Goal: Task Accomplishment & Management: Manage account settings

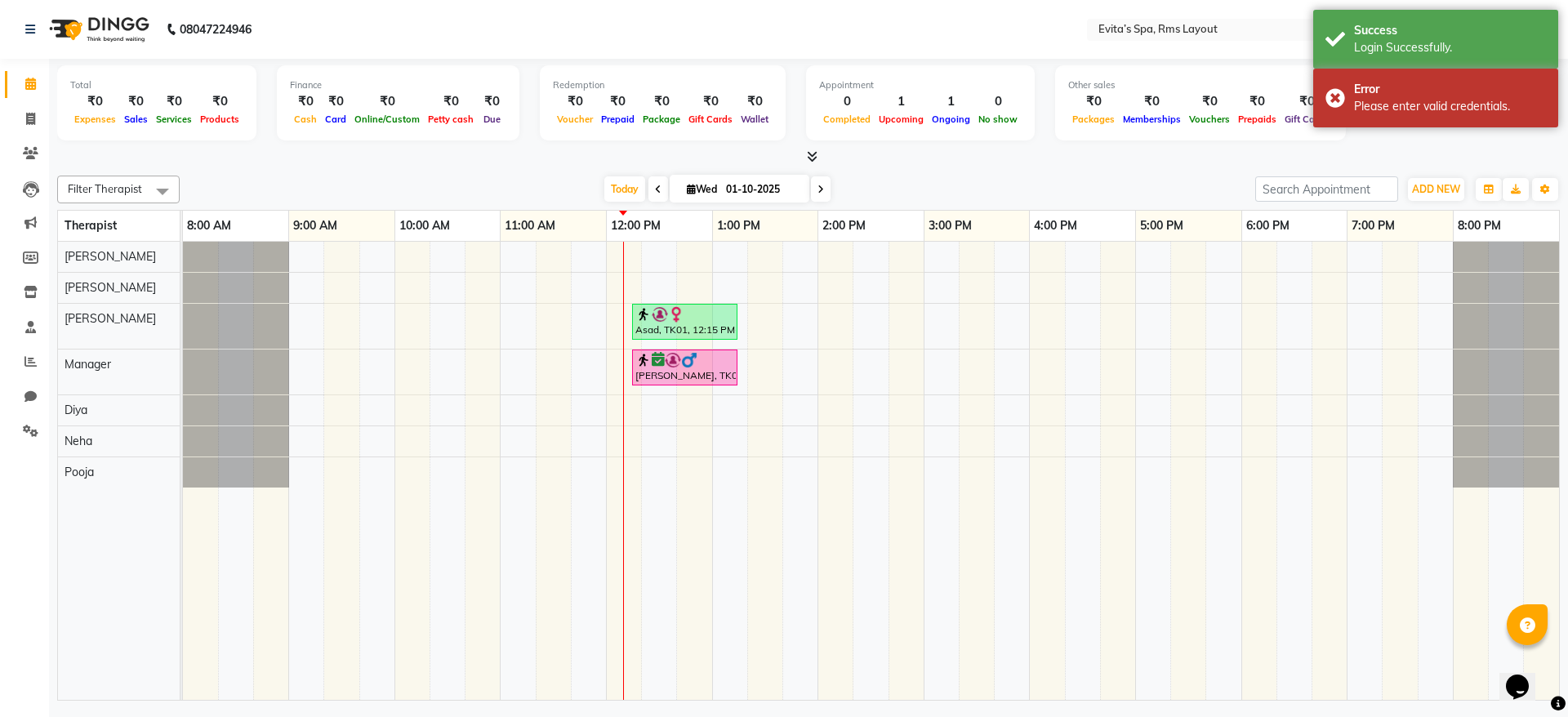
click at [927, 171] on div "Filter Therapist Select All [PERSON_NAME] Manager [PERSON_NAME] [PERSON_NAME] […" at bounding box center [809, 435] width 1503 height 531
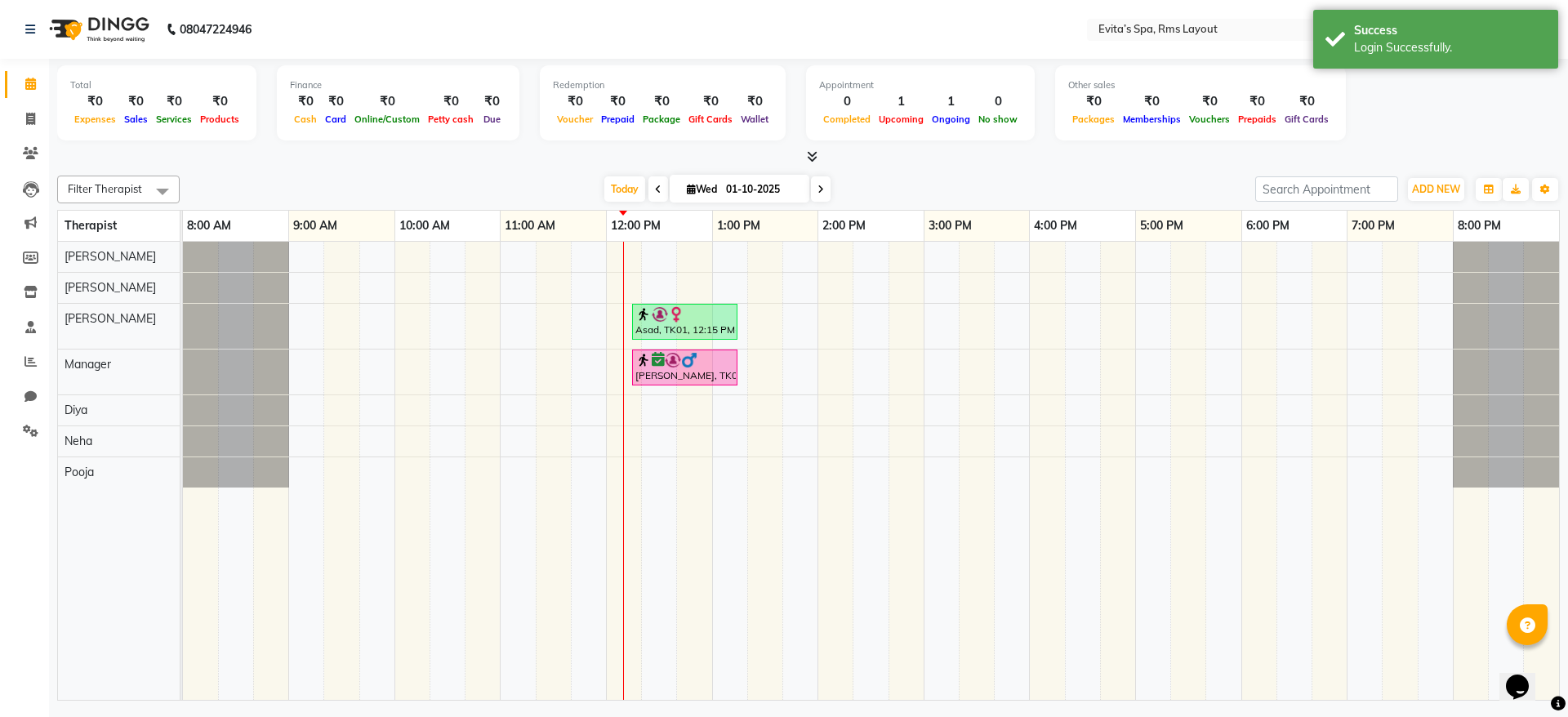
click at [810, 160] on icon at bounding box center [812, 156] width 11 height 12
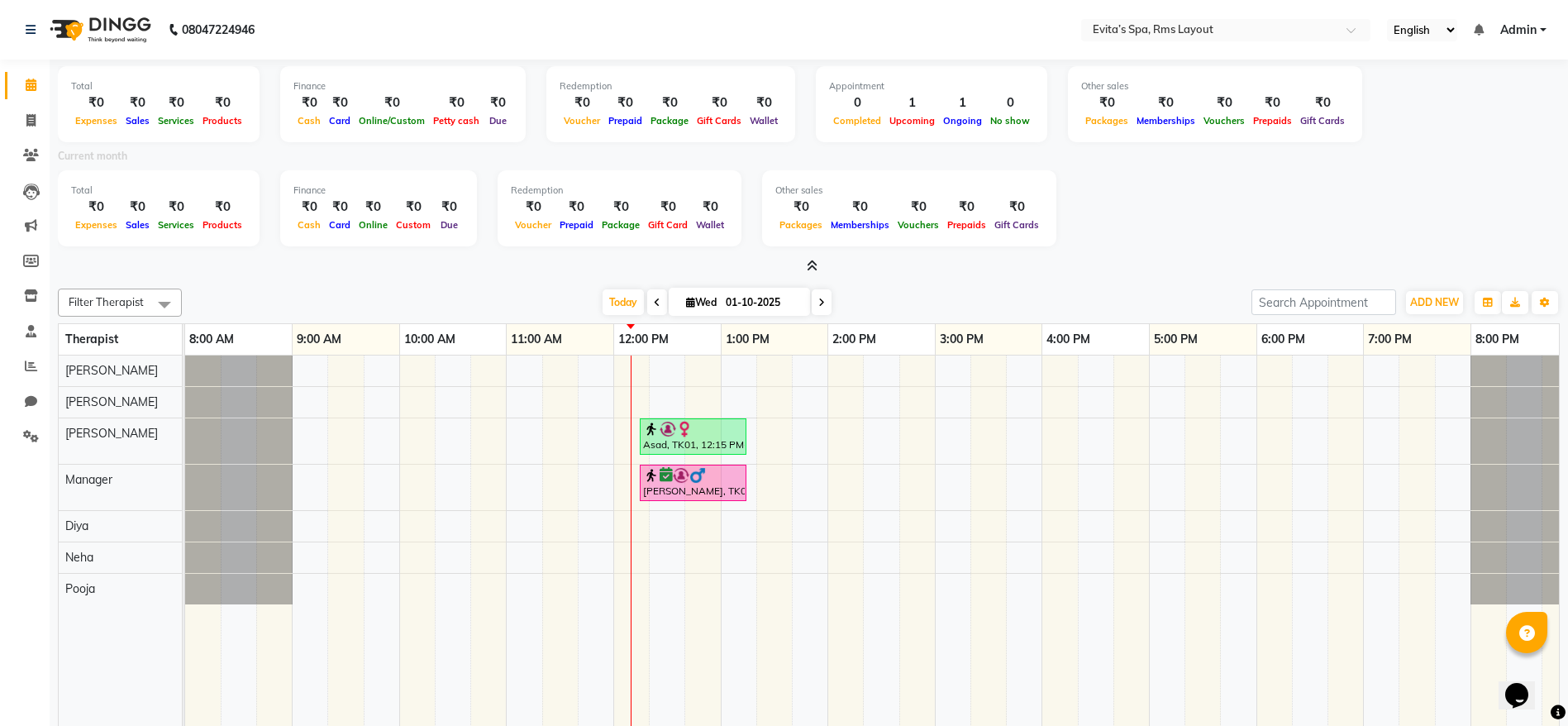
click at [816, 259] on icon at bounding box center [812, 265] width 11 height 12
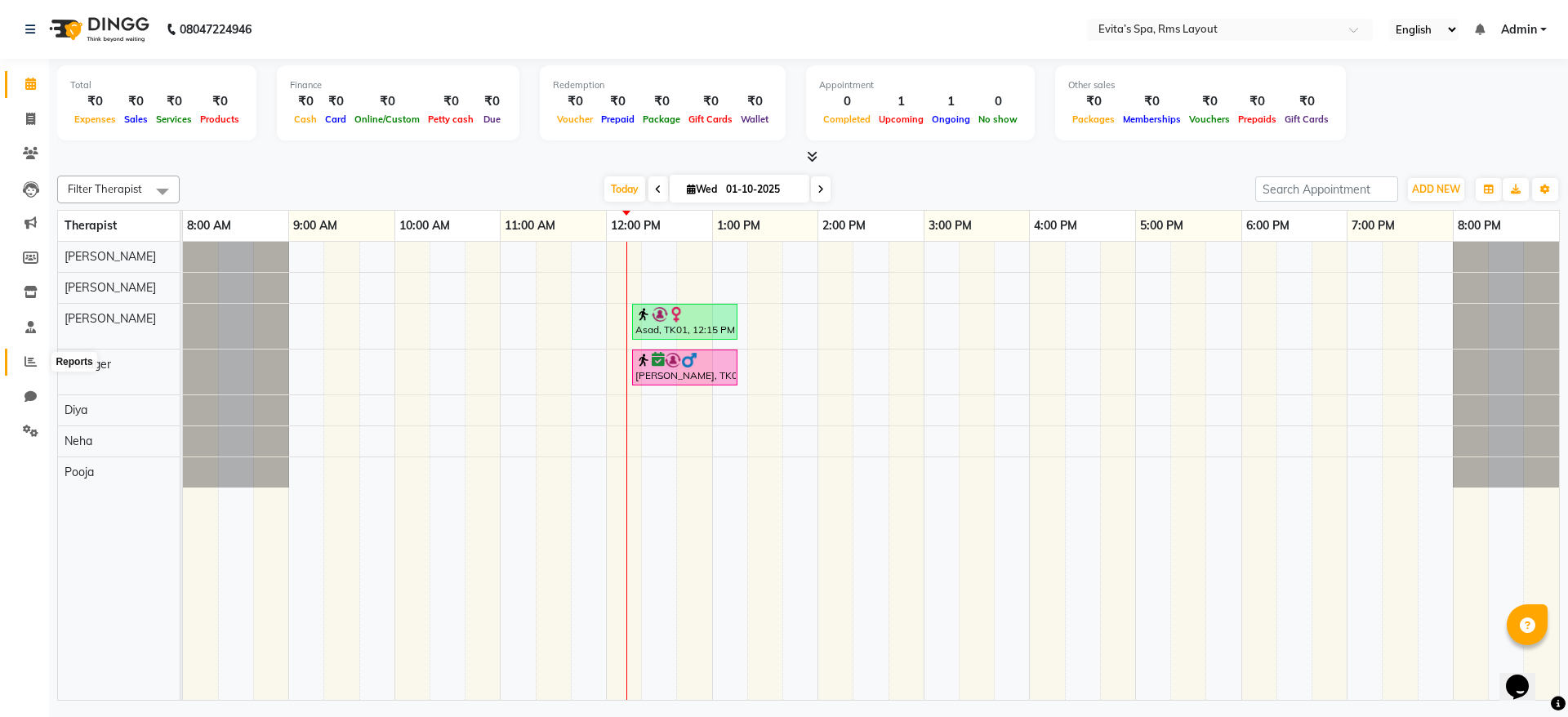
click at [27, 355] on icon at bounding box center [31, 361] width 12 height 12
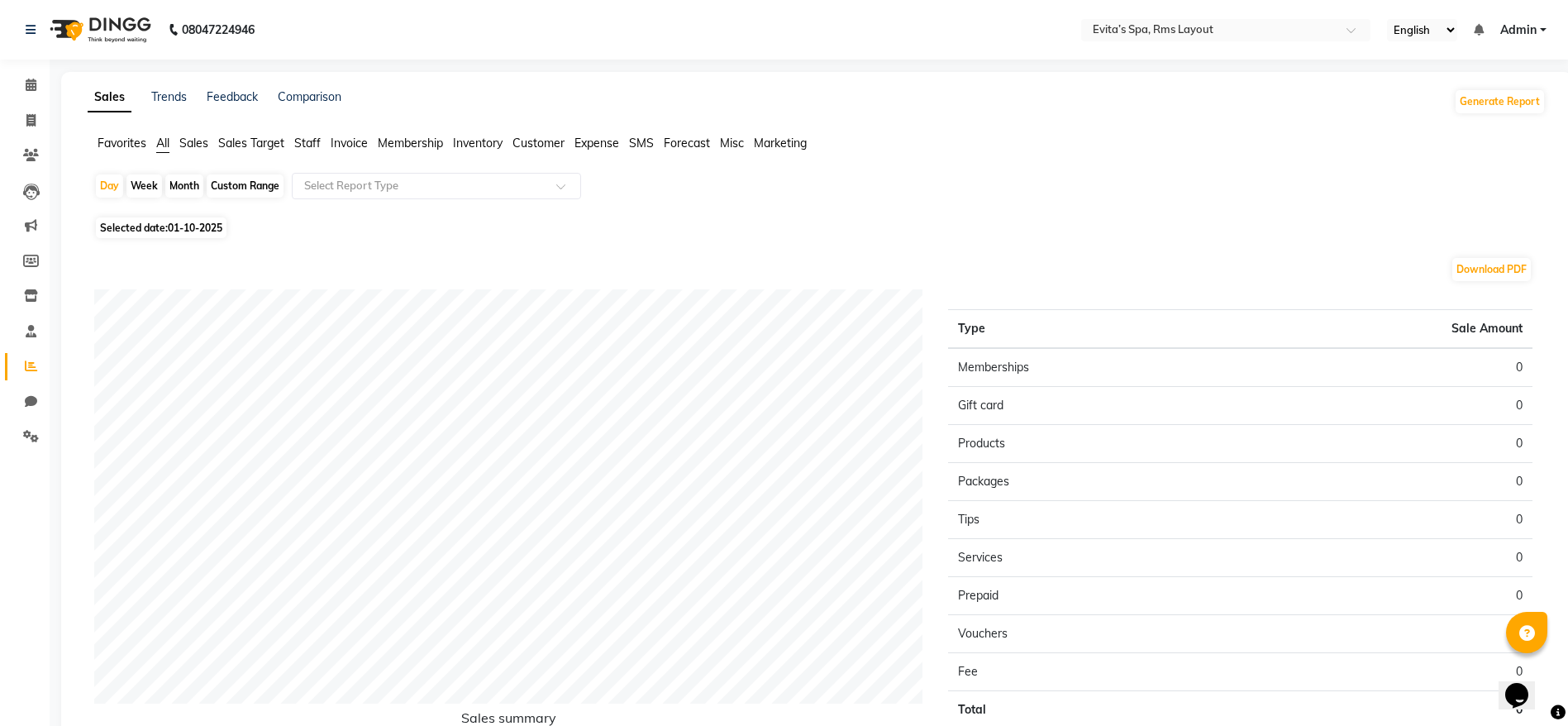
click at [201, 141] on span "Sales" at bounding box center [193, 143] width 29 height 15
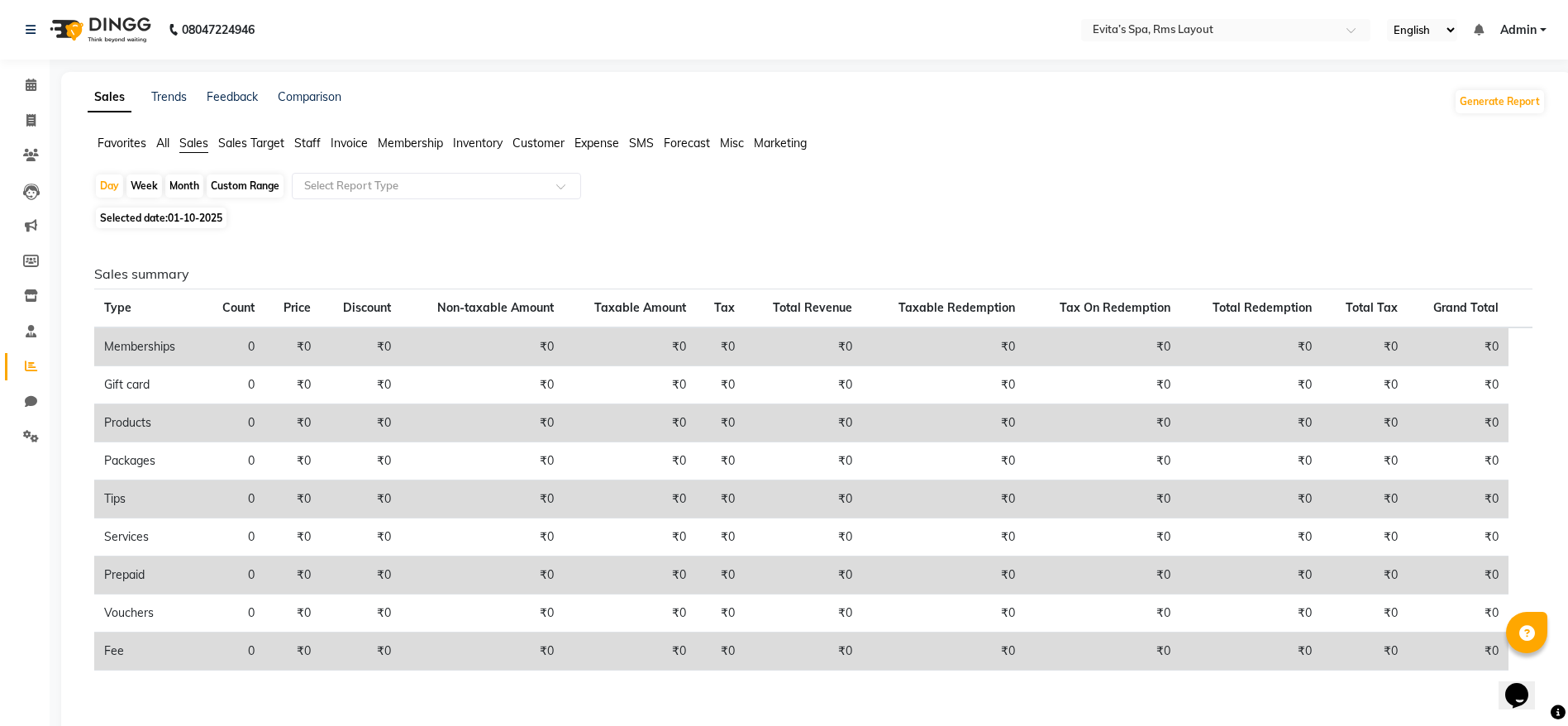
click at [464, 223] on div "Selected date: [DATE]" at bounding box center [820, 218] width 1452 height 18
click at [538, 148] on span "Customer" at bounding box center [538, 143] width 52 height 15
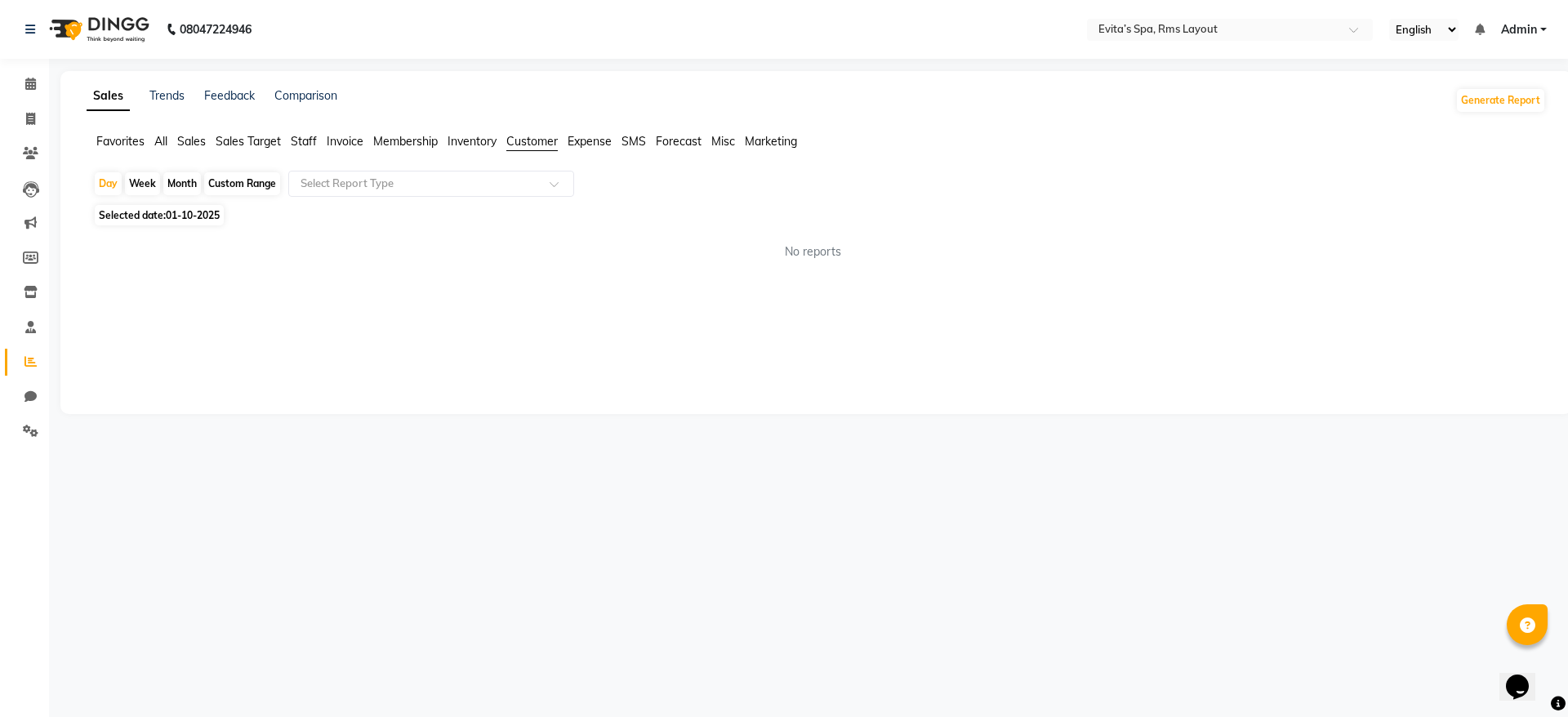
click at [239, 185] on div "Custom Range" at bounding box center [242, 184] width 76 height 23
select select "10"
select select "2025"
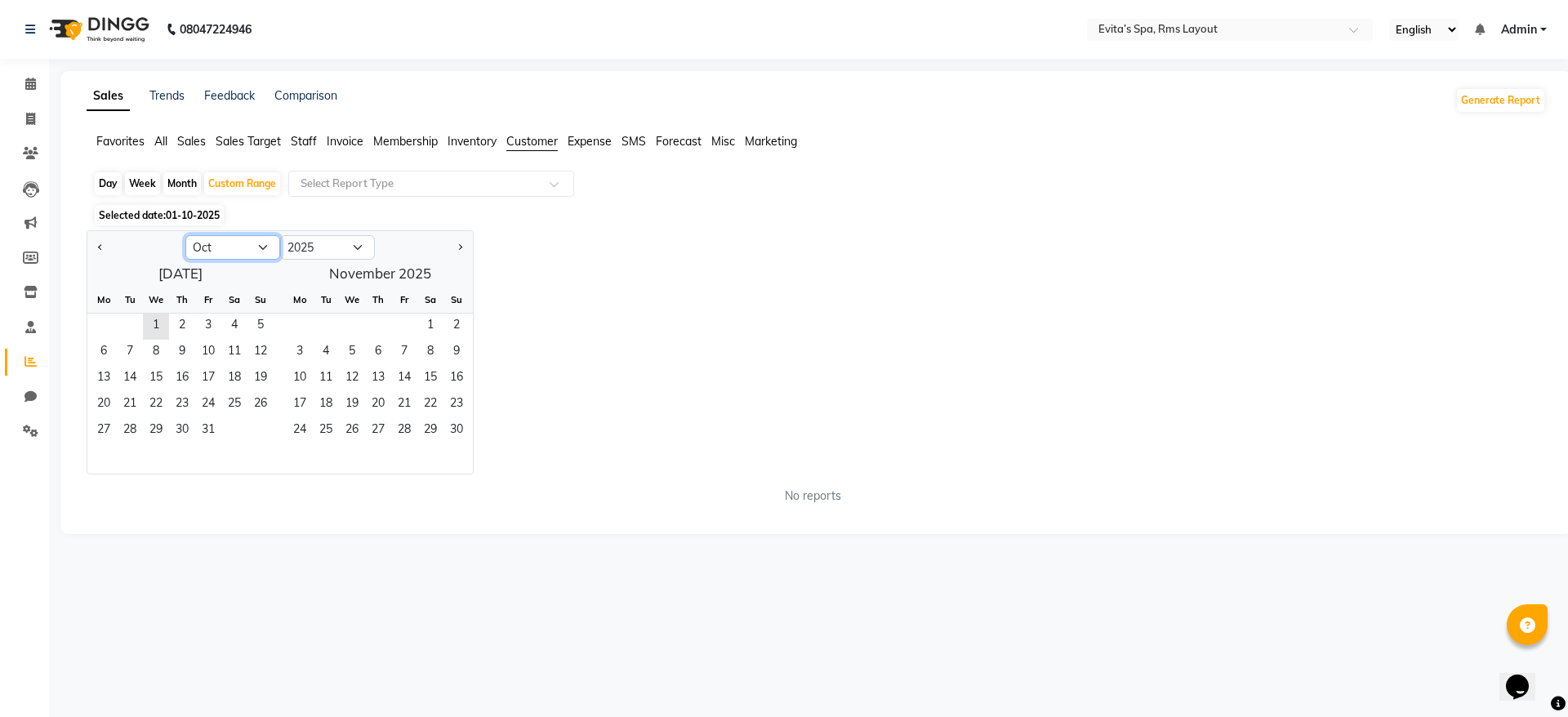
click at [240, 243] on select "Jan Feb Mar Apr May Jun [DATE] Aug Sep Oct Nov Dec" at bounding box center [232, 247] width 95 height 25
click at [185, 235] on select "Jan Feb Mar Apr May Jun [DATE] Aug Sep Oct Nov Dec" at bounding box center [232, 247] width 95 height 25
click at [239, 330] on span "1" at bounding box center [234, 327] width 26 height 26
click at [685, 215] on div "Selected date: [DATE]" at bounding box center [819, 216] width 1453 height 18
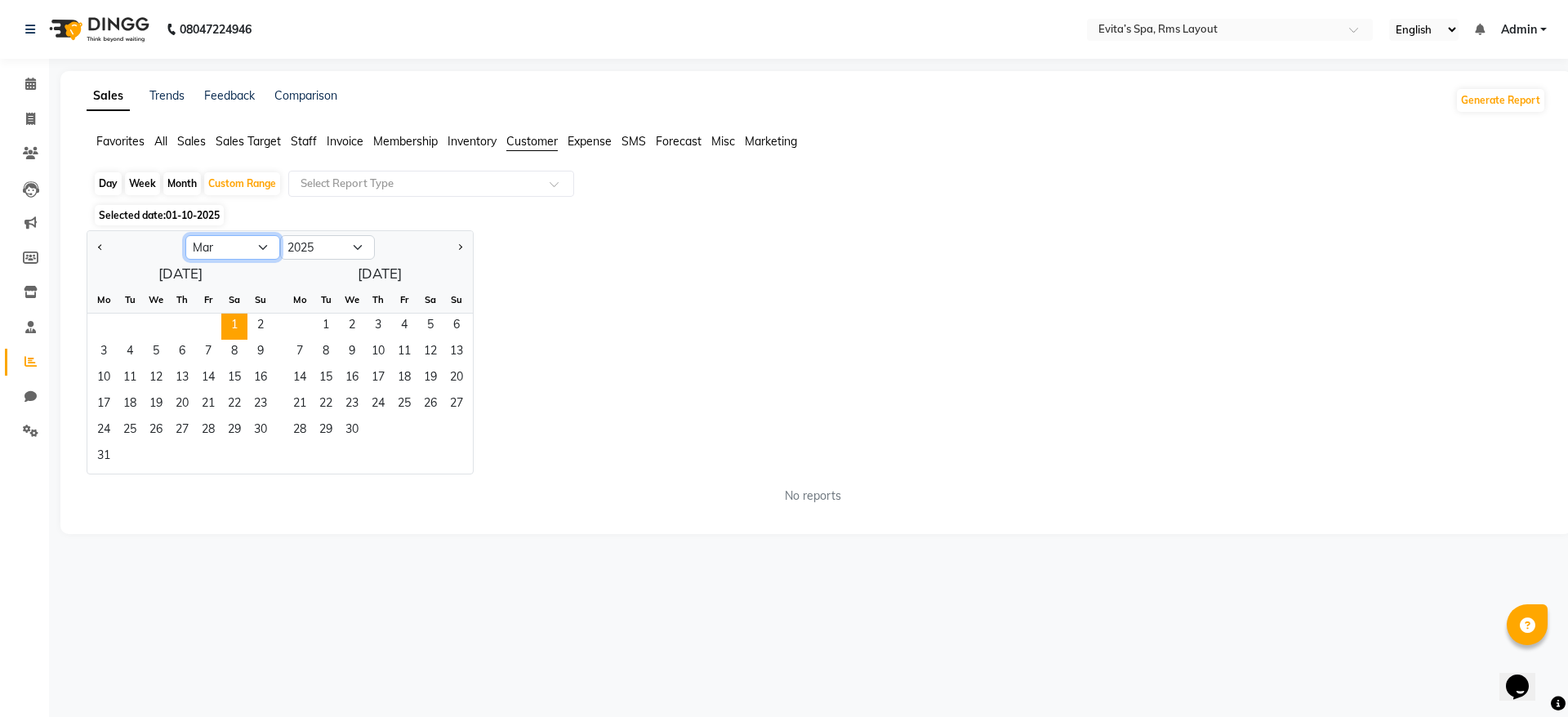
click at [249, 244] on select "Jan Feb Mar Apr May Jun [DATE] Aug Sep Oct Nov Dec" at bounding box center [232, 247] width 95 height 25
select select "9"
click at [185, 235] on select "Jan Feb Mar Apr May Jun [DATE] Aug Sep Oct Nov Dec" at bounding box center [232, 247] width 95 height 25
click at [164, 351] on span "10" at bounding box center [156, 352] width 26 height 26
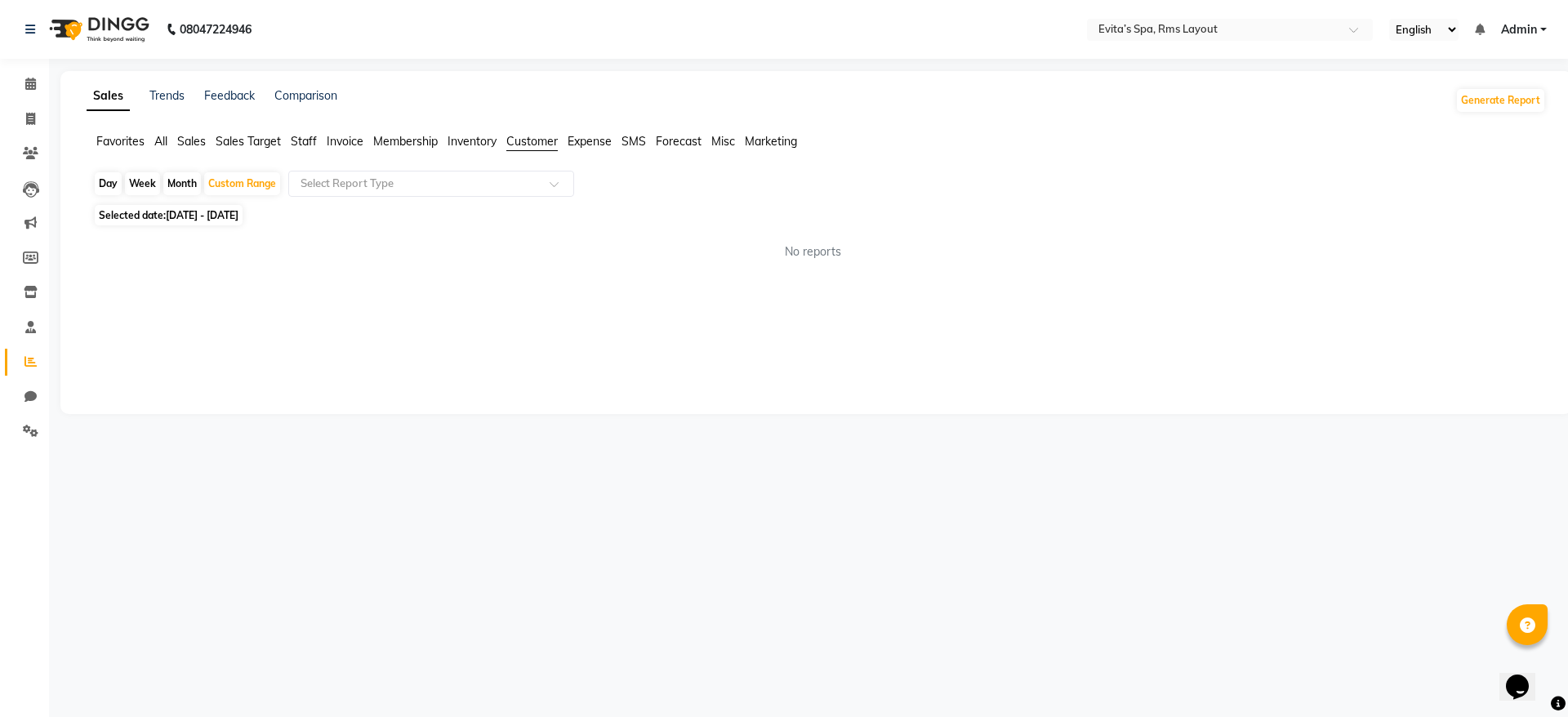
click at [468, 164] on app-reports "Favorites All Sales Sales Target Staff Invoice Membership Inventory Customer Ex…" at bounding box center [816, 203] width 1479 height 140
click at [462, 195] on ng-select "Select Report Type" at bounding box center [431, 184] width 286 height 26
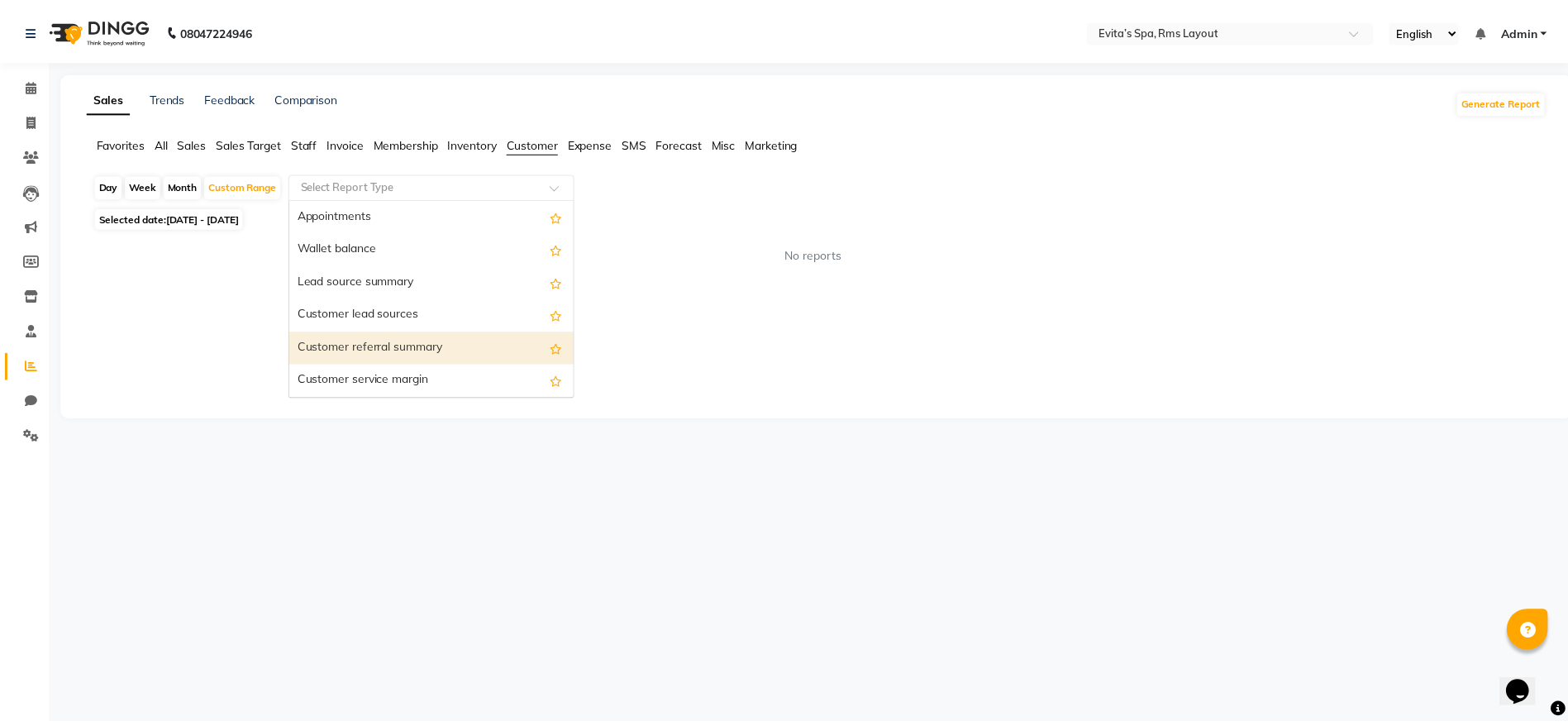
scroll to position [264, 0]
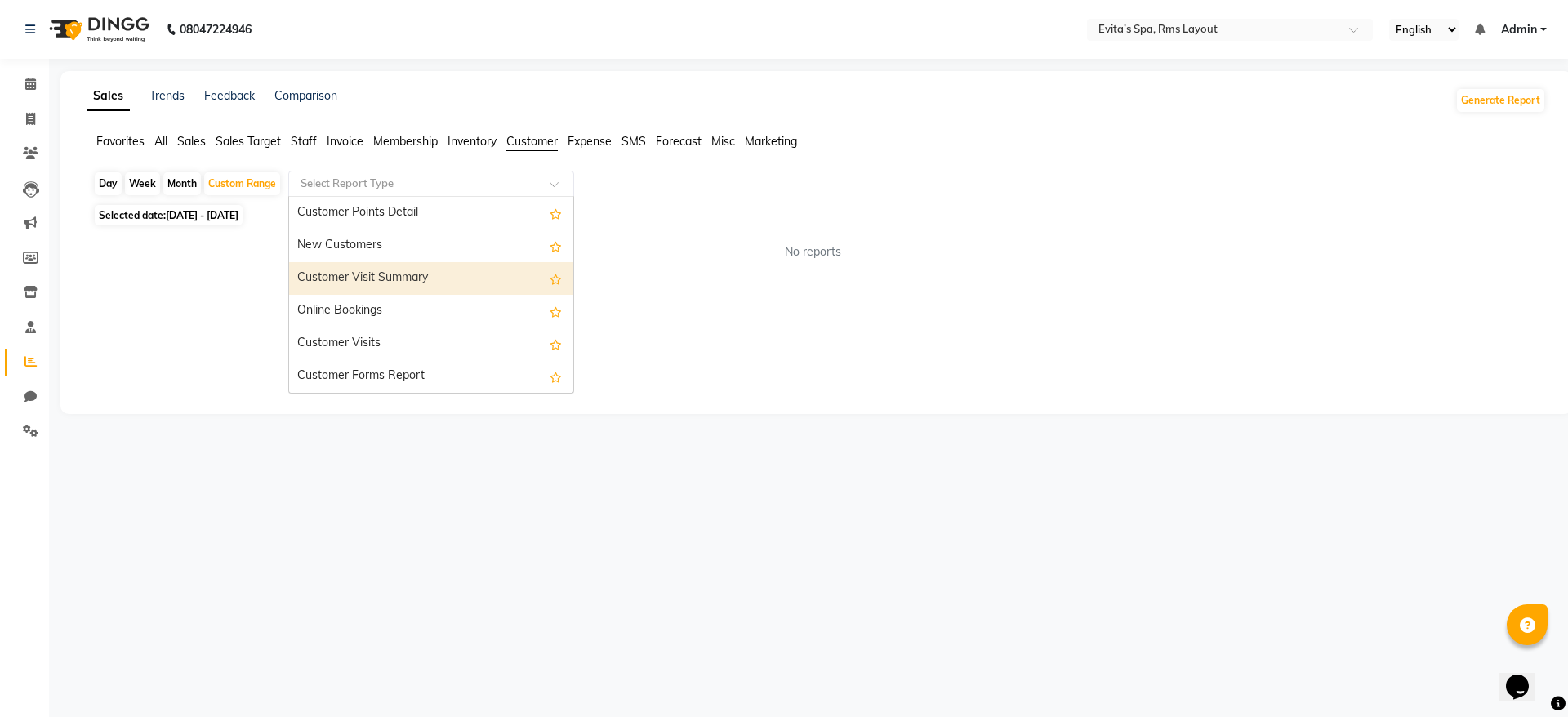
click at [442, 288] on div "Customer Visit Summary" at bounding box center [431, 278] width 284 height 32
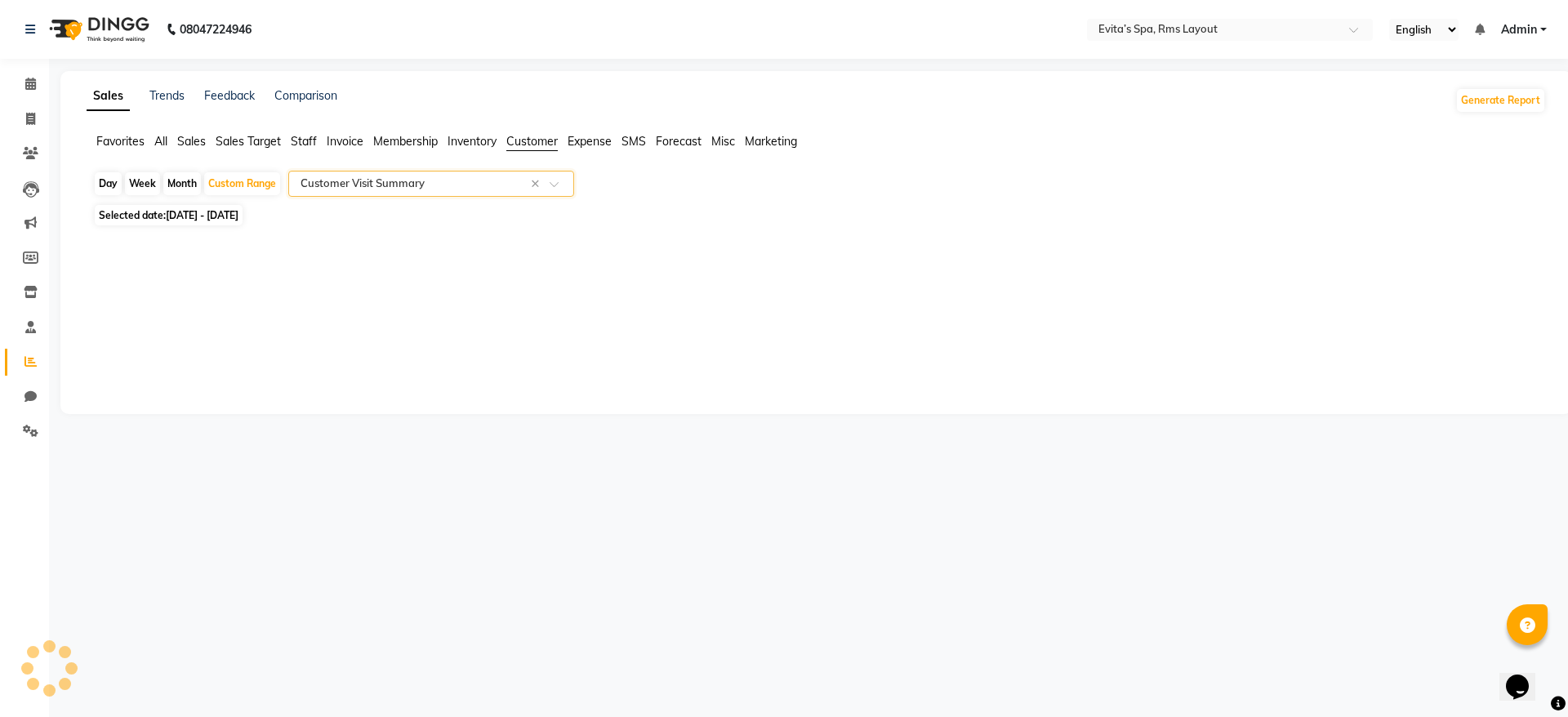
select select "full_report"
select select "csv"
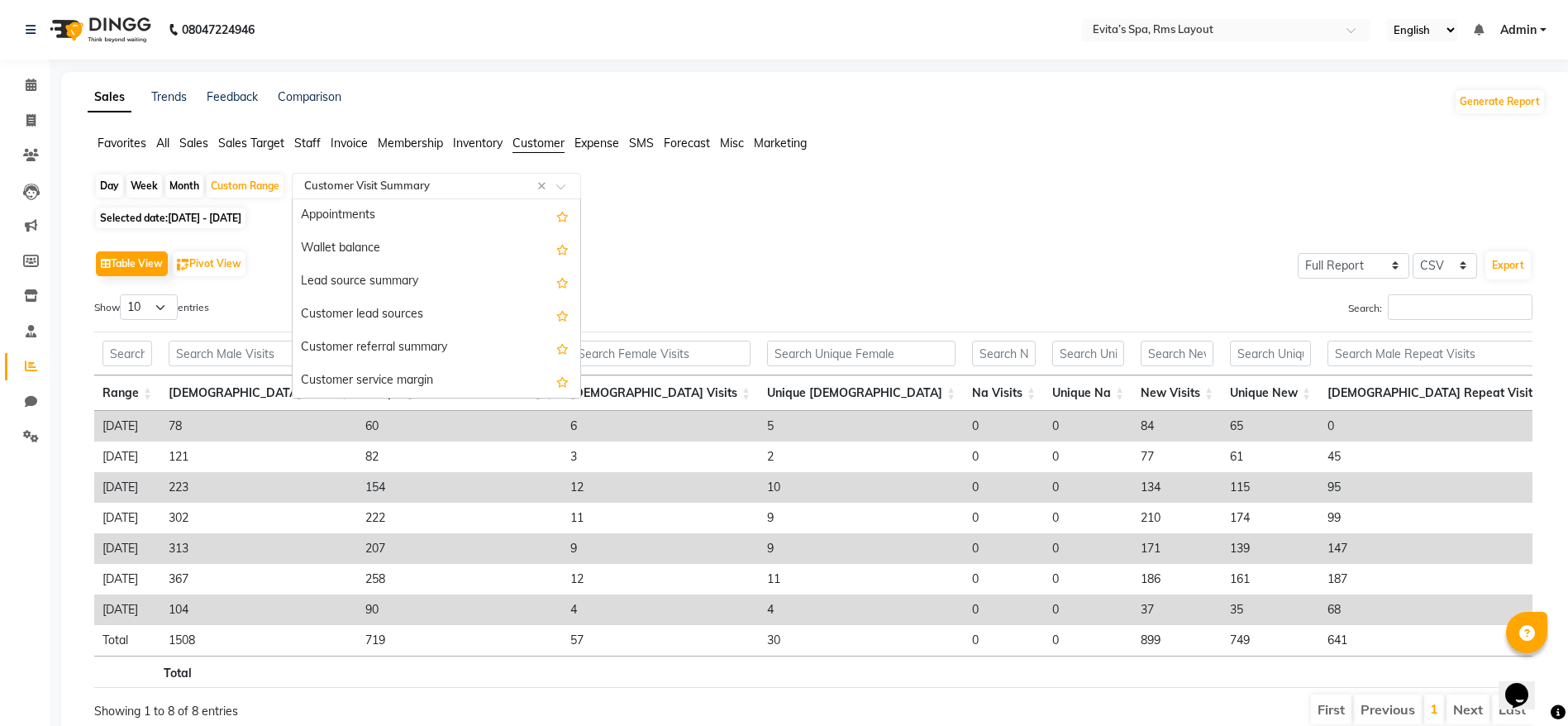
click at [475, 175] on div "Select Report Type × Customer Visit Summary ×" at bounding box center [437, 186] width 289 height 27
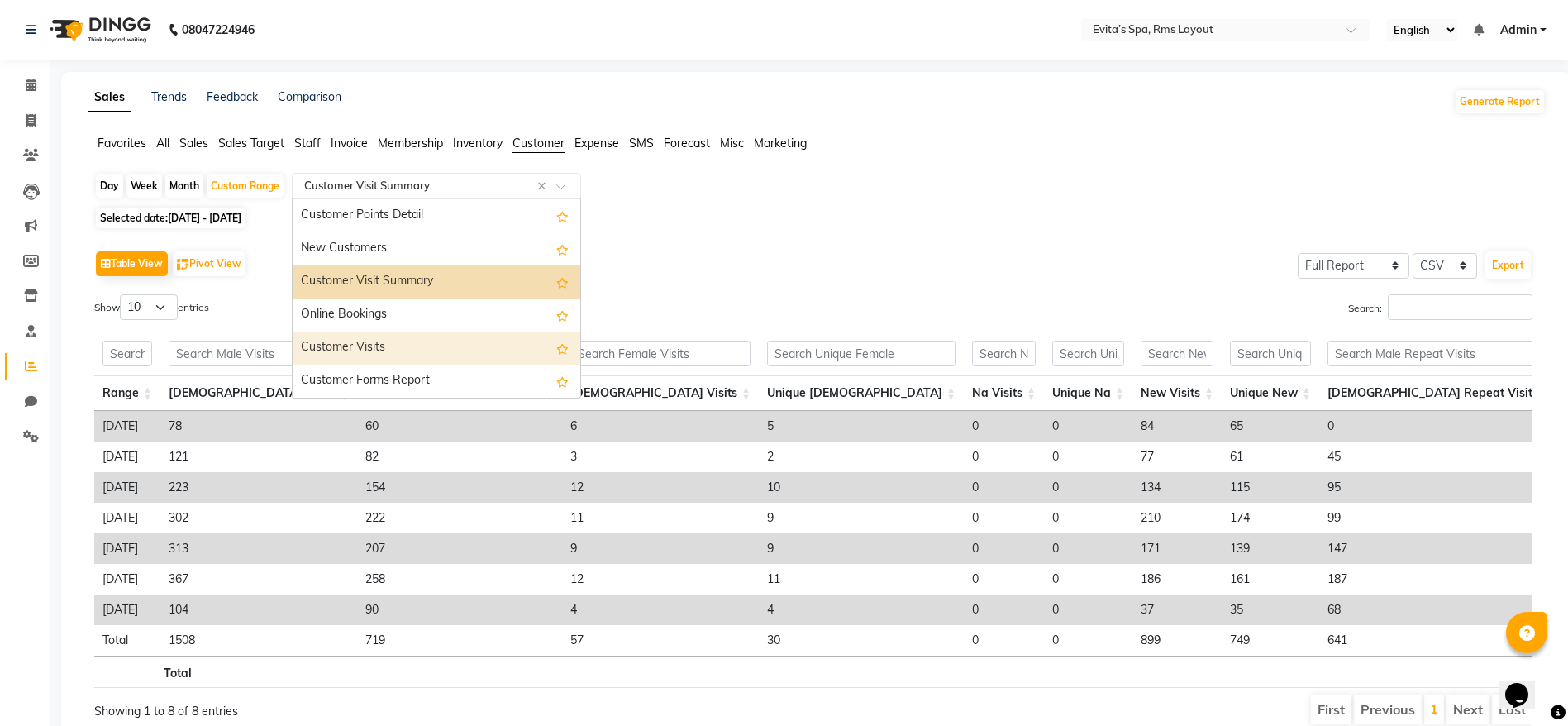
click at [429, 340] on div "Customer Visits" at bounding box center [437, 347] width 288 height 33
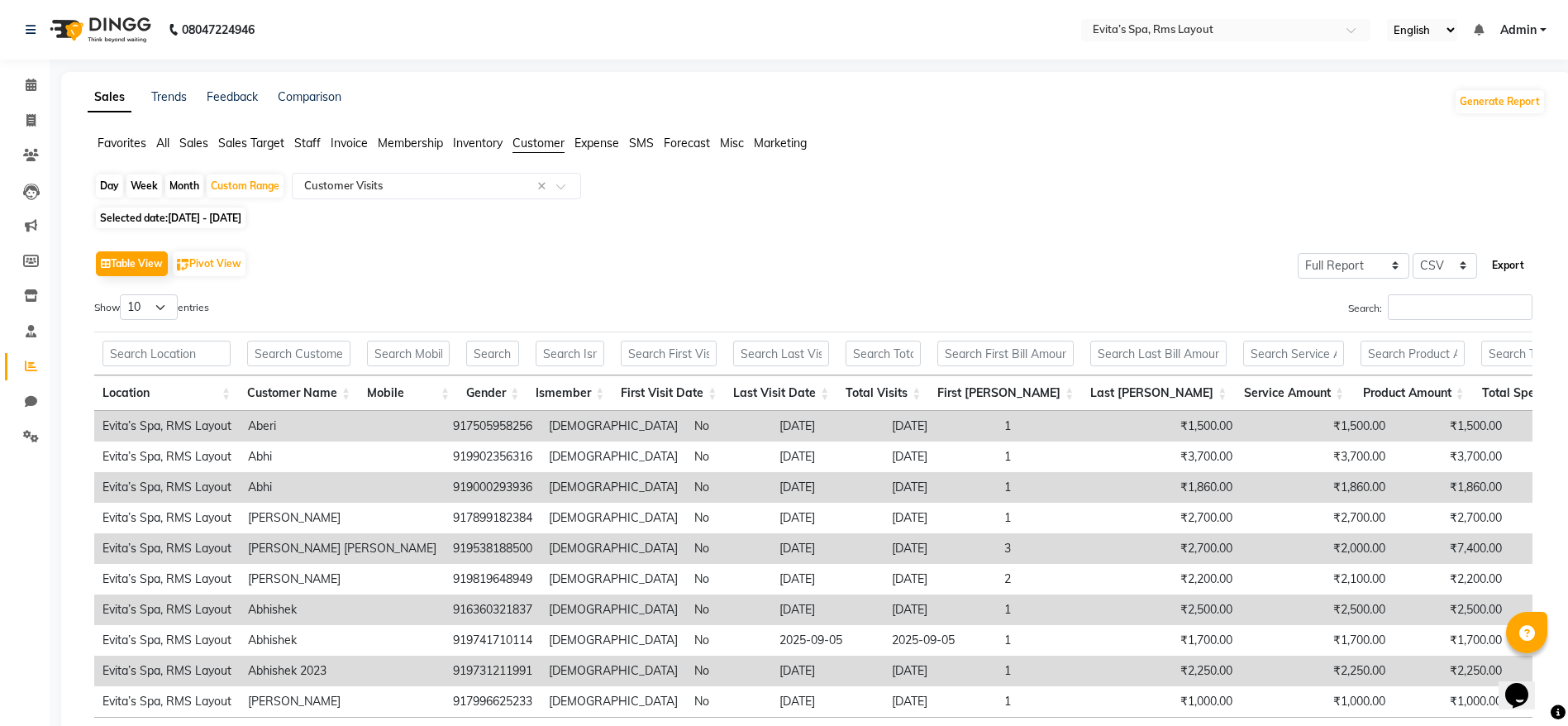
click at [1502, 274] on button "Export" at bounding box center [1508, 265] width 45 height 28
click at [894, 130] on div "Sales Trends Feedback Comparison Generate Report Favorites All Sales Sales Targ…" at bounding box center [816, 444] width 1511 height 745
click at [122, 33] on img at bounding box center [99, 29] width 114 height 46
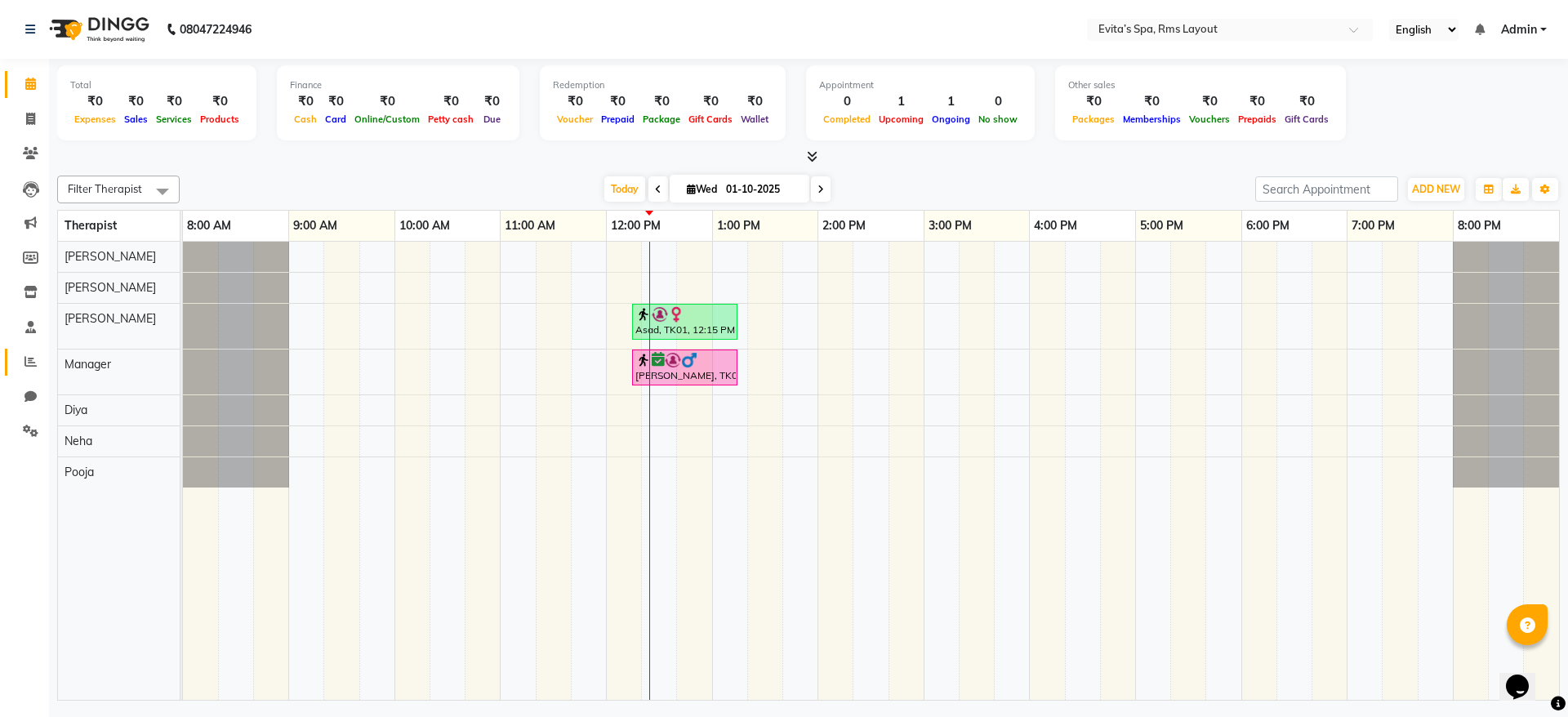
click at [34, 372] on link "Reports" at bounding box center [25, 362] width 39 height 27
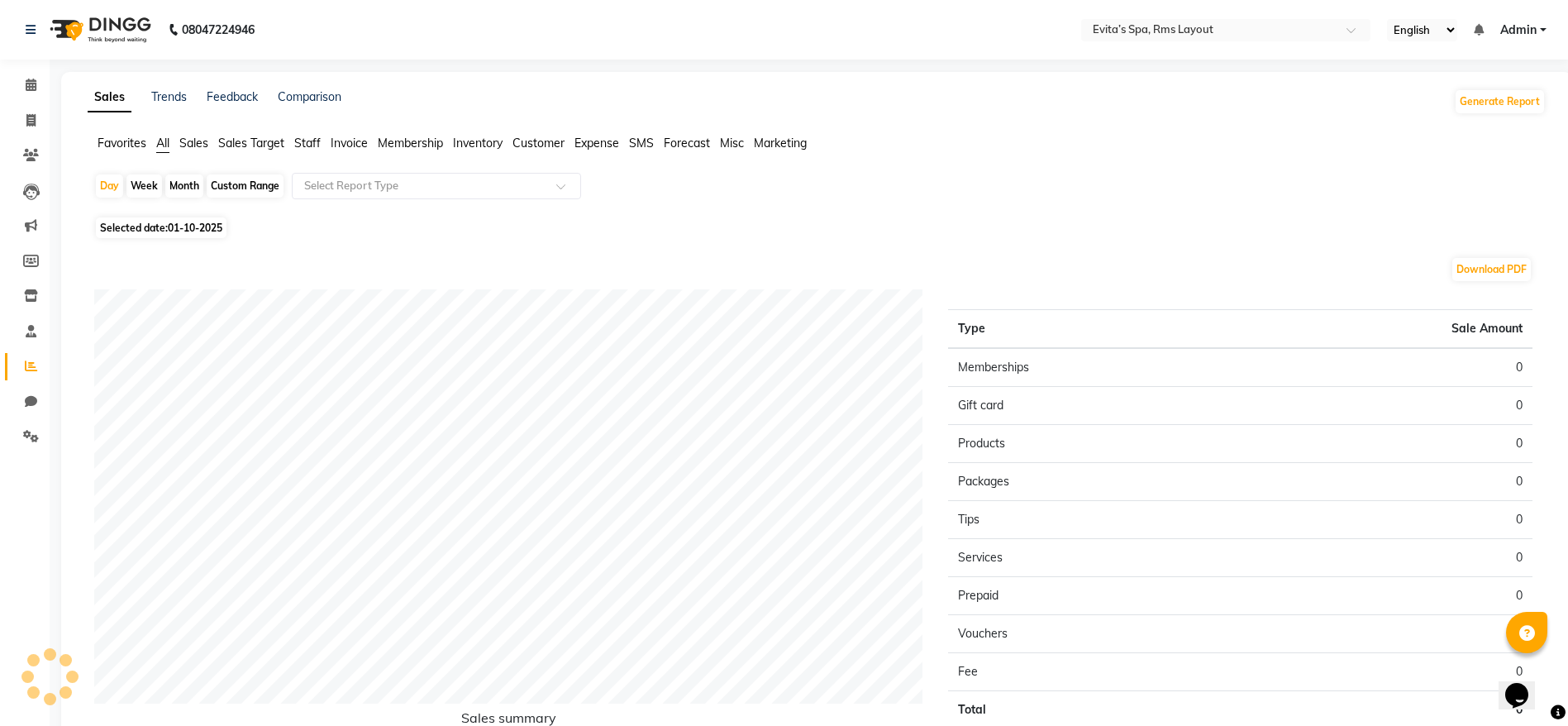
click at [259, 193] on div "Custom Range" at bounding box center [245, 186] width 77 height 23
select select "10"
select select "2025"
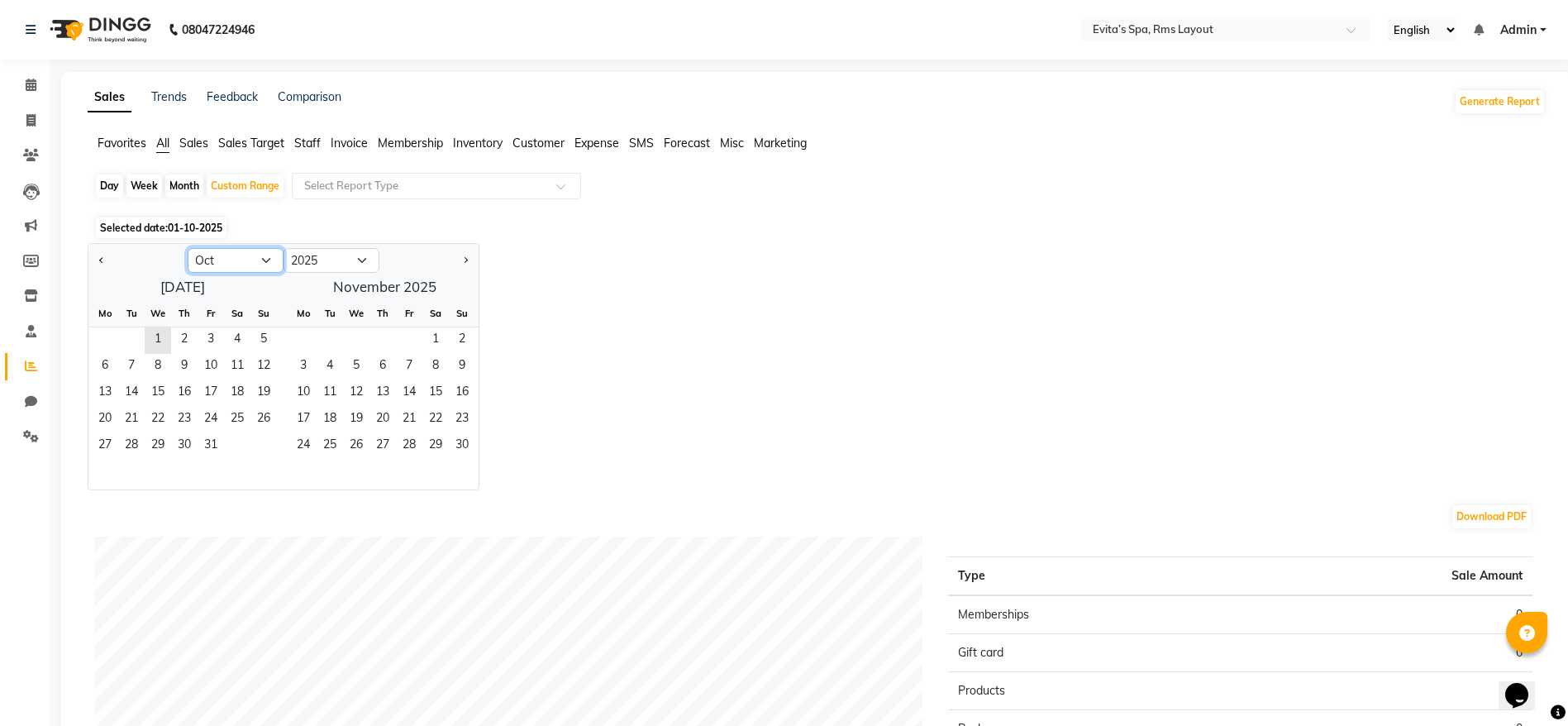
click at [230, 264] on select "Jan Feb Mar Apr May Jun [DATE] Aug Sep Oct Nov Dec" at bounding box center [235, 260] width 96 height 25
click at [187, 248] on select "Jan Feb Mar Apr May Jun [DATE] Aug Sep Oct Nov Dec" at bounding box center [235, 260] width 96 height 25
click at [240, 343] on span "1" at bounding box center [237, 341] width 27 height 27
click at [249, 251] on select "Jan Feb Mar Apr May Jun [DATE] Aug Sep Oct Nov Dec" at bounding box center [235, 260] width 96 height 25
select select "9"
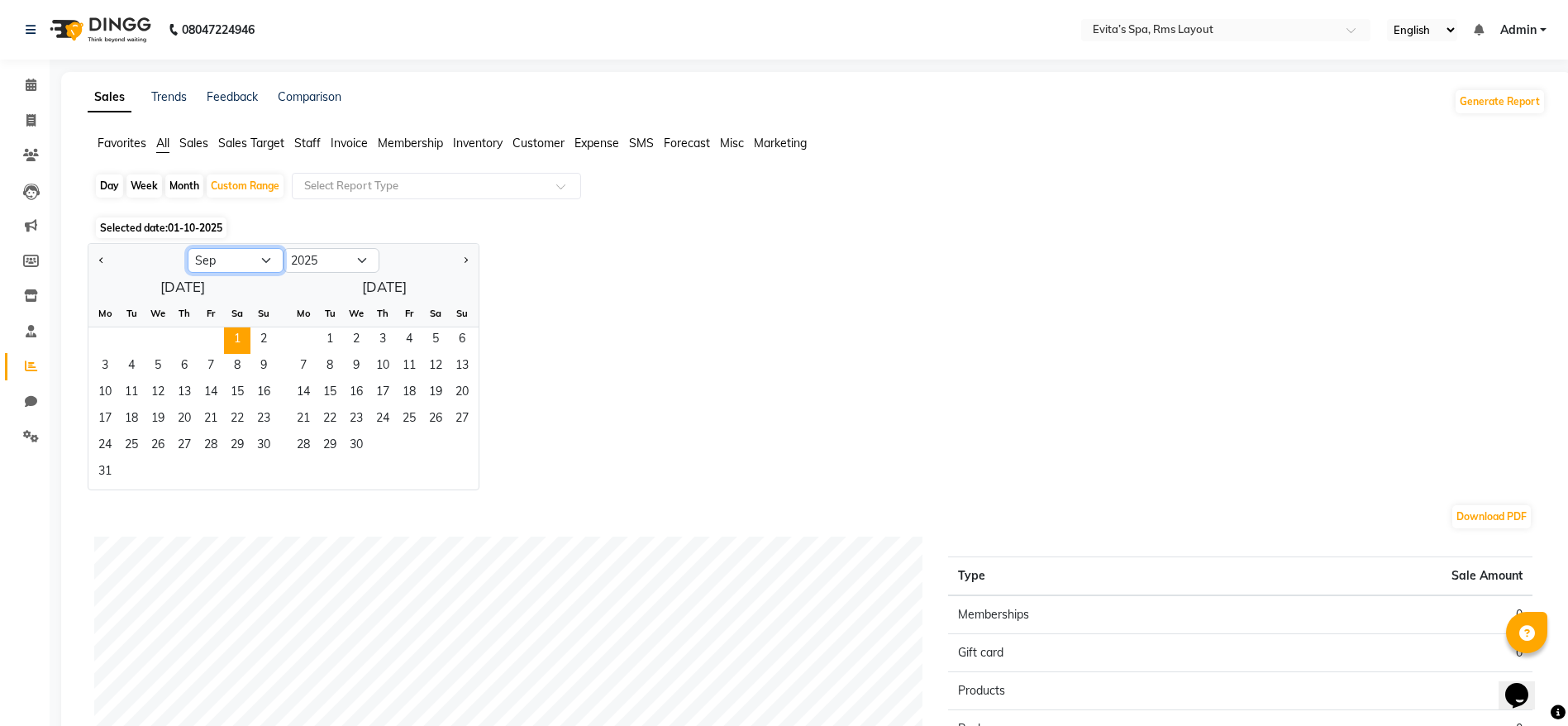
click at [187, 248] on select "Jan Feb Mar Apr May Jun [DATE] Aug Sep Oct Nov Dec" at bounding box center [235, 260] width 96 height 25
click at [107, 394] on span "15" at bounding box center [105, 393] width 27 height 27
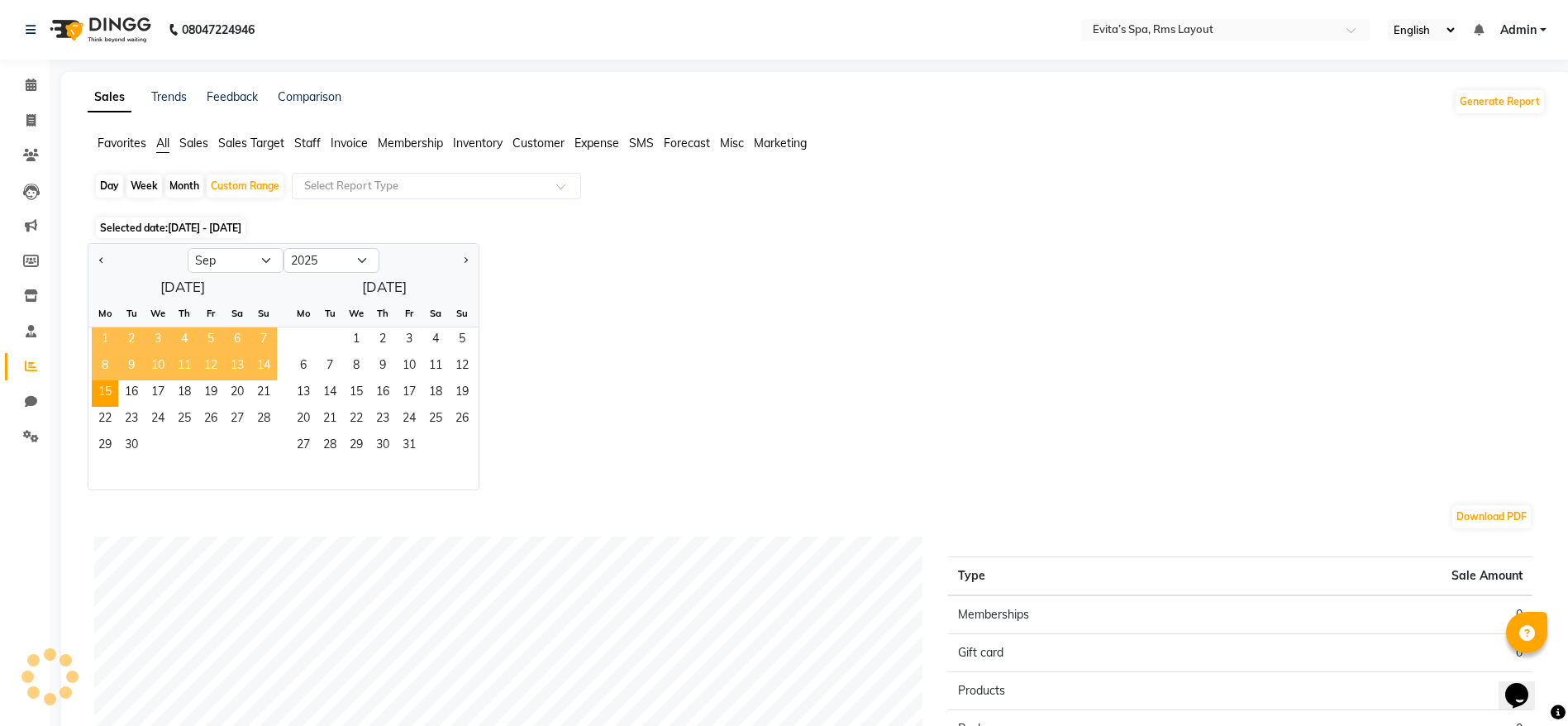
click at [626, 238] on div "Day Week Month Custom Range Select Report Type Selected date: [DATE] - [DATE] J…" at bounding box center [816, 606] width 1458 height 867
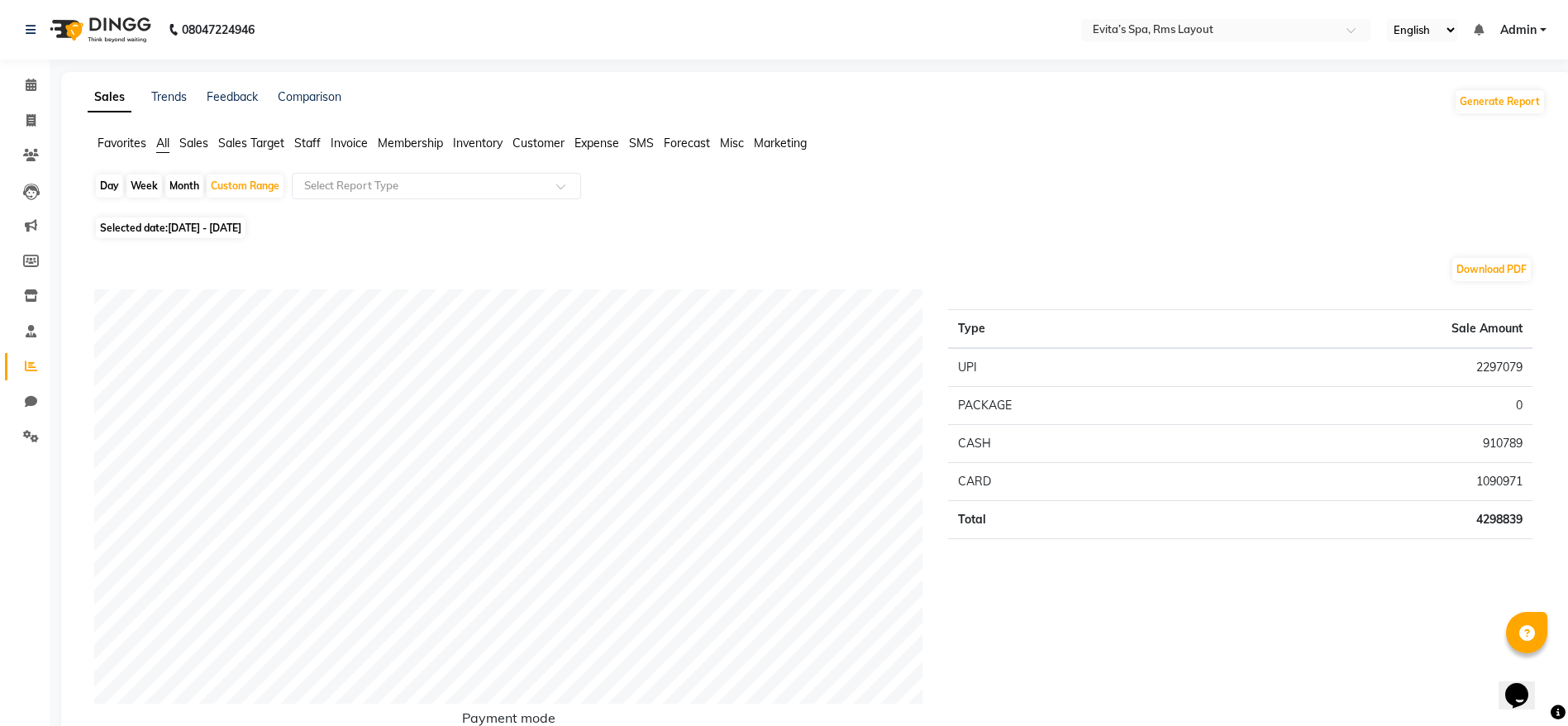
click at [543, 147] on span "Customer" at bounding box center [538, 143] width 52 height 15
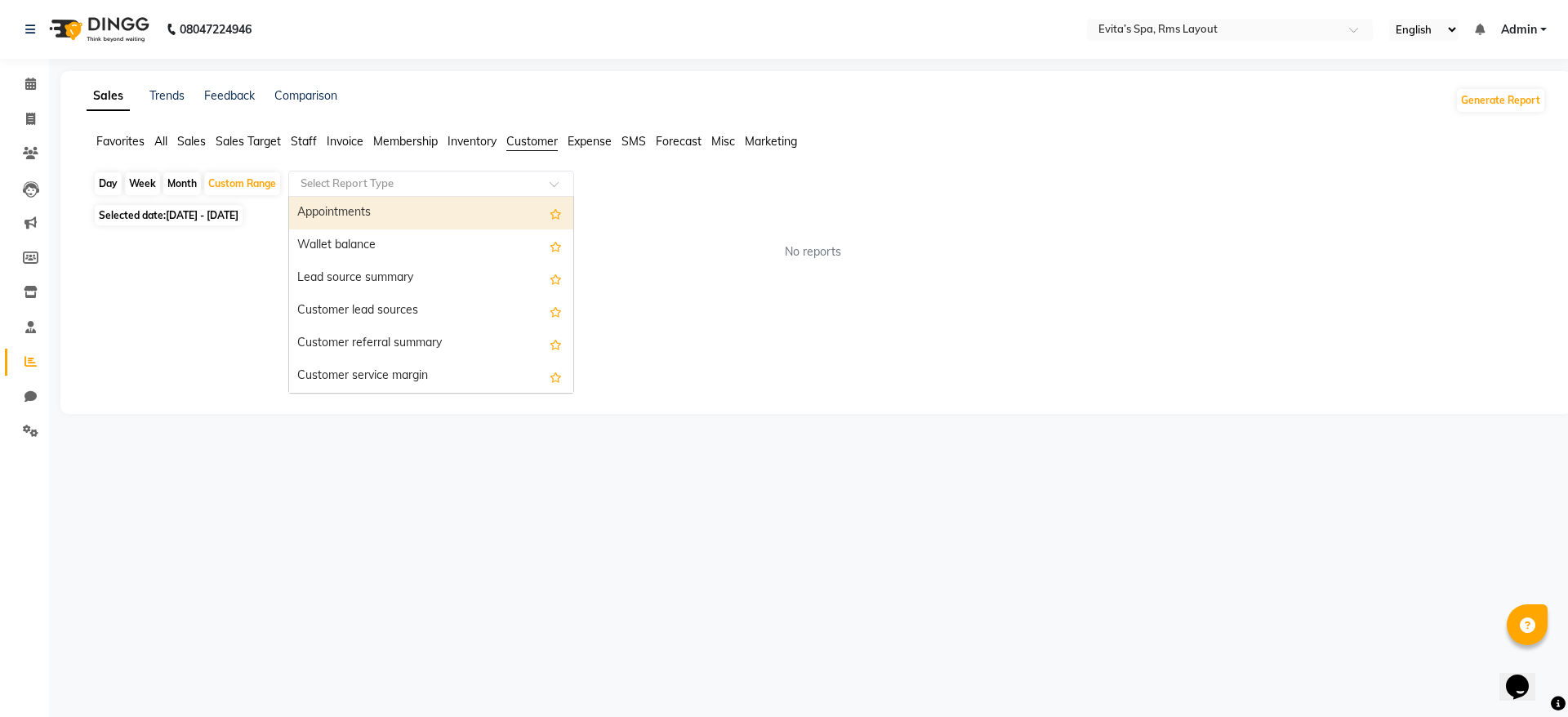
click at [507, 181] on input "text" at bounding box center [415, 183] width 235 height 17
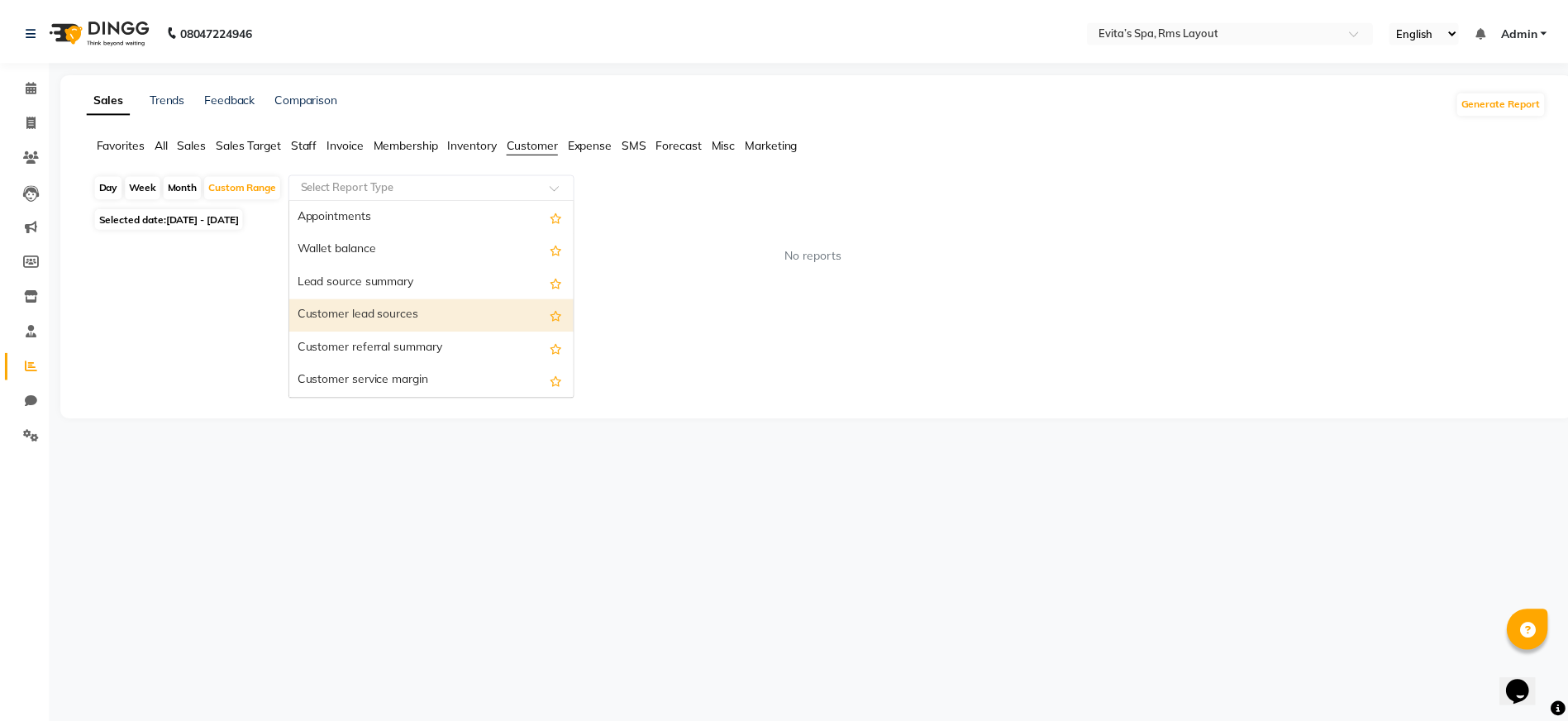
scroll to position [264, 0]
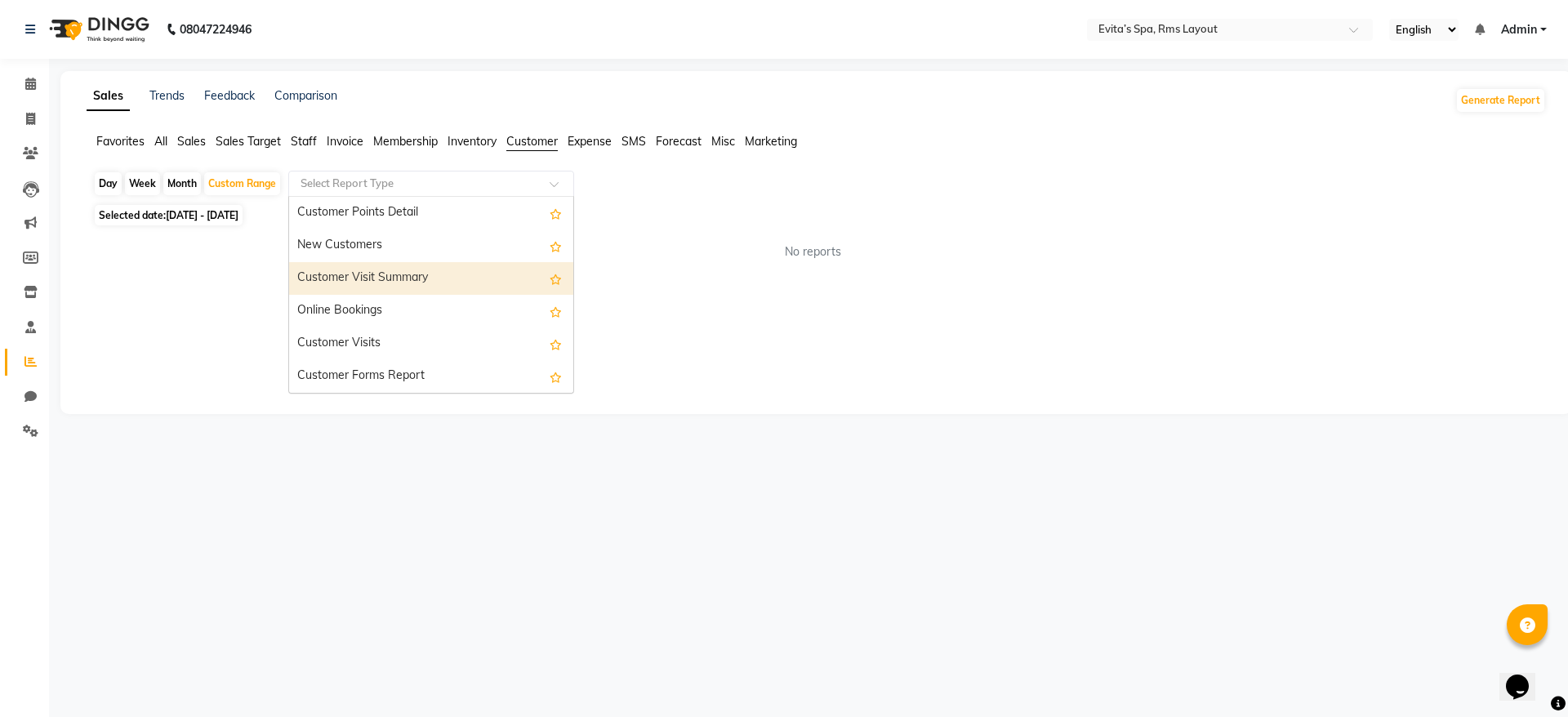
click at [424, 273] on div "Customer Visit Summary" at bounding box center [431, 278] width 284 height 32
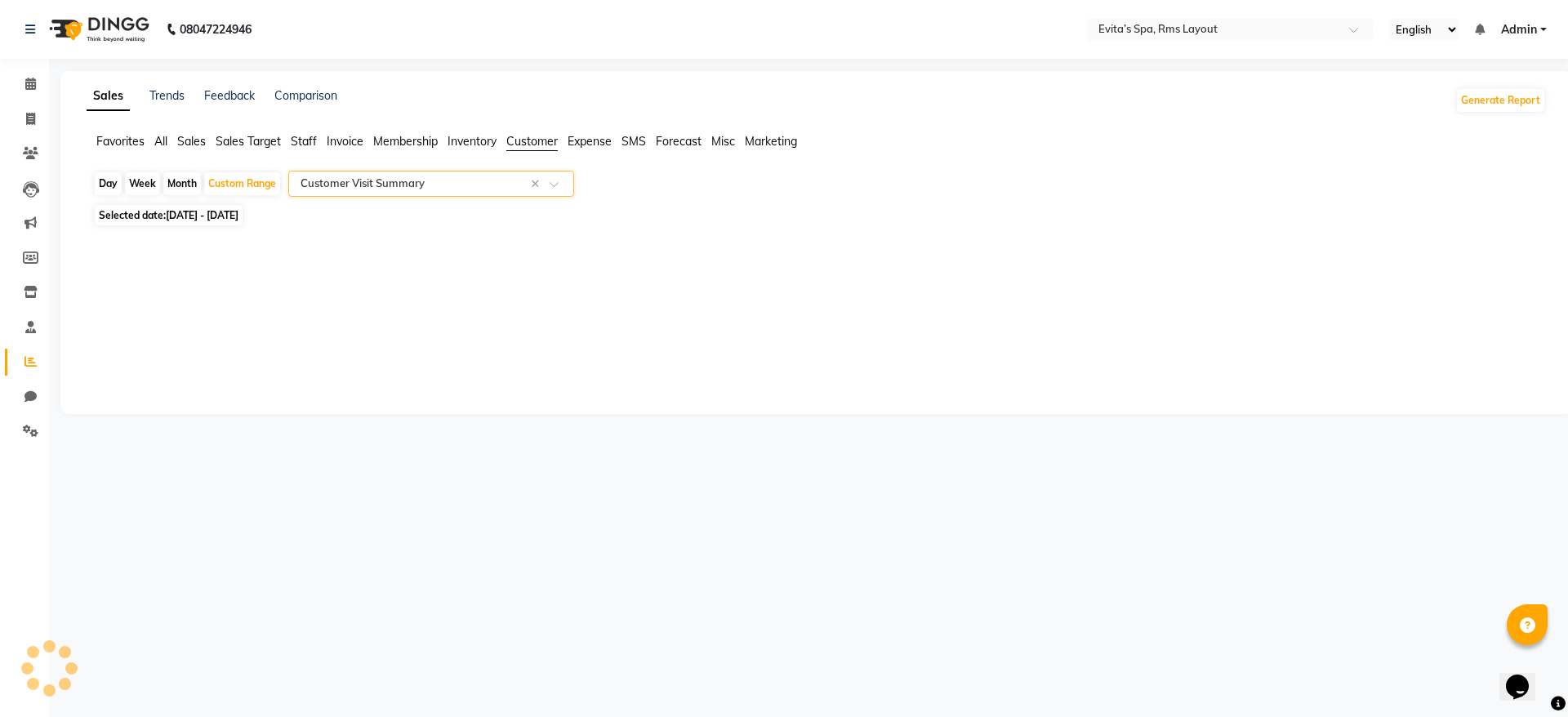
select select "full_report"
select select "csv"
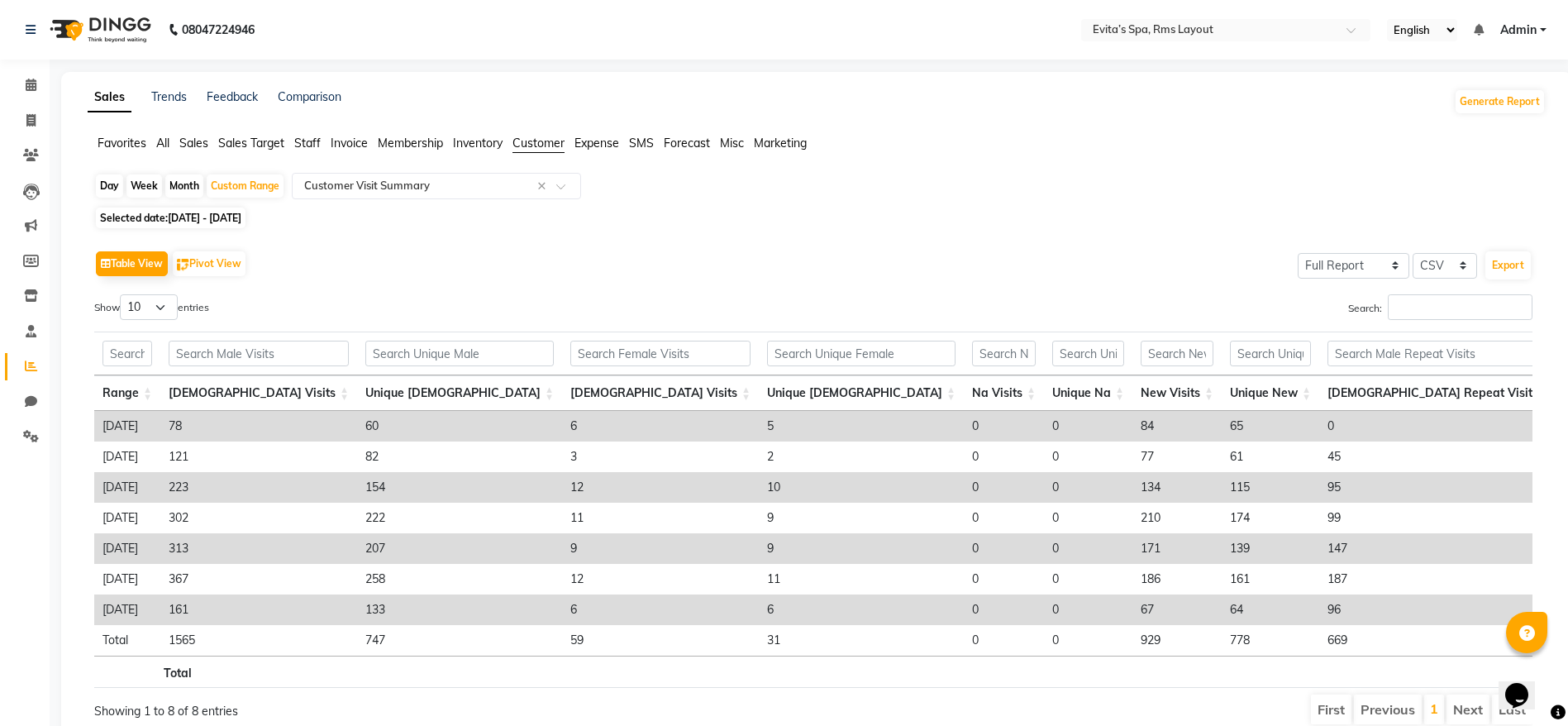
click at [739, 263] on div "Table View Pivot View Select Full Report Filtered Report Select CSV PDF Export" at bounding box center [813, 264] width 1438 height 35
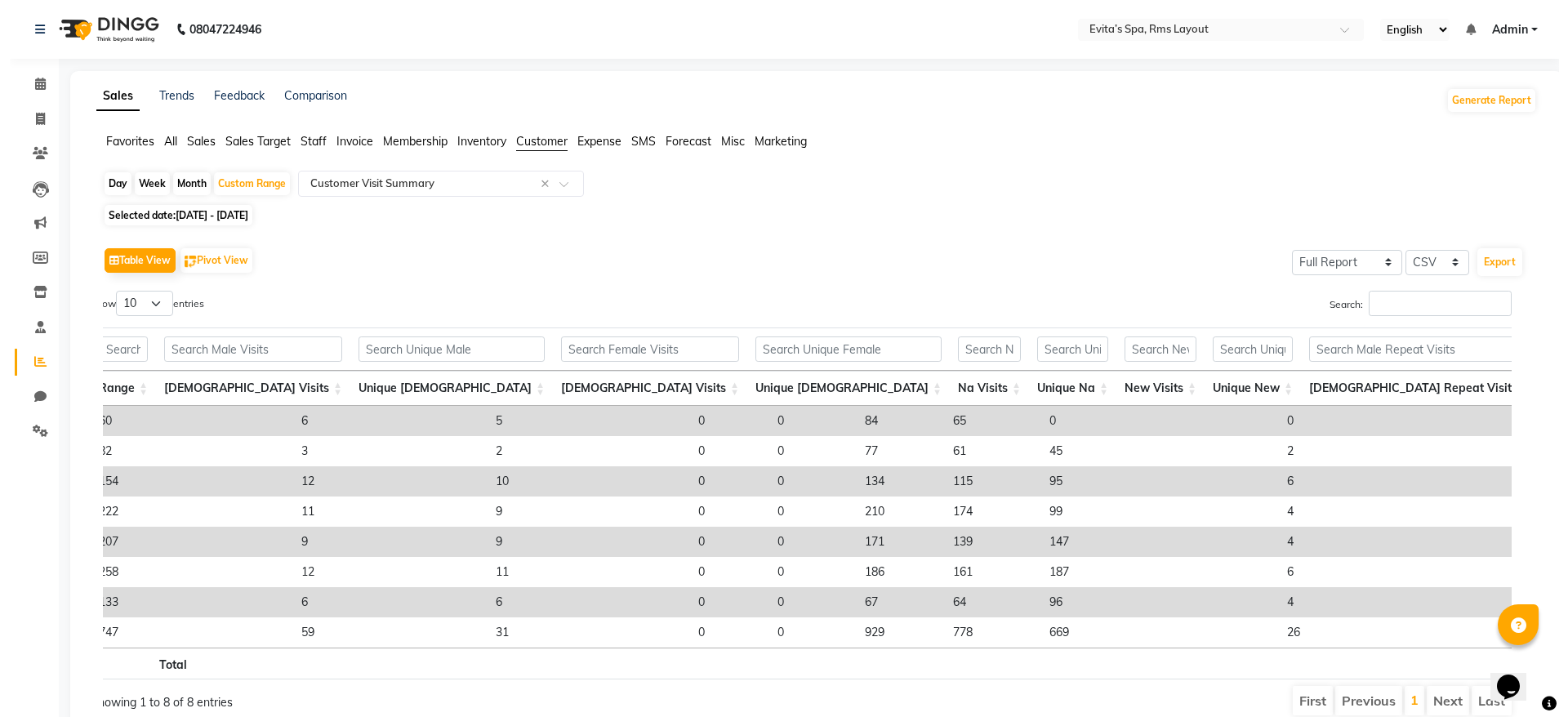
scroll to position [0, 260]
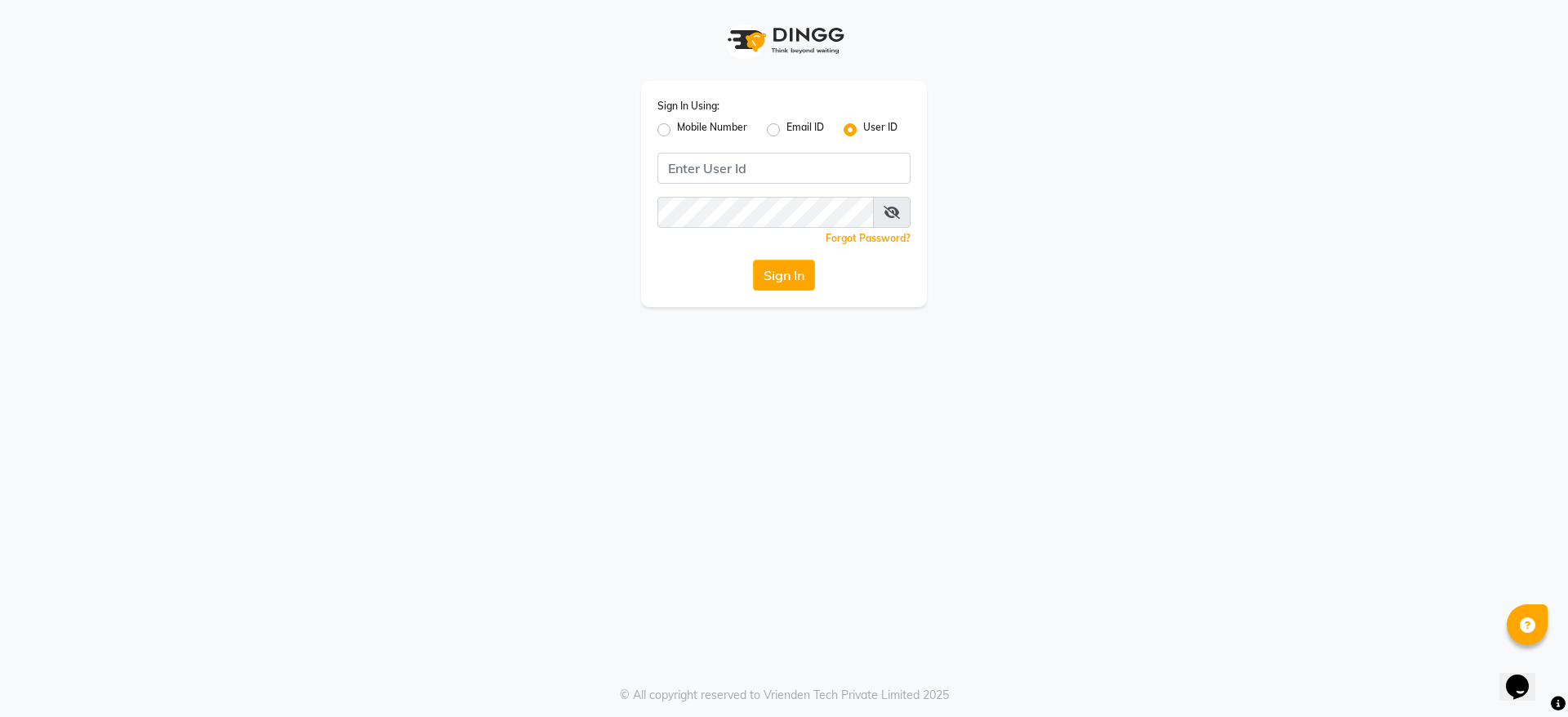
click at [738, 185] on div "Sign In Using: Mobile Number Email ID User ID Remember me Forgot Password? Sign…" at bounding box center [784, 194] width 286 height 226
click at [734, 172] on input "Username" at bounding box center [784, 167] width 253 height 31
type input "evitas"
click at [787, 268] on button "Sign In" at bounding box center [784, 274] width 62 height 31
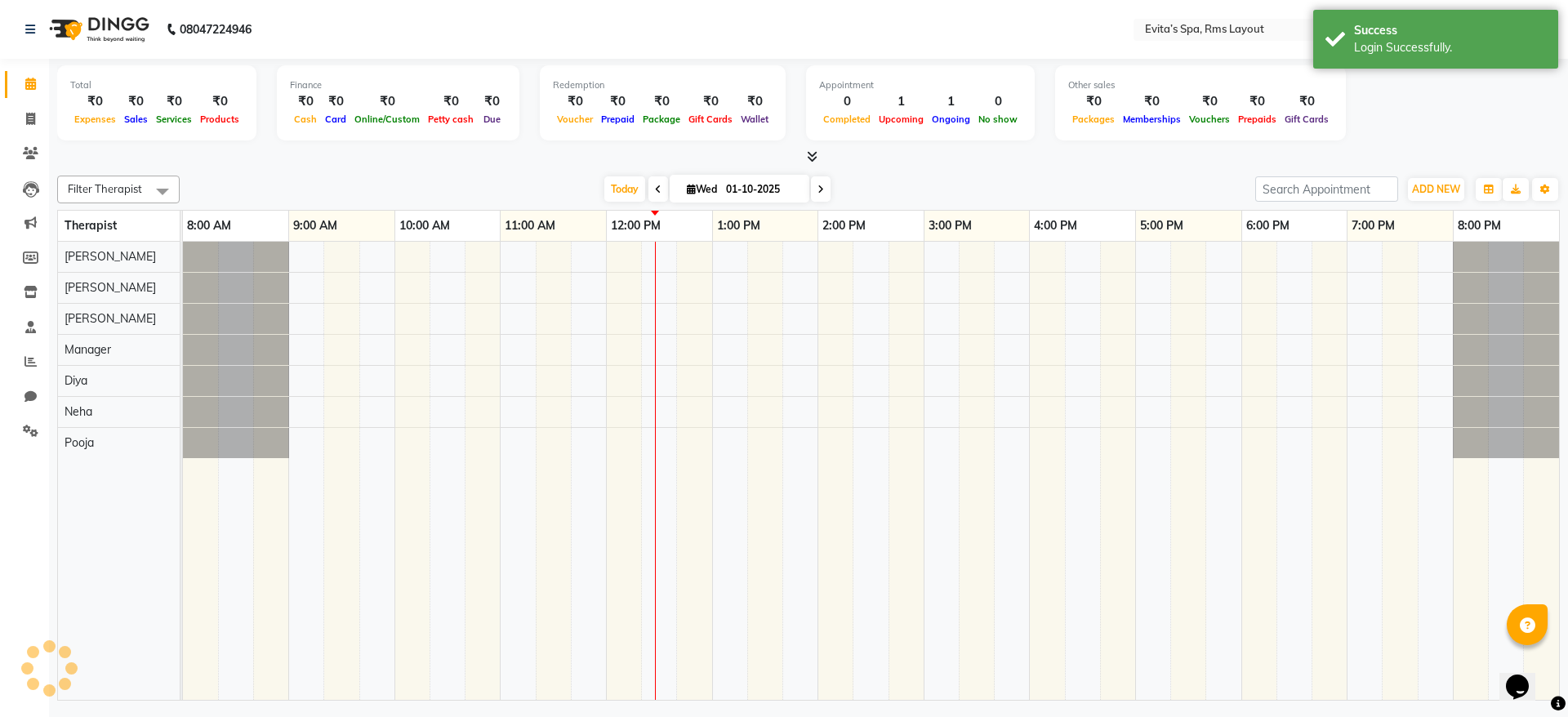
select select "en"
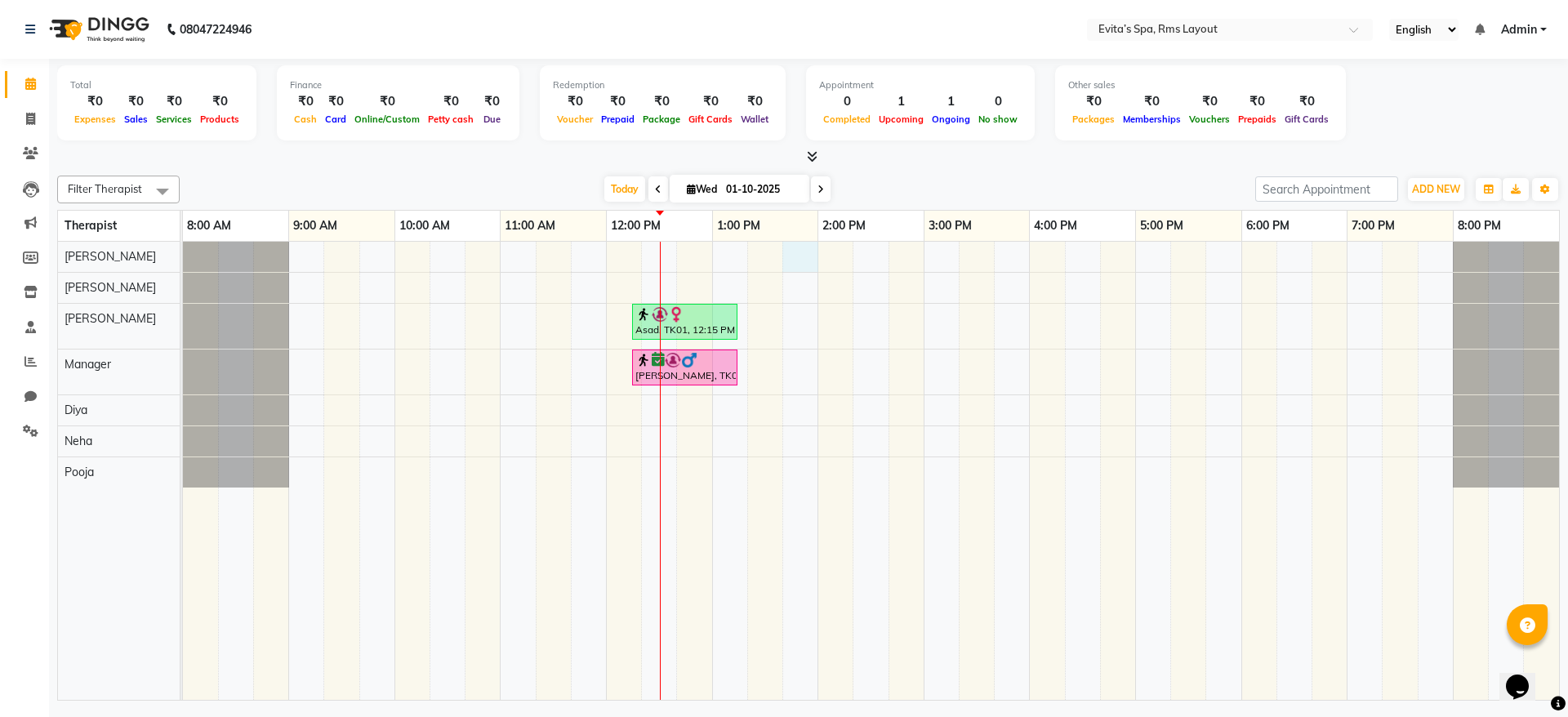
click at [787, 268] on div "Asad, TK01, 12:15 PM-01:15 PM, Aroma Massage Mohanty, TK02, 12:15 PM-01:15 PM, …" at bounding box center [871, 471] width 1376 height 458
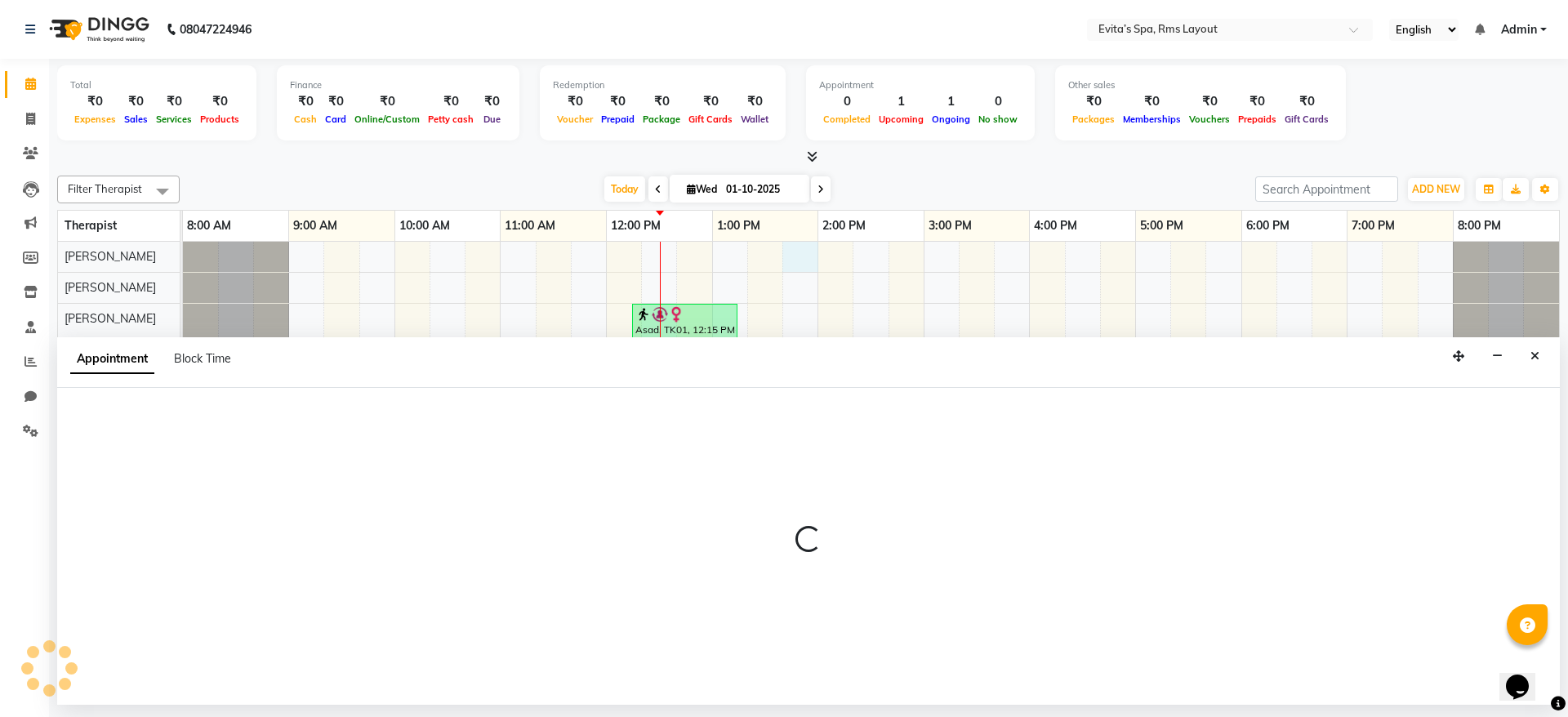
select select "70221"
select select "825"
select select "tentative"
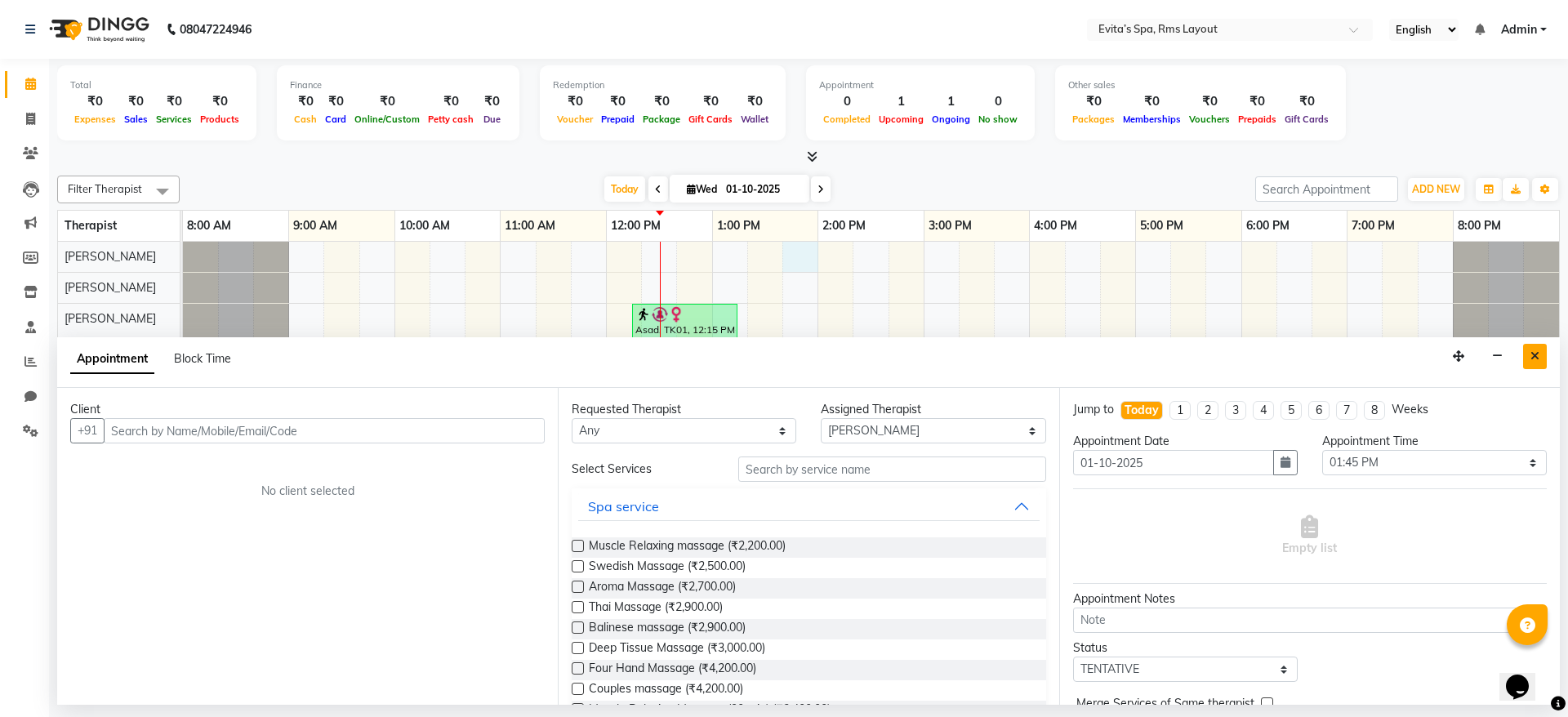
click at [1531, 356] on icon "Close" at bounding box center [1535, 356] width 9 height 11
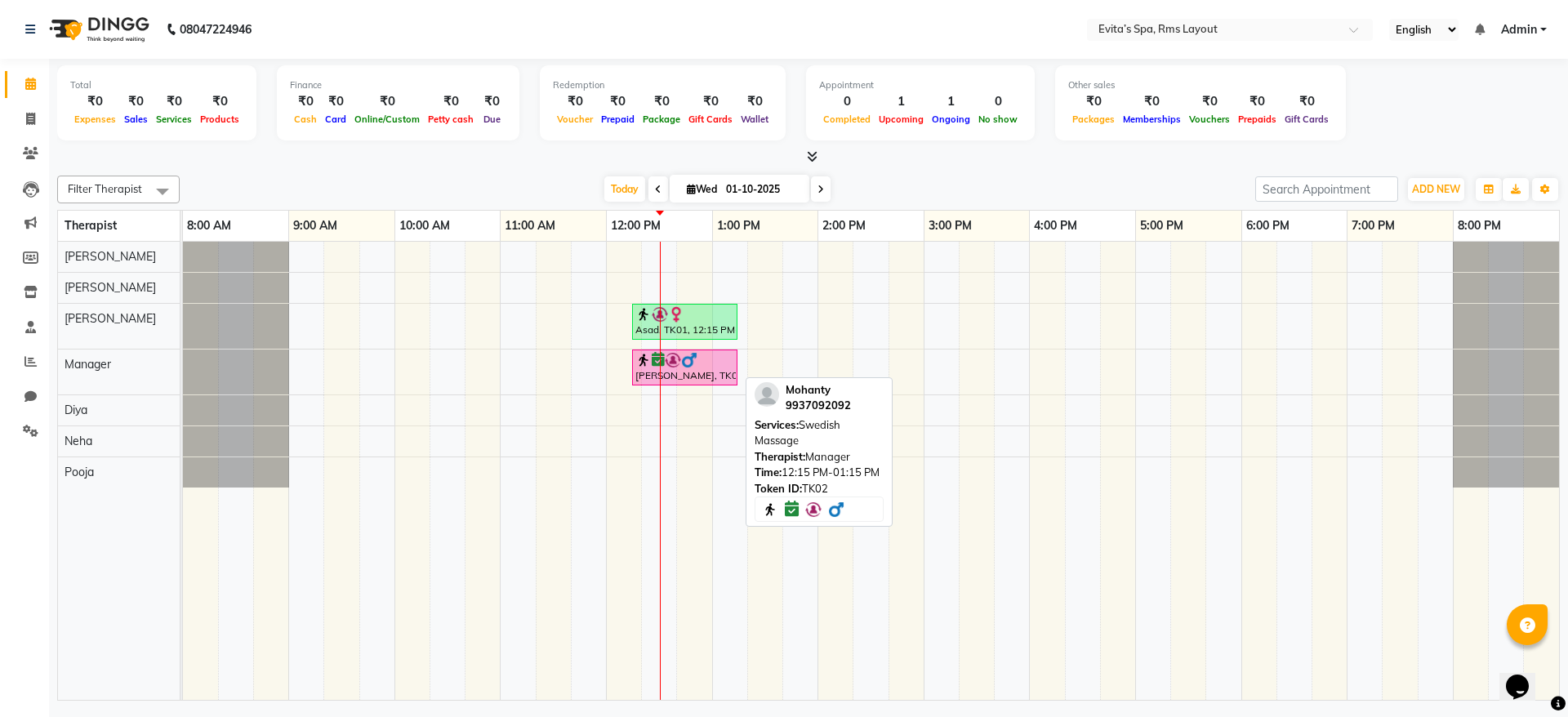
click at [666, 373] on div "[PERSON_NAME], TK02, 12:15 PM-01:15 PM, Swedish Massage" at bounding box center [685, 366] width 102 height 31
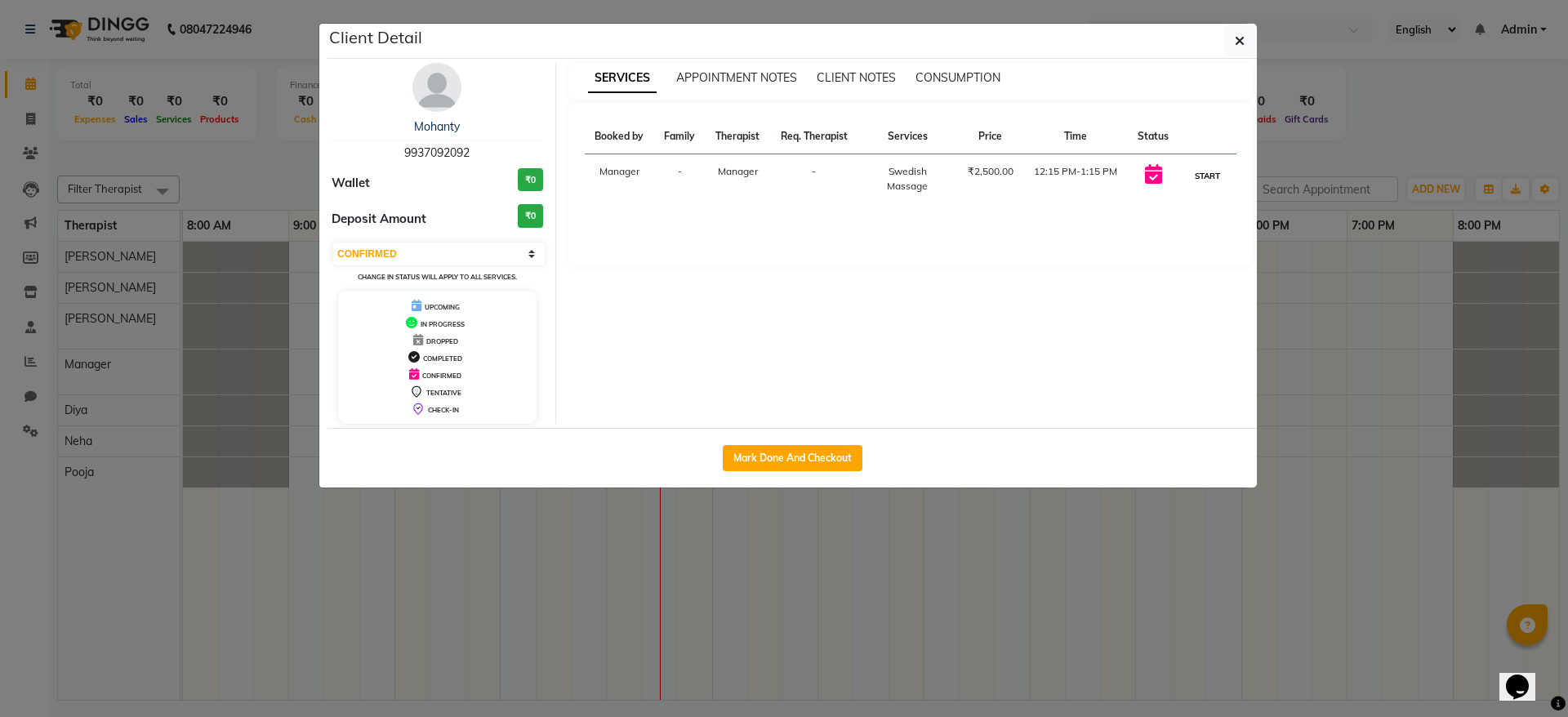
click at [1208, 173] on button "START" at bounding box center [1208, 175] width 33 height 20
select select "1"
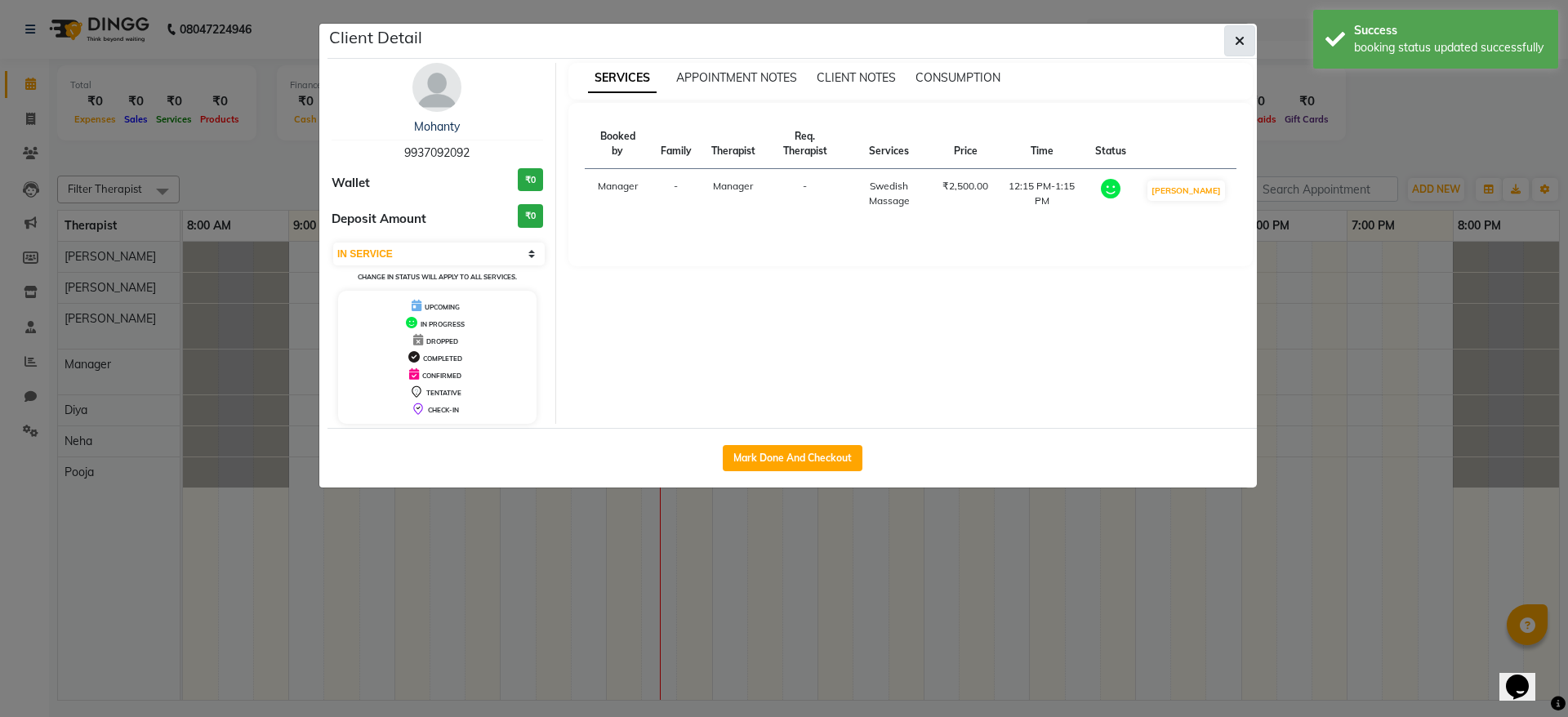
click at [1238, 46] on icon "button" at bounding box center [1239, 40] width 10 height 13
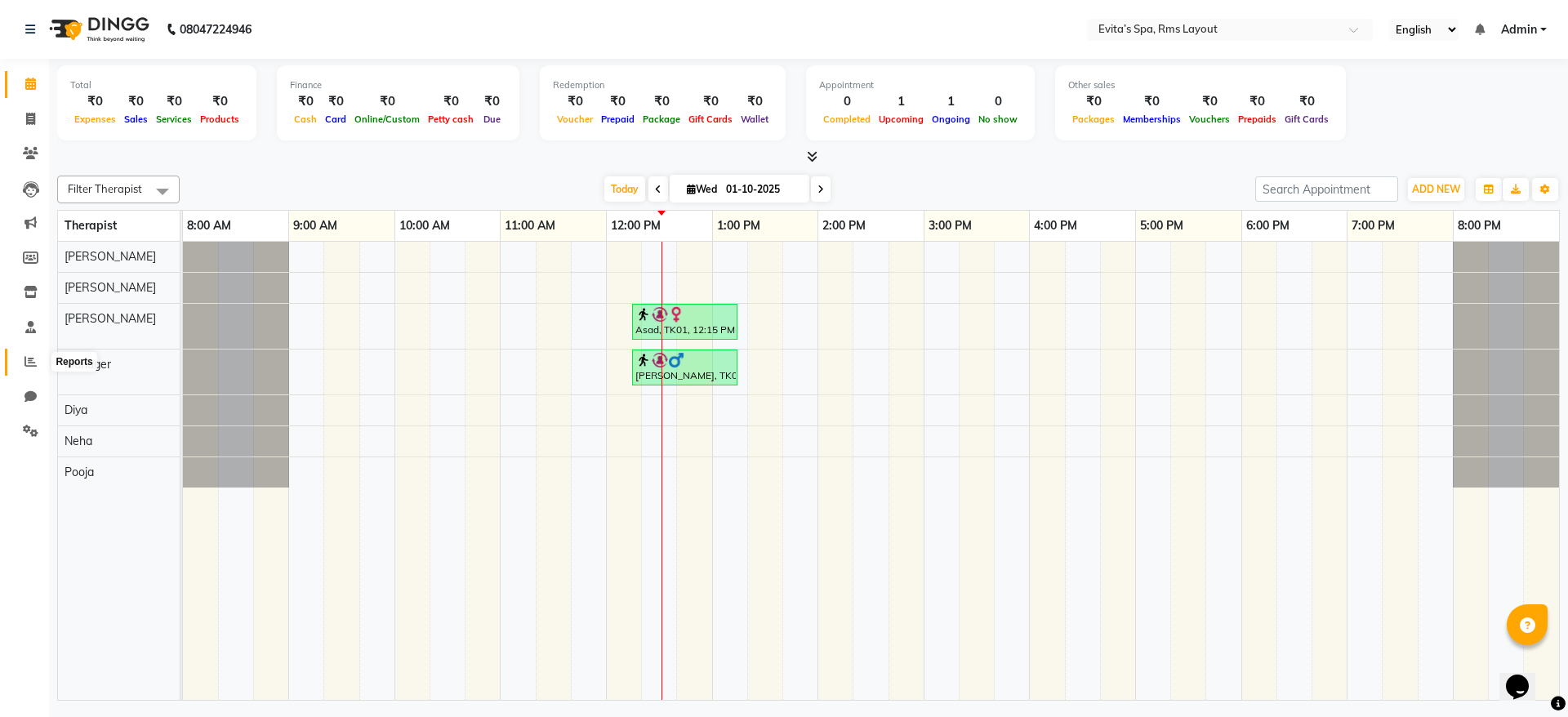
click at [31, 359] on icon at bounding box center [31, 361] width 12 height 12
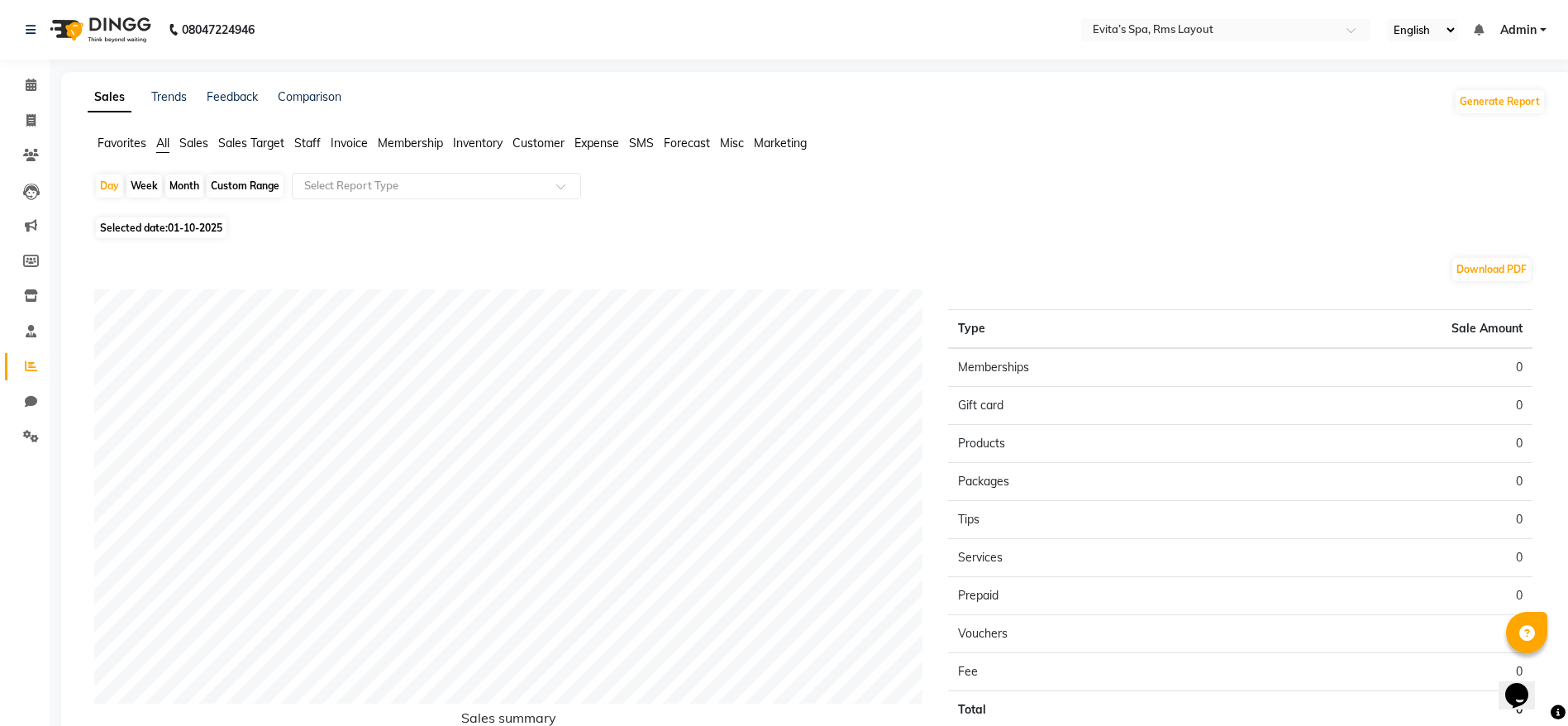
drag, startPoint x: 31, startPoint y: 364, endPoint x: 455, endPoint y: 236, distance: 442.9
click at [455, 236] on div "Day Week Month Custom Range Select Report Type Selected date: [DATE] Download P…" at bounding box center [816, 483] width 1458 height 620
click at [317, 142] on span "Staff" at bounding box center [308, 143] width 27 height 15
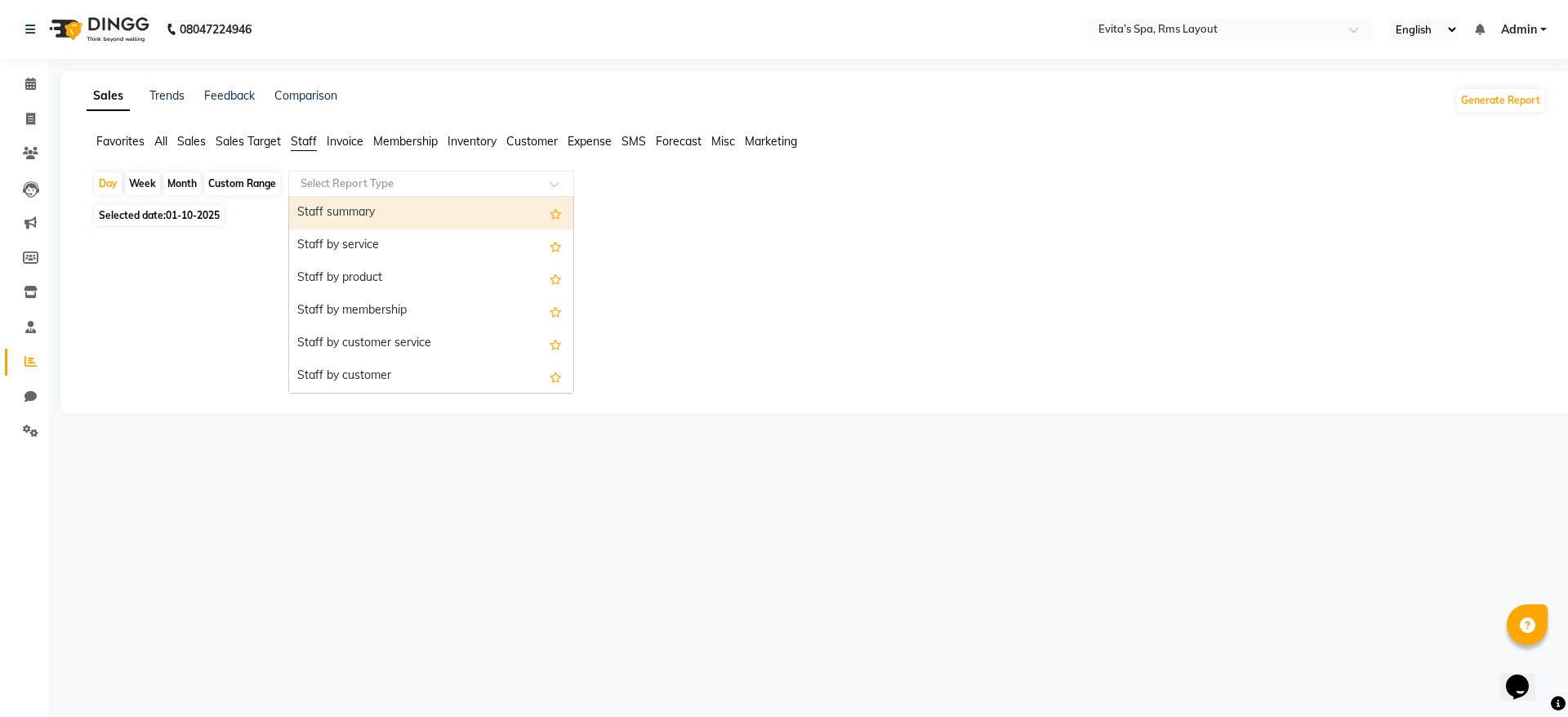
click at [387, 181] on input "text" at bounding box center [415, 183] width 235 height 17
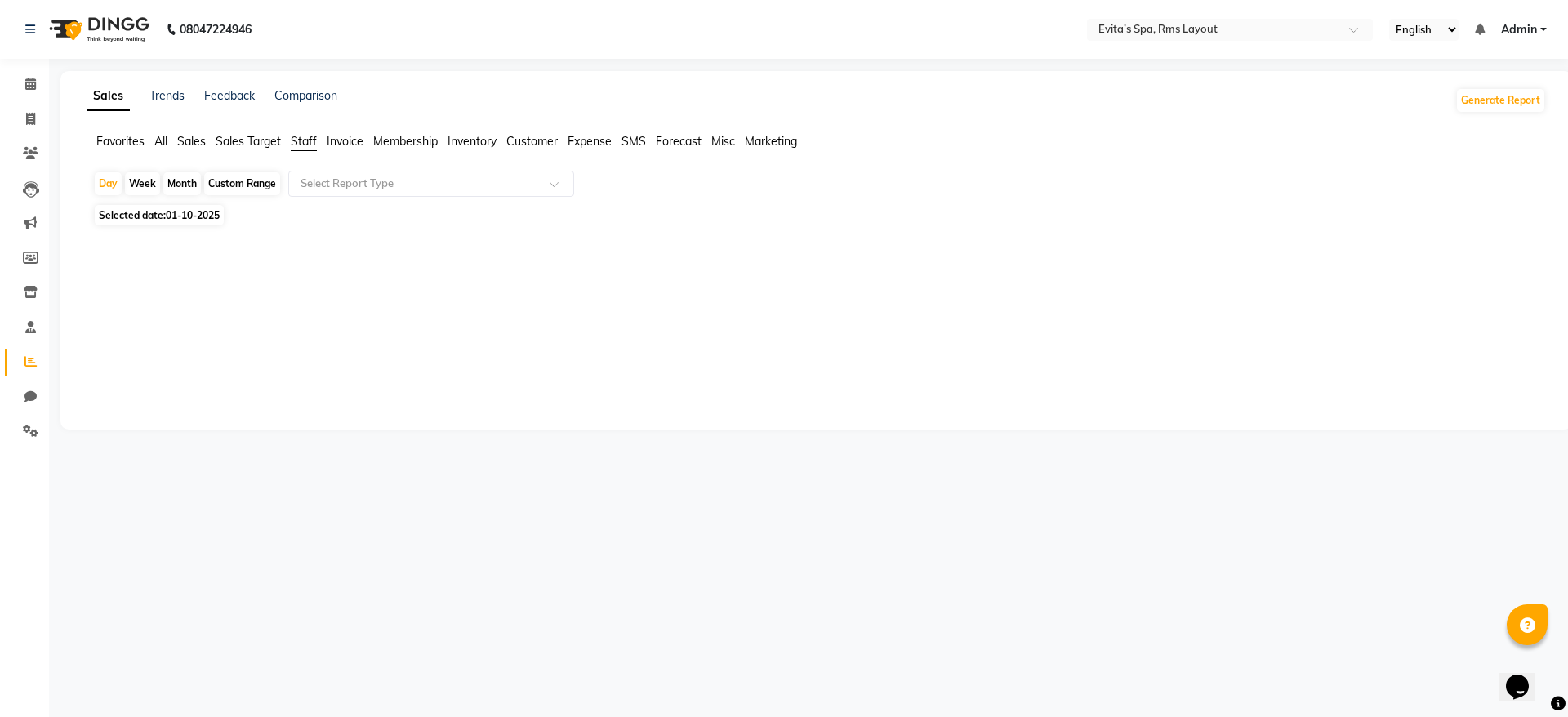
click at [182, 268] on div at bounding box center [813, 322] width 1440 height 117
click at [523, 137] on span "Customer" at bounding box center [531, 141] width 52 height 15
click at [242, 182] on div "Custom Range" at bounding box center [242, 184] width 76 height 23
select select "10"
select select "2025"
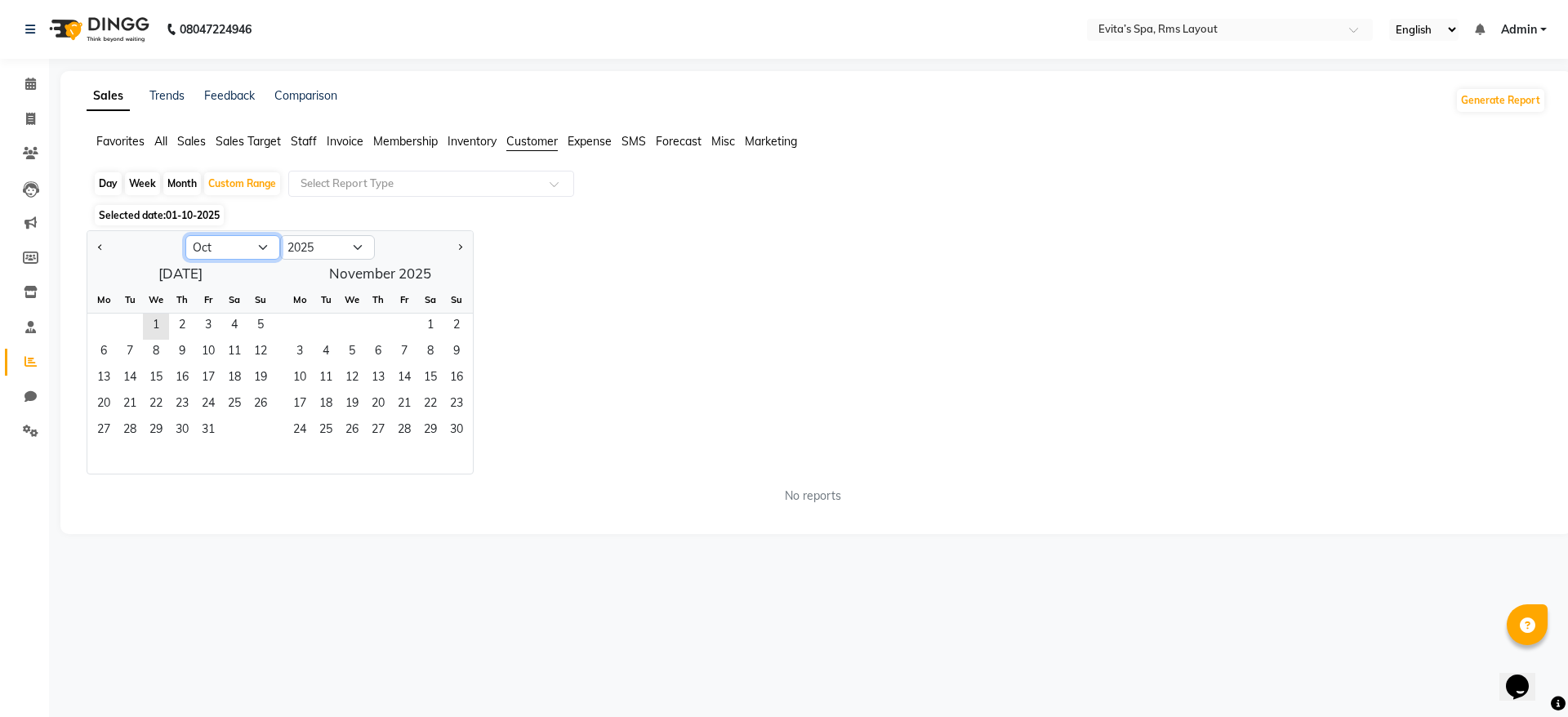
click at [239, 240] on select "Jan Feb Mar Apr May Jun [DATE] Aug Sep Oct Nov Dec" at bounding box center [232, 247] width 95 height 25
click at [185, 235] on select "Jan Feb Mar Apr May Jun [DATE] Aug Sep Oct Nov Dec" at bounding box center [232, 247] width 95 height 25
click at [234, 323] on span "1" at bounding box center [234, 327] width 26 height 26
click at [256, 252] on select "Jan Feb Mar Apr May Jun [DATE] Aug Sep Oct Nov Dec" at bounding box center [232, 247] width 95 height 25
select select "9"
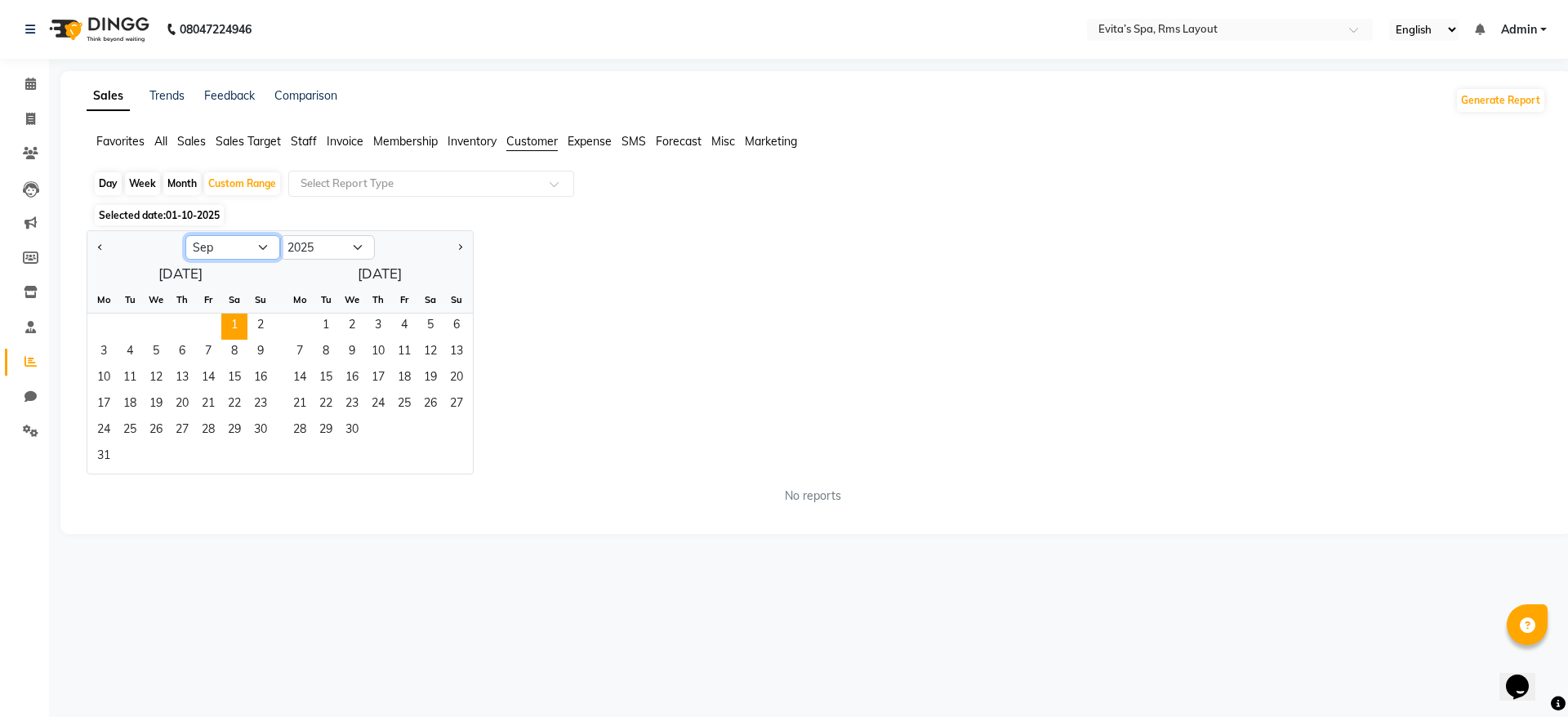
click at [185, 235] on select "Jan Feb Mar Apr May Jun [DATE] Aug Sep Oct Nov Dec" at bounding box center [232, 247] width 95 height 25
click at [111, 374] on span "15" at bounding box center [103, 379] width 26 height 26
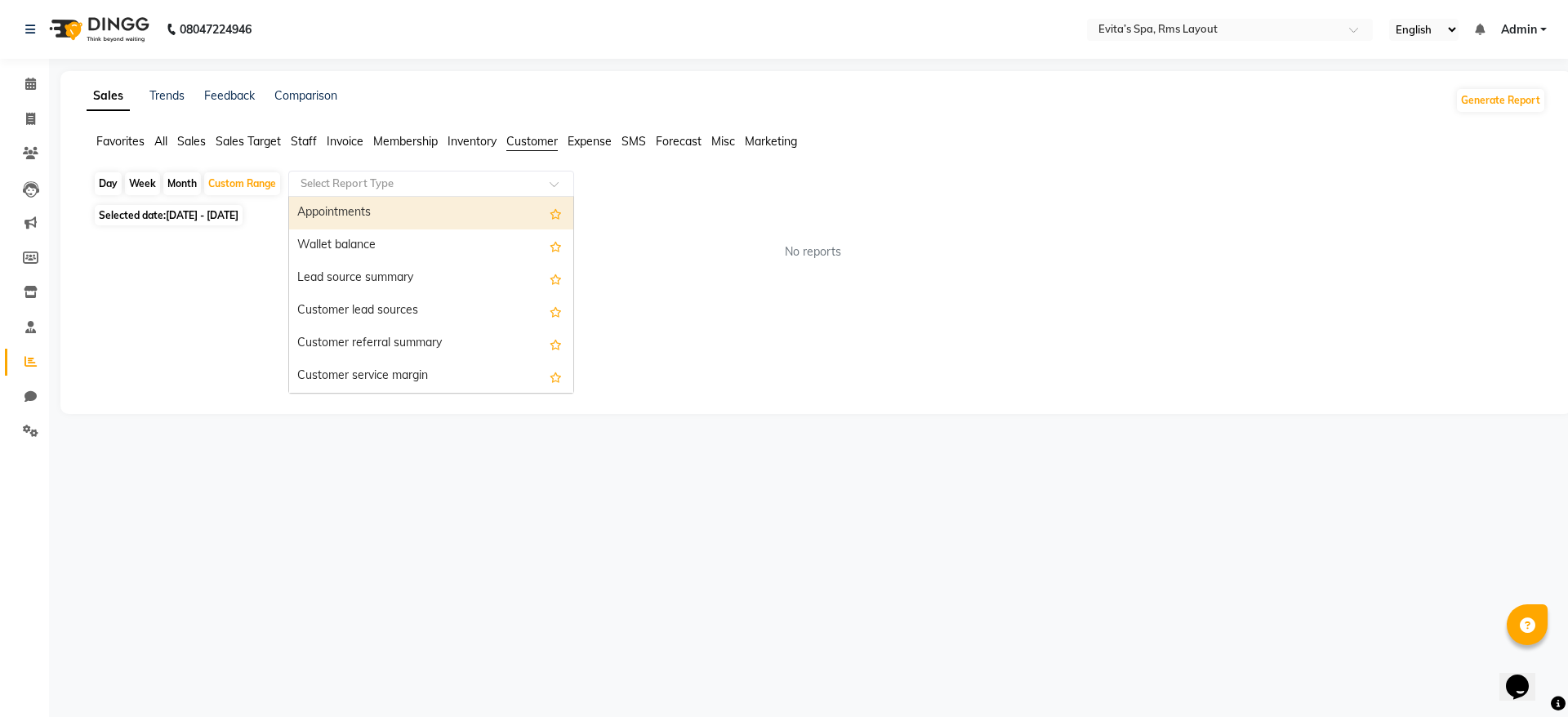
click at [495, 182] on input "text" at bounding box center [415, 183] width 235 height 17
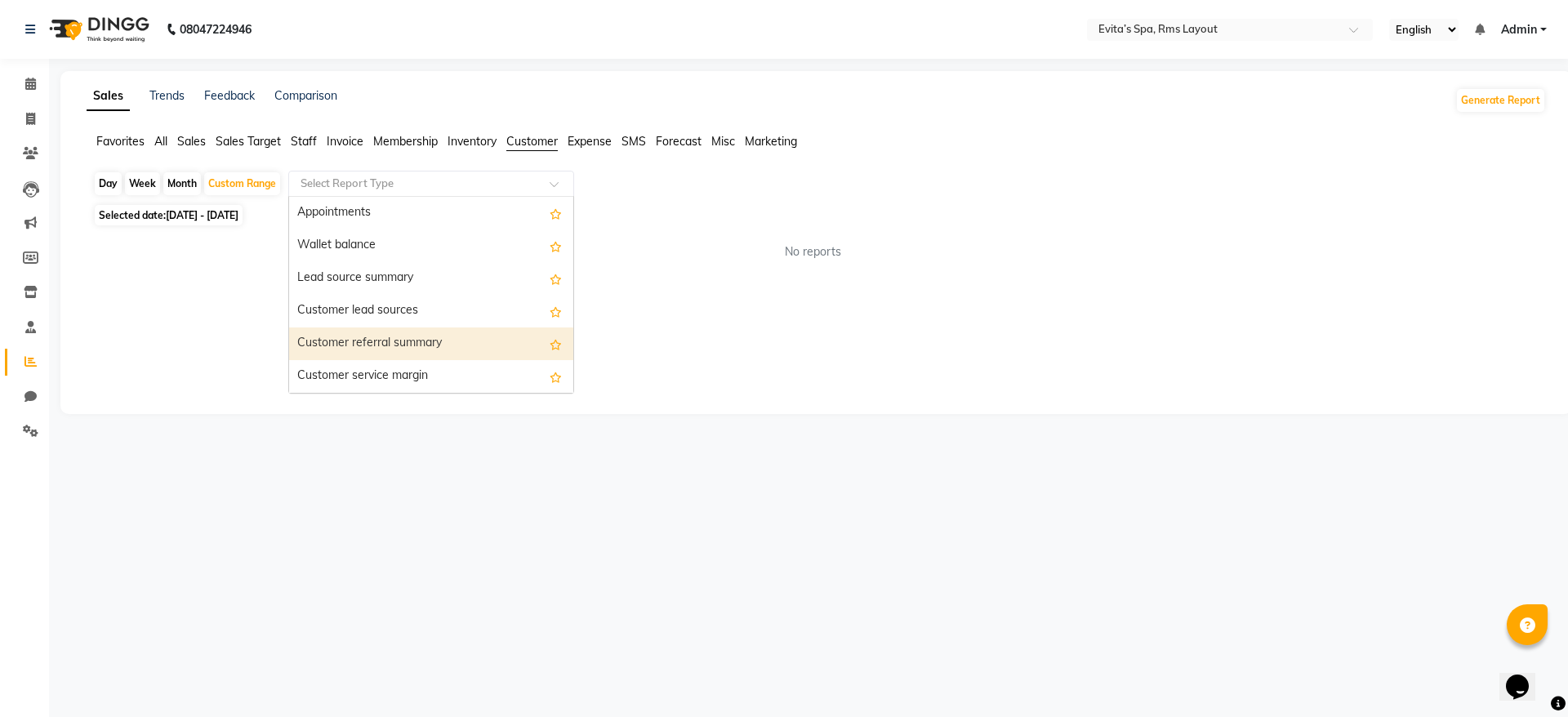
scroll to position [261, 0]
click at [435, 347] on div "Customer Visits" at bounding box center [431, 343] width 284 height 32
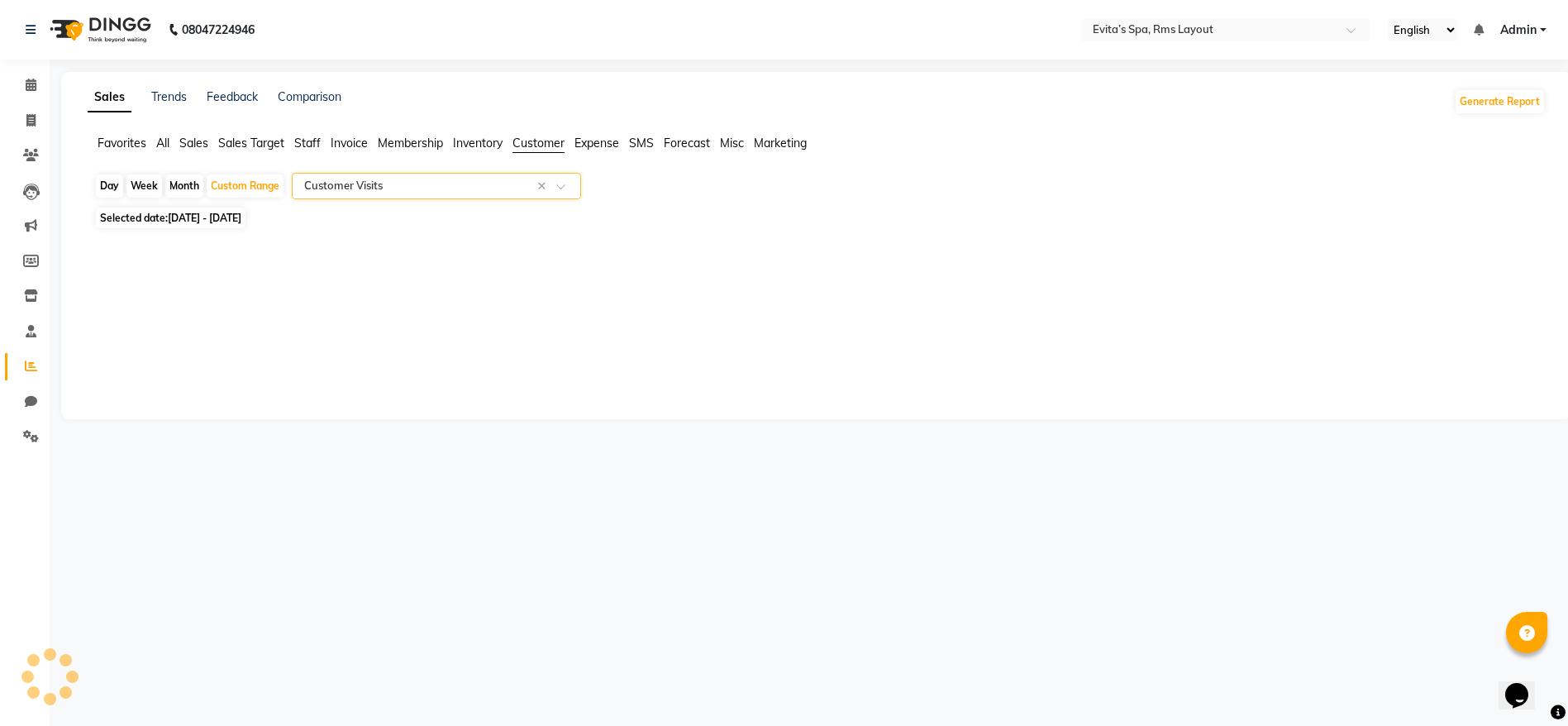
select select "full_report"
select select "csv"
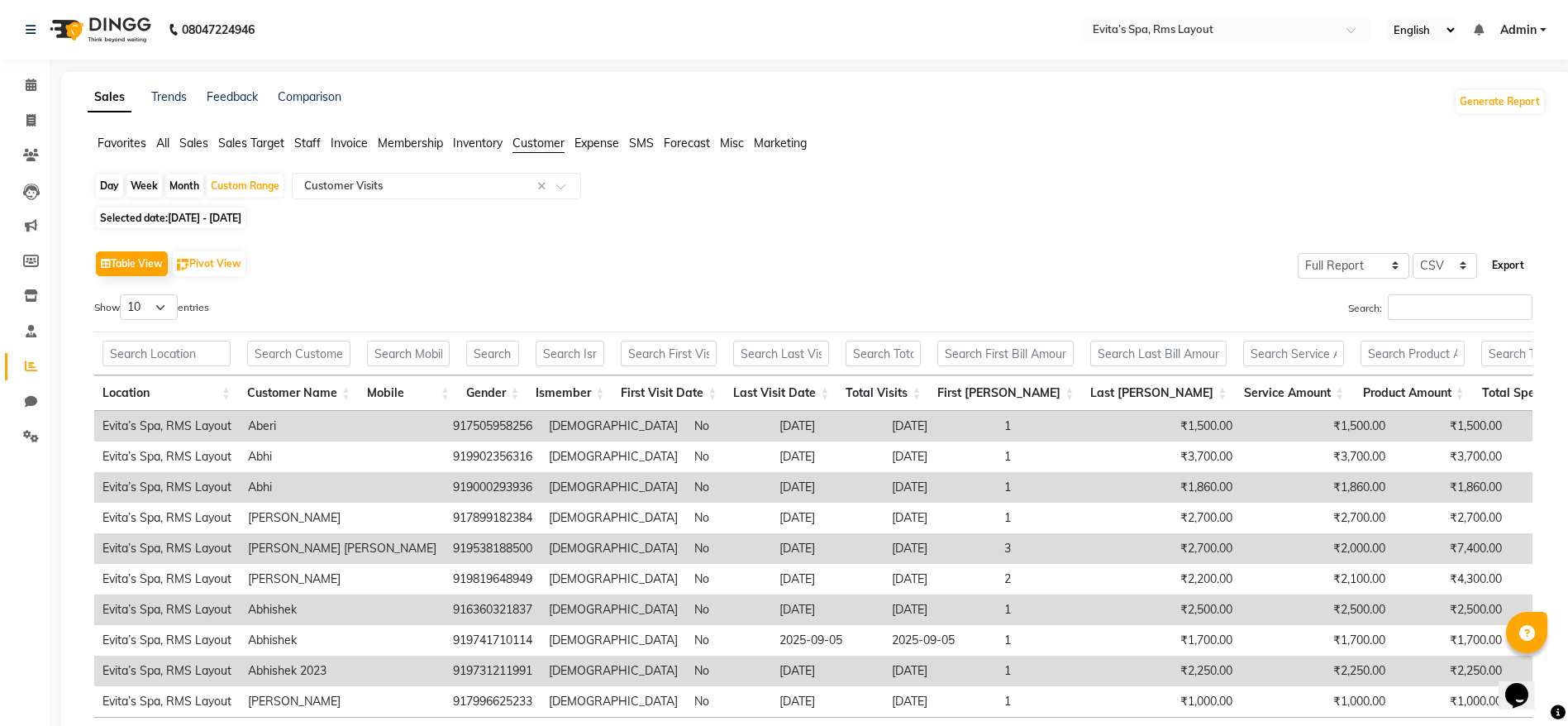
click at [1506, 267] on button "Export" at bounding box center [1508, 265] width 45 height 28
click at [98, 38] on img at bounding box center [99, 29] width 114 height 46
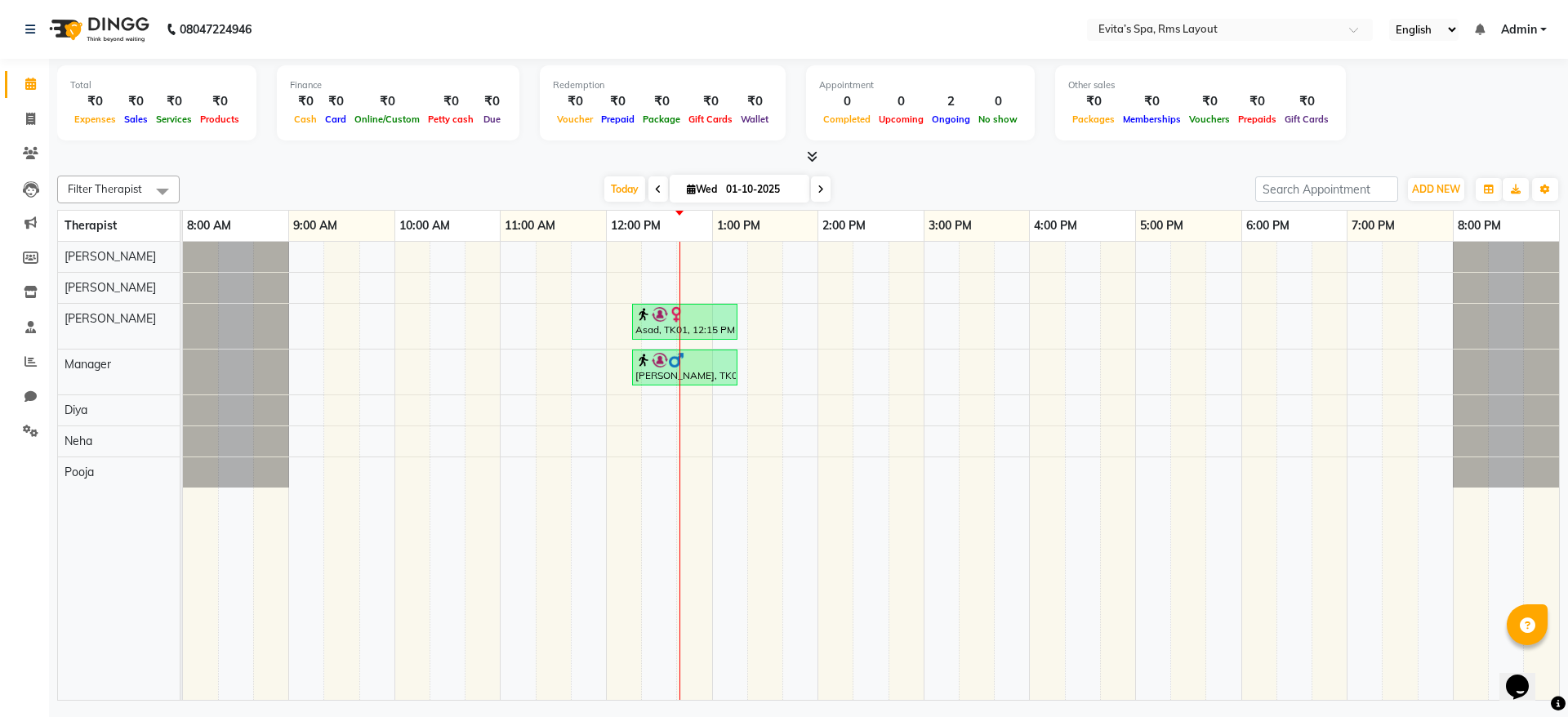
click at [451, 367] on div "Asad, TK01, 12:15 PM-01:15 PM, Aroma Massage Mohanty, TK02, 12:15 PM-01:15 PM, …" at bounding box center [871, 471] width 1376 height 458
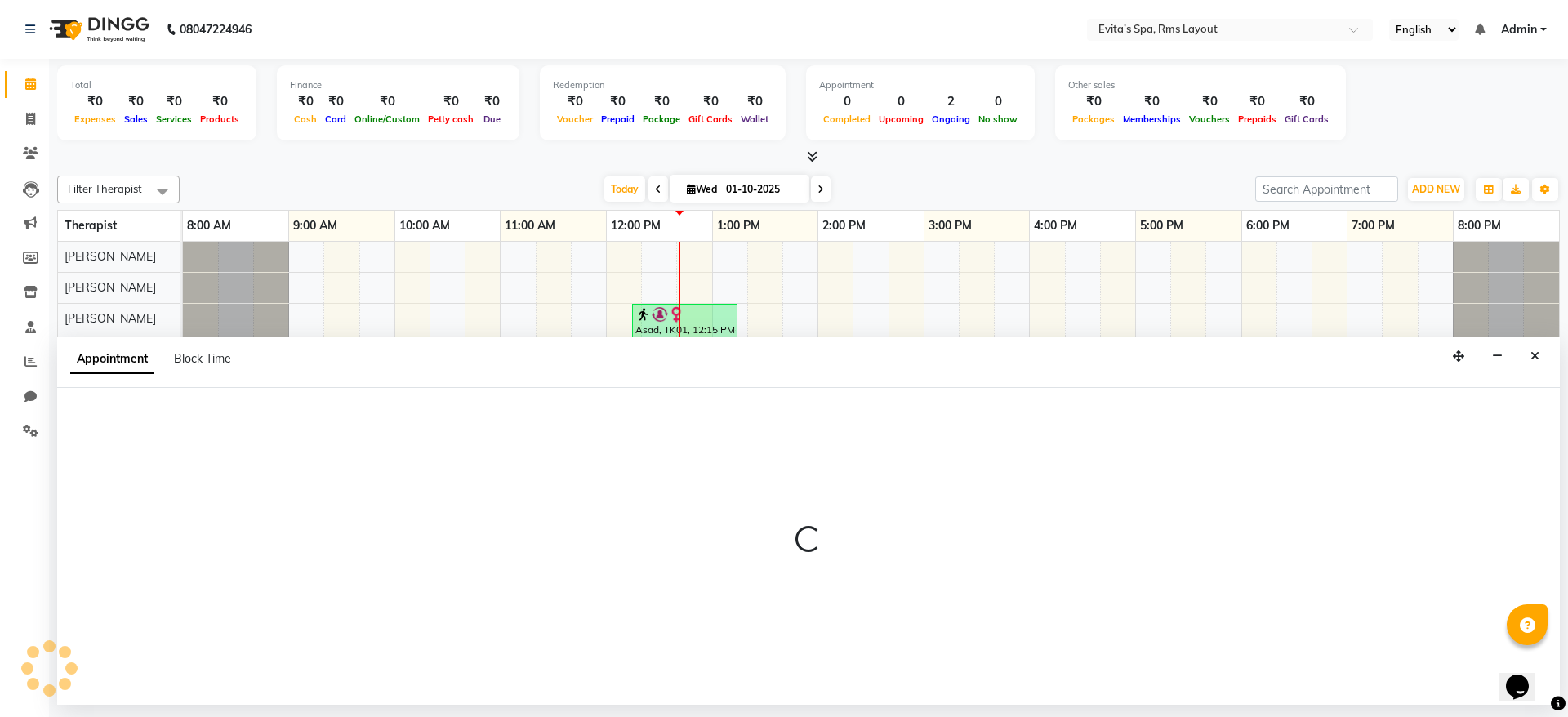
click at [451, 367] on div "Appointment Block Time" at bounding box center [809, 363] width 1503 height 51
select select "71560"
select select "615"
select select "tentative"
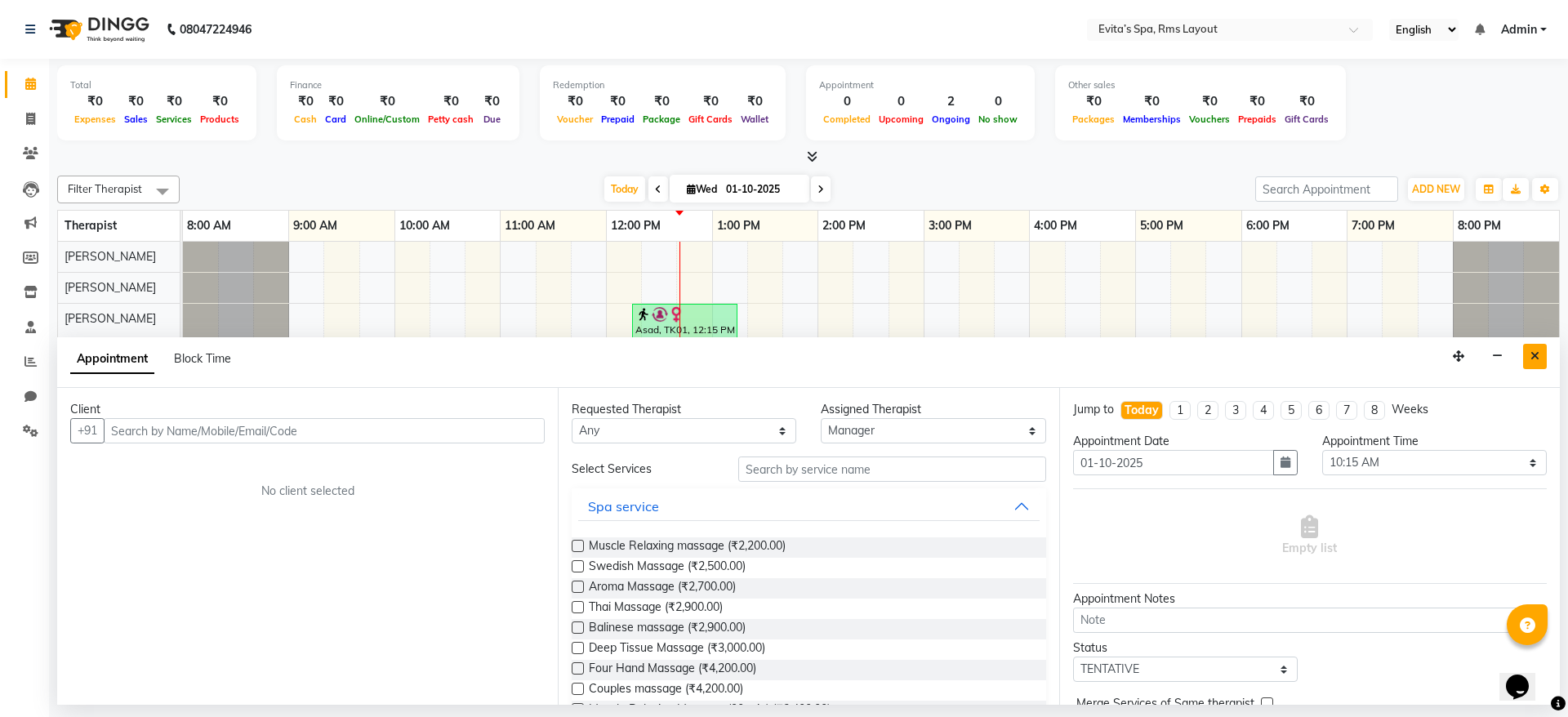
click at [1539, 354] on icon "Close" at bounding box center [1535, 356] width 9 height 11
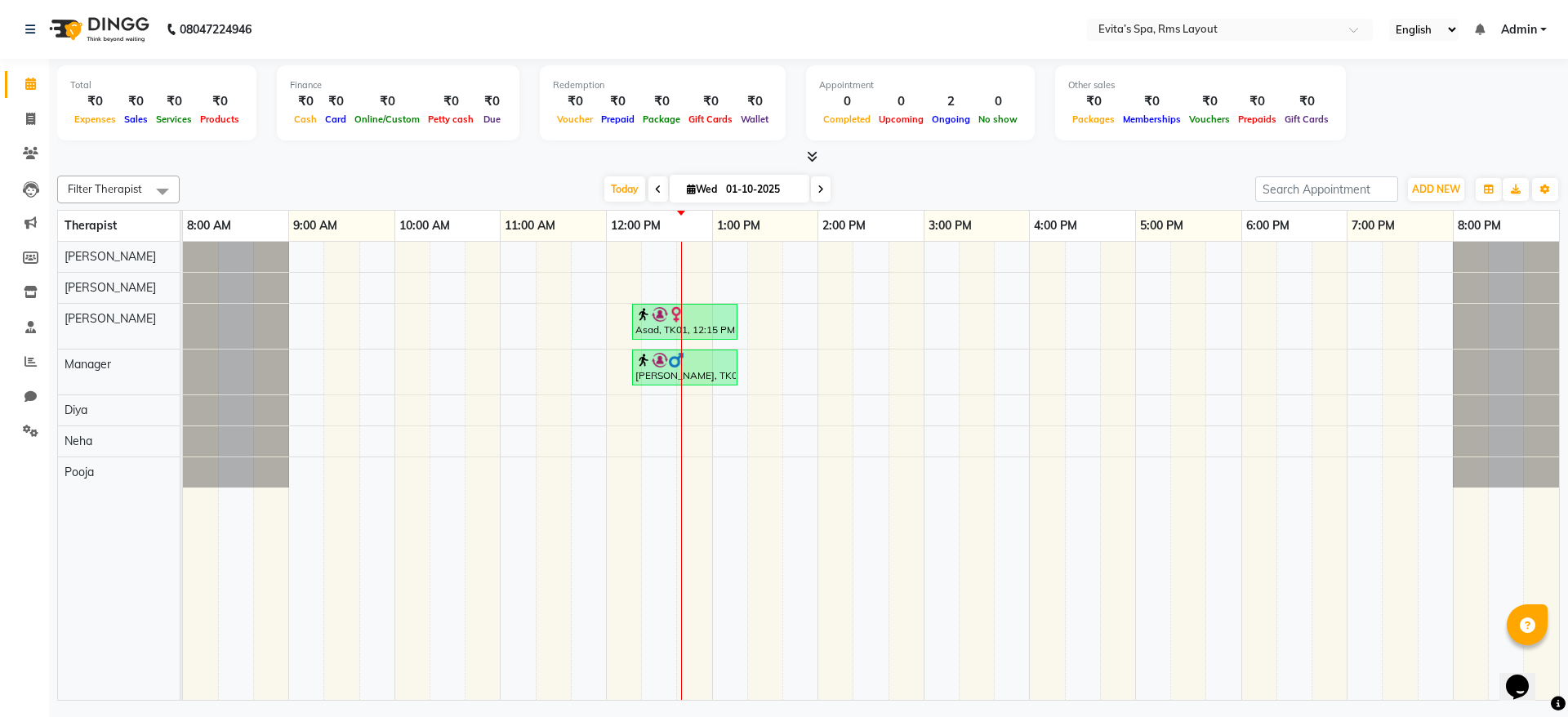
click at [696, 250] on div "Asad, TK01, 12:15 PM-01:15 PM, Aroma Massage Mohanty, TK02, 12:15 PM-01:15 PM, …" at bounding box center [871, 471] width 1376 height 458
select select "70221"
select select "tentative"
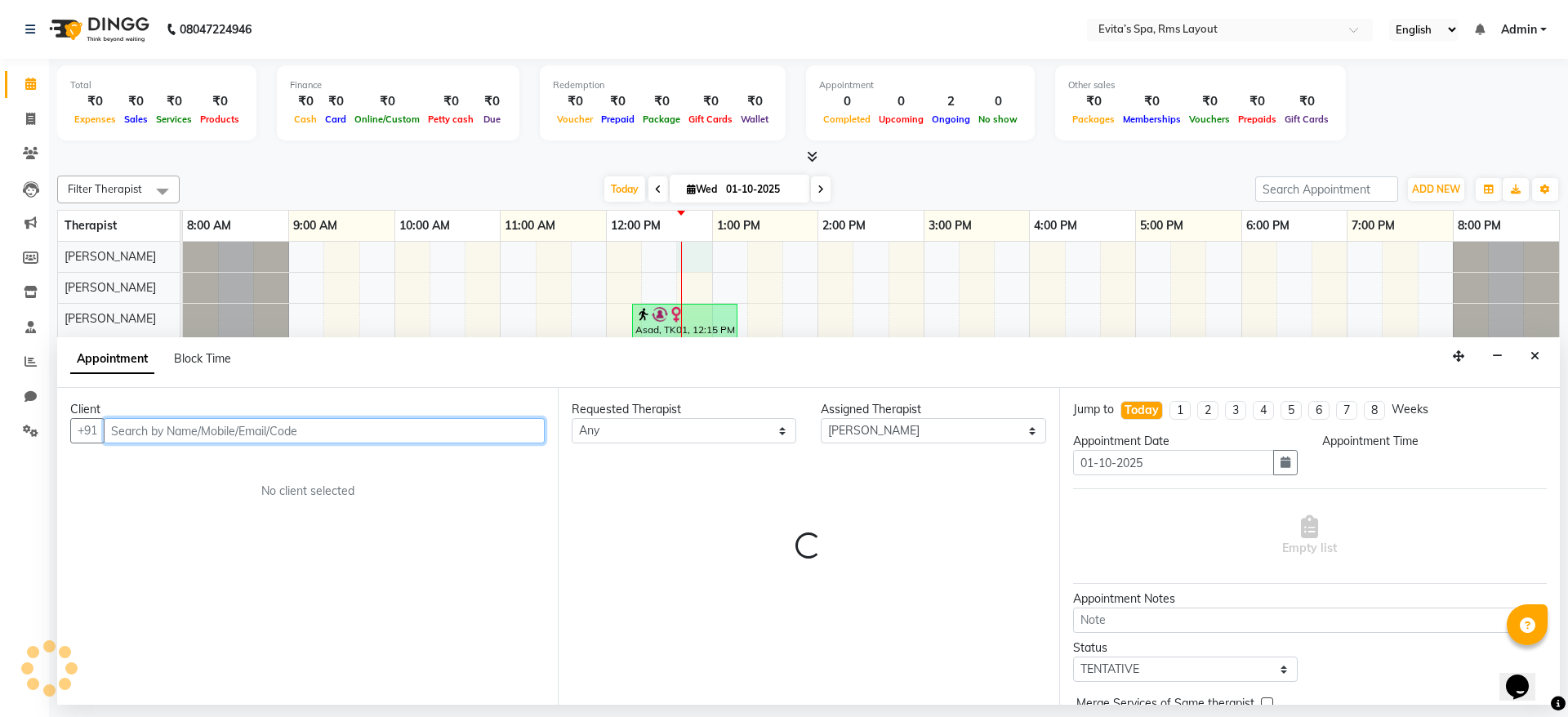
select select "765"
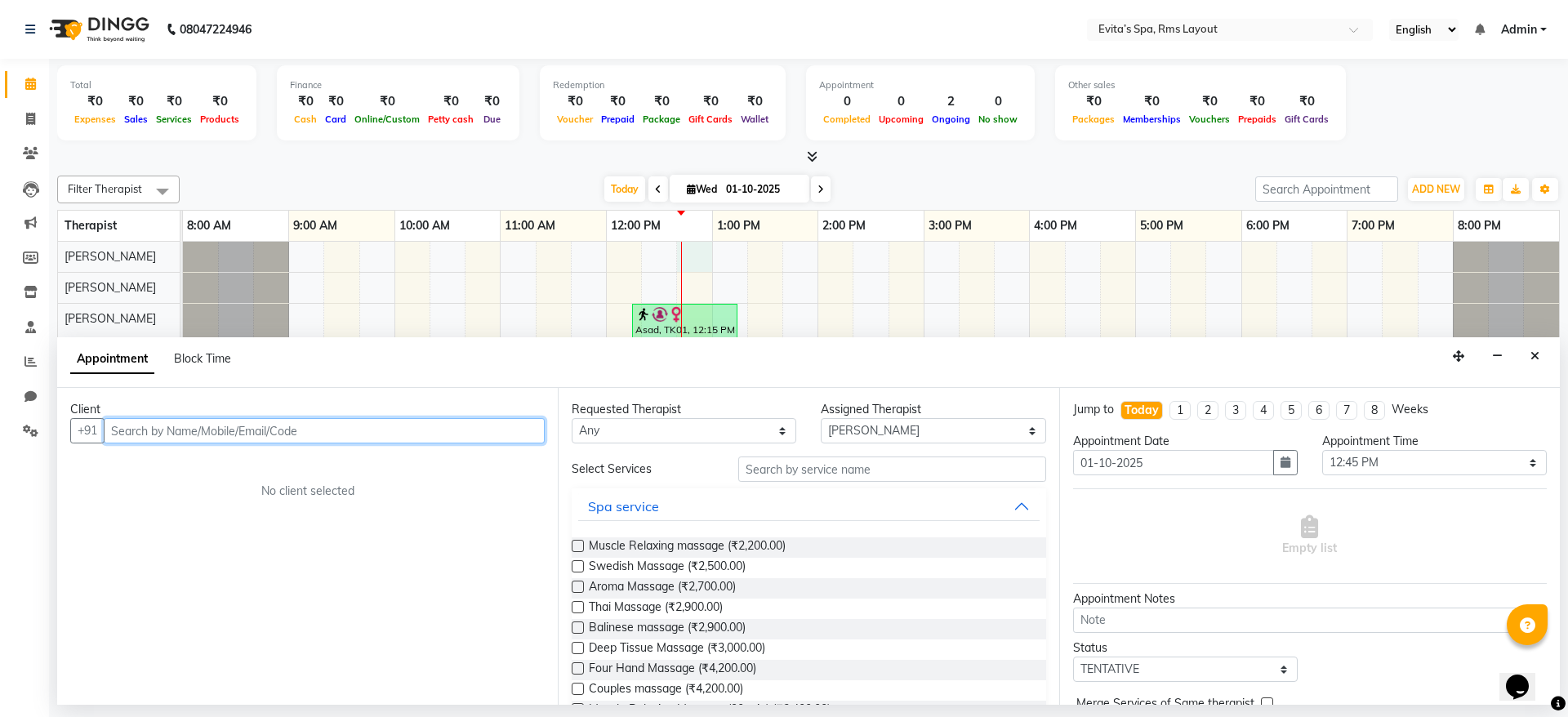
click at [359, 433] on input "text" at bounding box center [324, 430] width 441 height 25
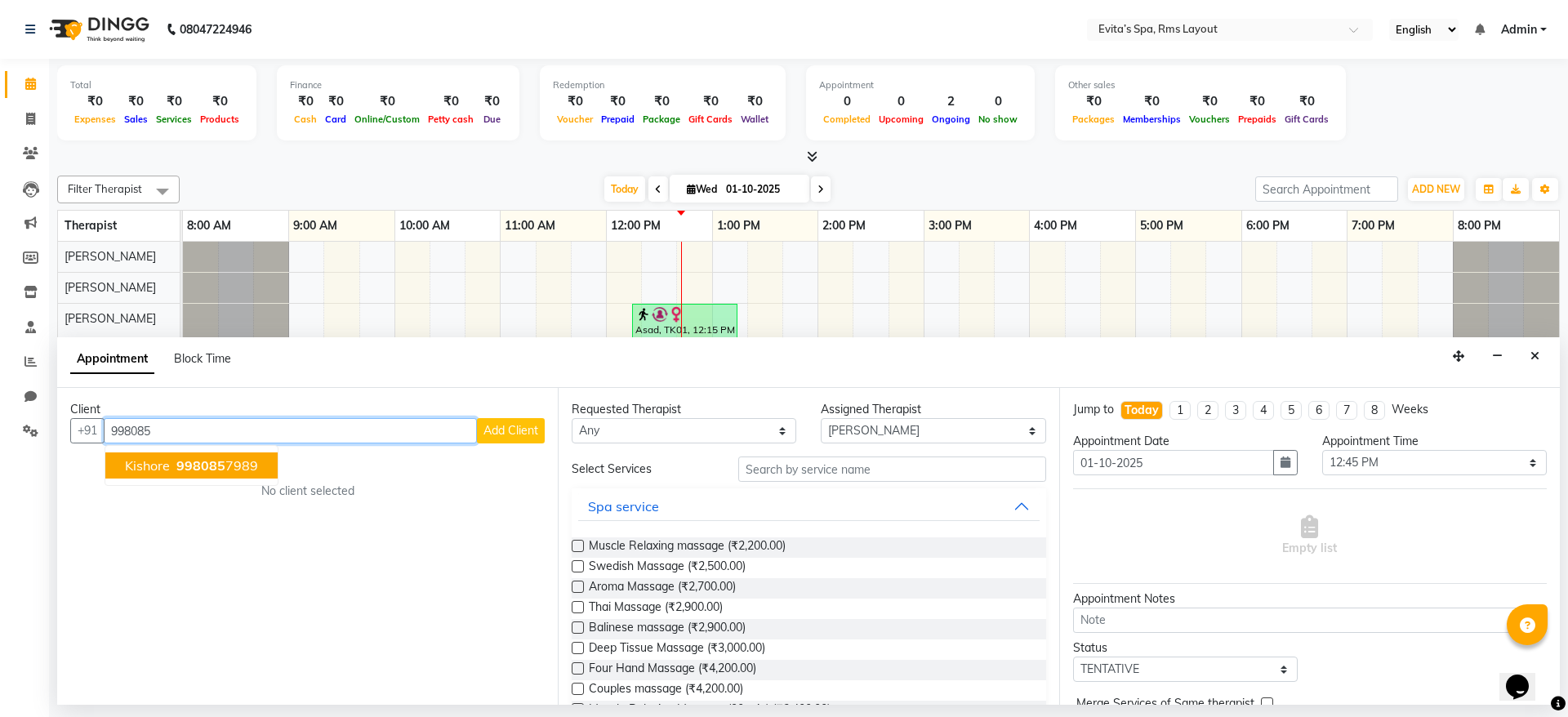
click at [246, 465] on ngb-highlight "998085 7989" at bounding box center [215, 465] width 85 height 17
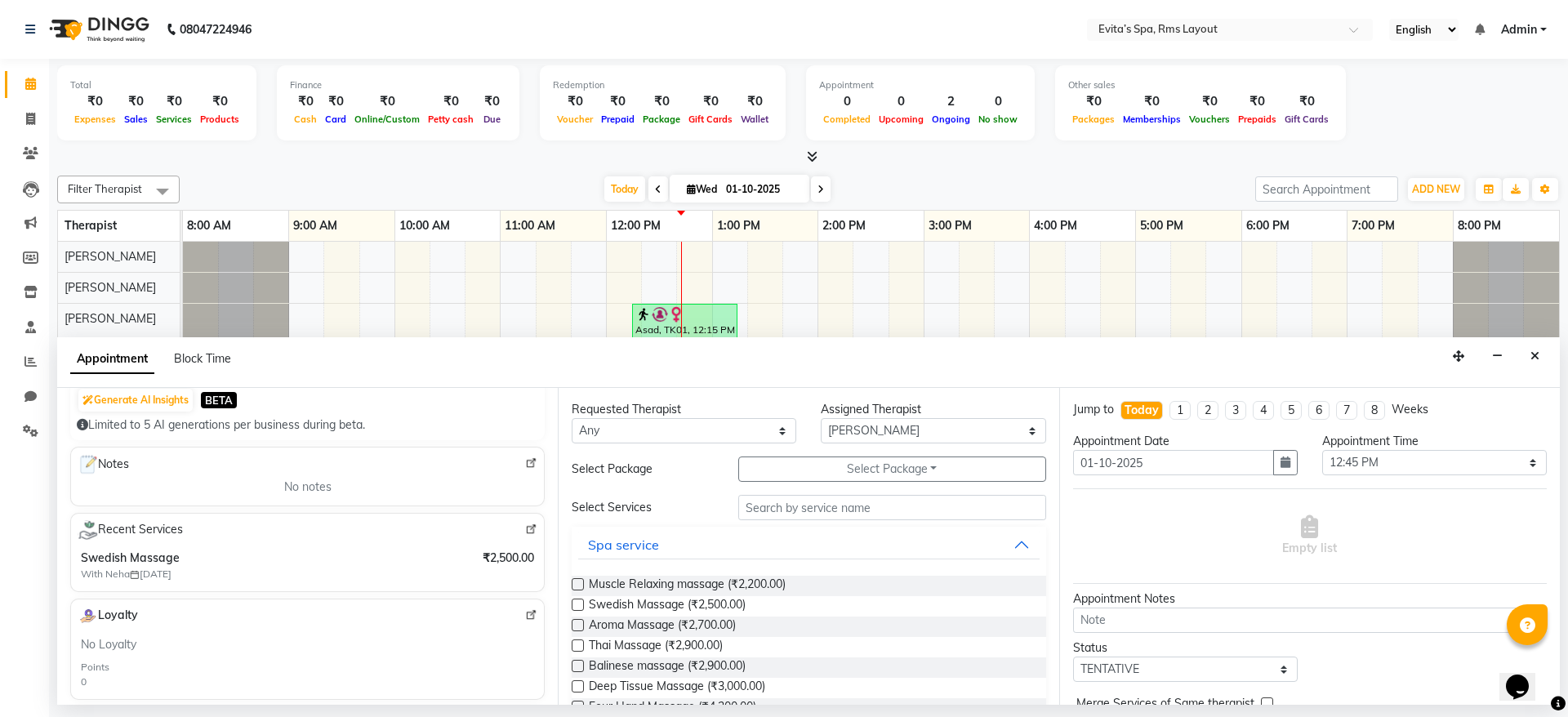
scroll to position [174, 0]
type input "9980857989"
click at [645, 608] on span "Swedish Massage (₹2,500.00)" at bounding box center [667, 606] width 157 height 20
checkbox input "false"
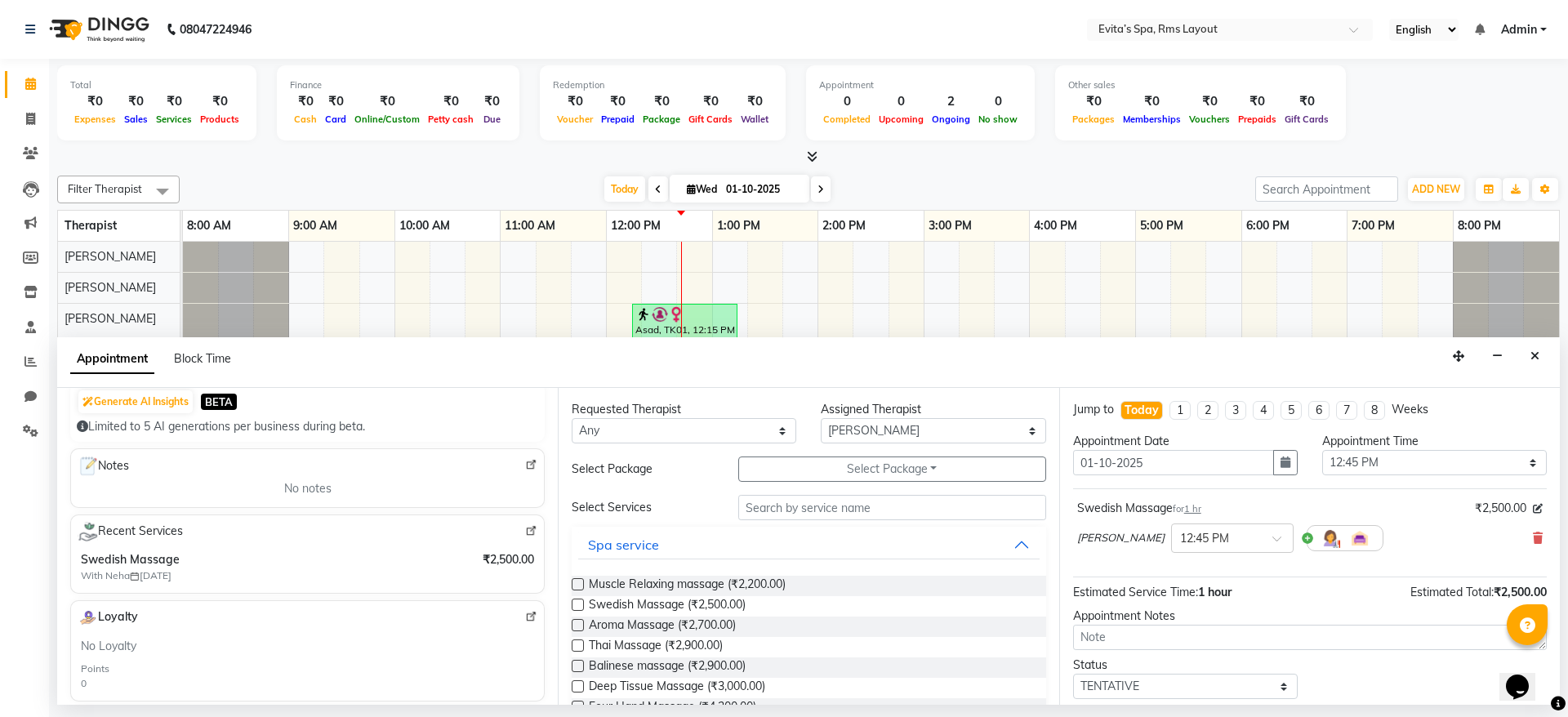
scroll to position [70, 0]
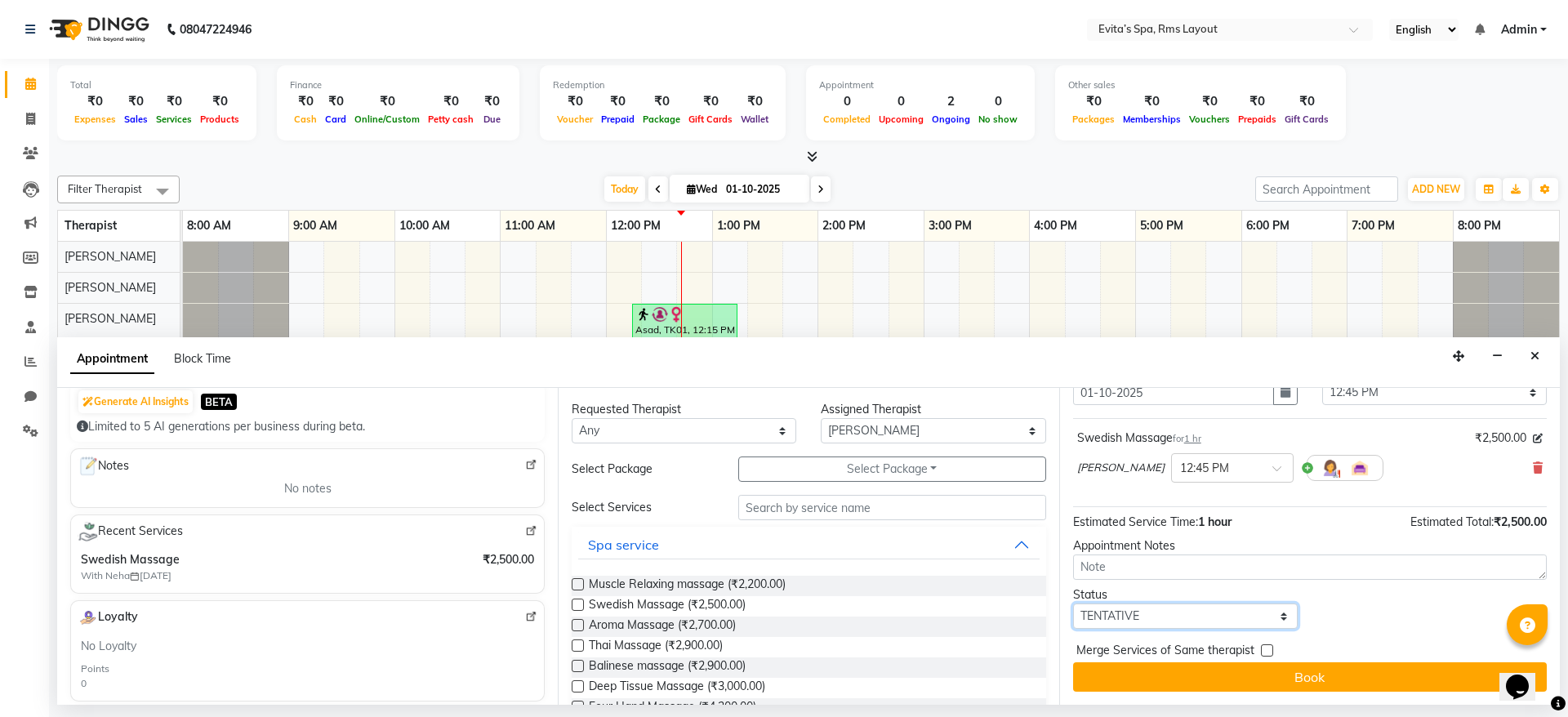
click at [1134, 624] on select "Select TENTATIVE CONFIRM CHECK-IN UPCOMING" at bounding box center [1186, 615] width 225 height 25
select select "confirm booking"
click at [1073, 603] on select "Select TENTATIVE CONFIRM CHECK-IN UPCOMING" at bounding box center [1186, 615] width 225 height 25
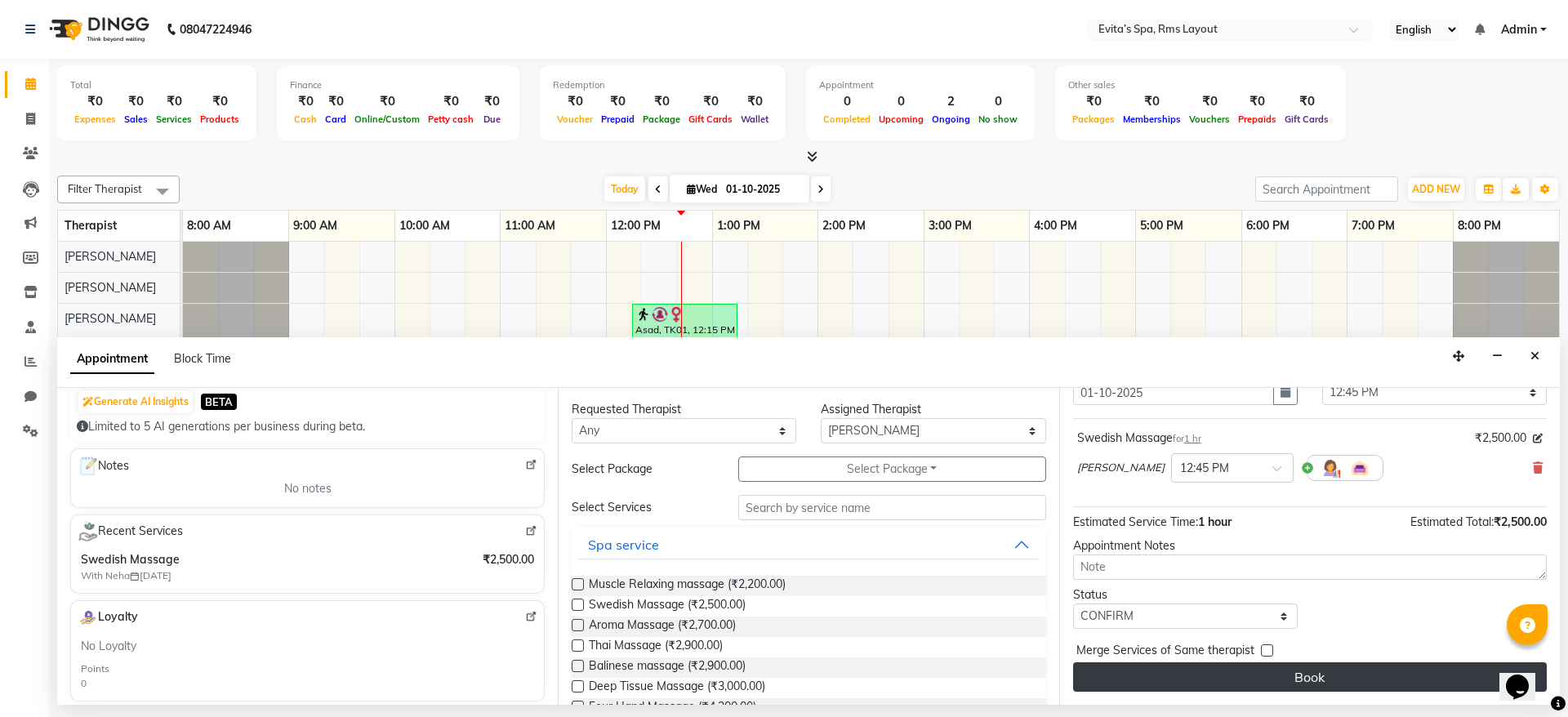
click at [1345, 675] on button "Book" at bounding box center [1310, 677] width 474 height 30
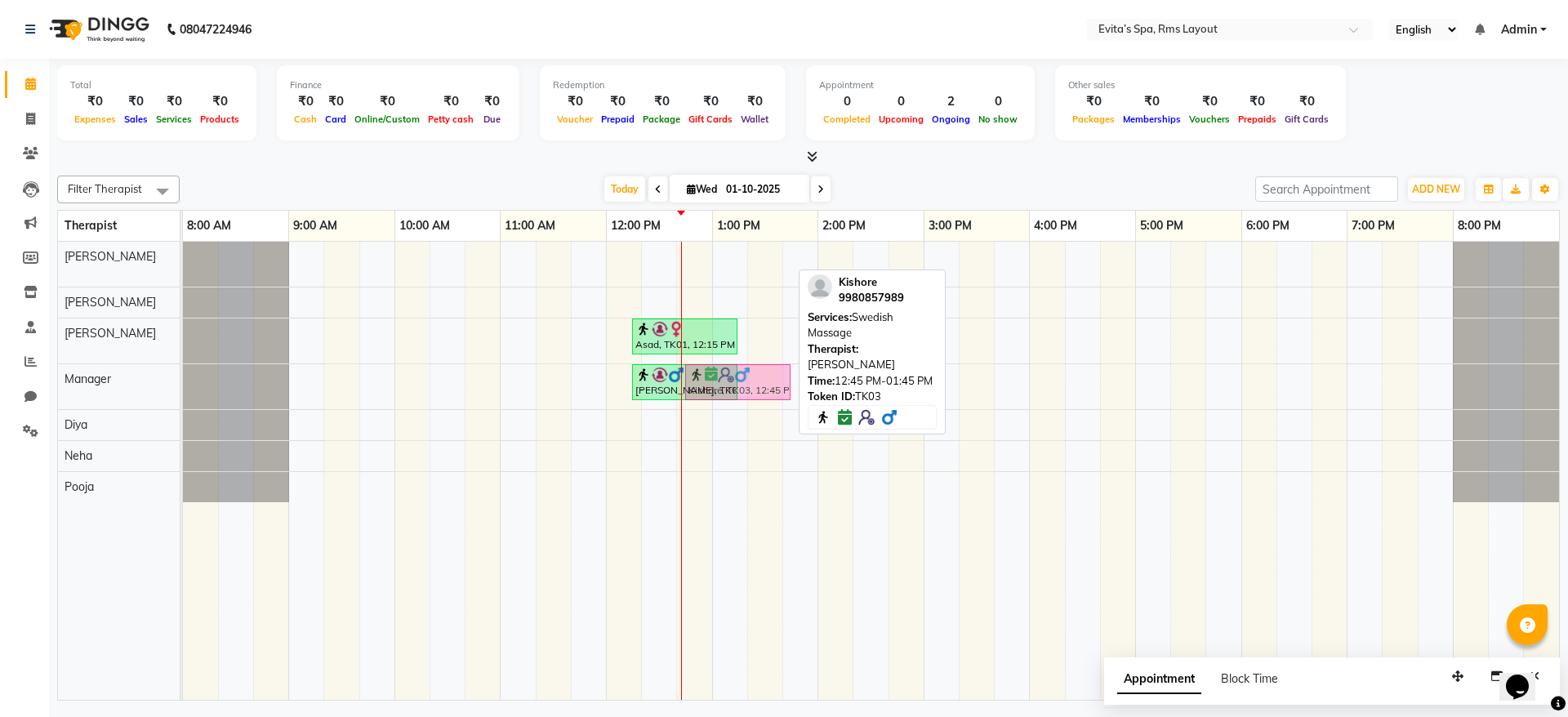
drag, startPoint x: 754, startPoint y: 264, endPoint x: 745, endPoint y: 405, distance: 141.3
click at [745, 405] on div "Kishore, TK03, 12:45 PM-01:45 PM, Swedish Massage Asad, TK01, 12:15 PM-01:15 PM…" at bounding box center [871, 471] width 1376 height 458
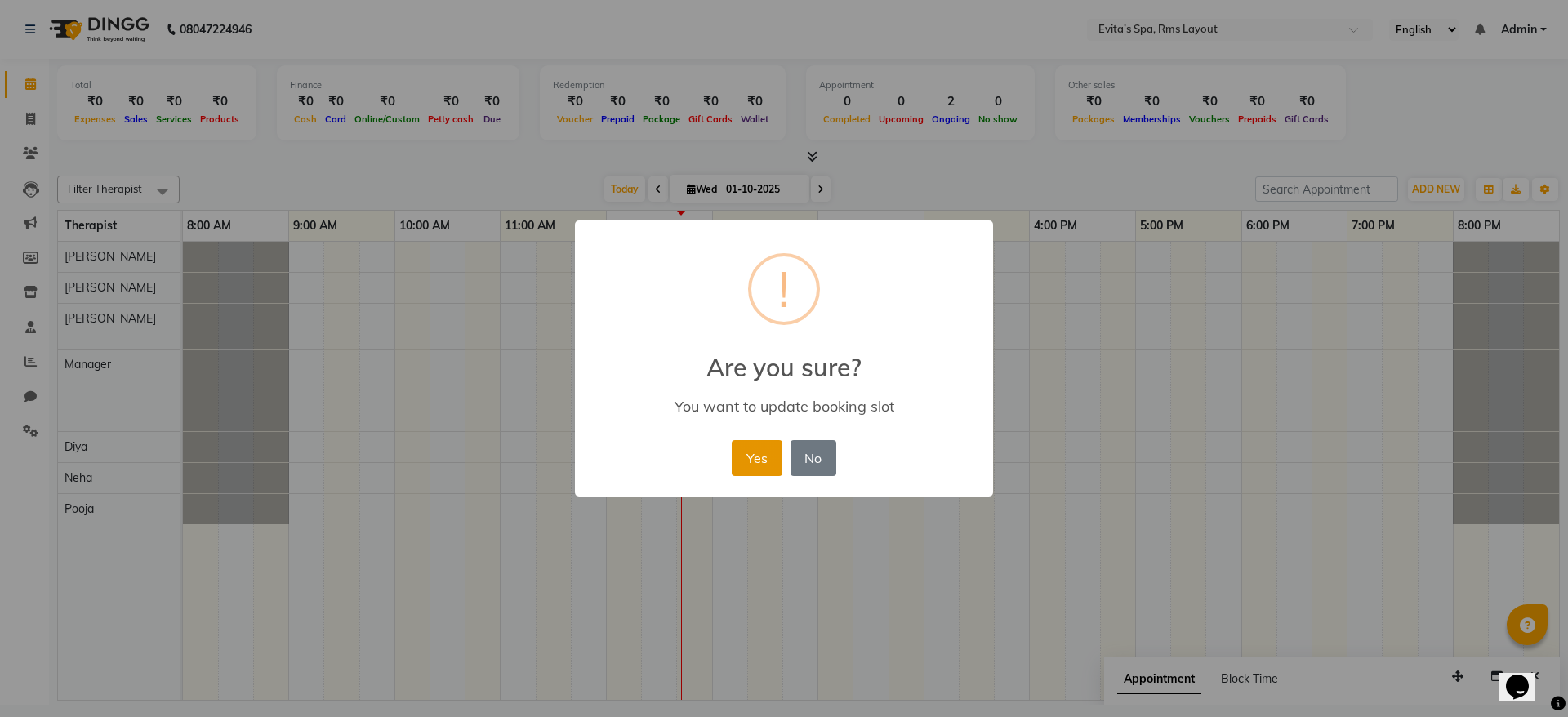
click at [759, 454] on button "Yes" at bounding box center [757, 458] width 50 height 36
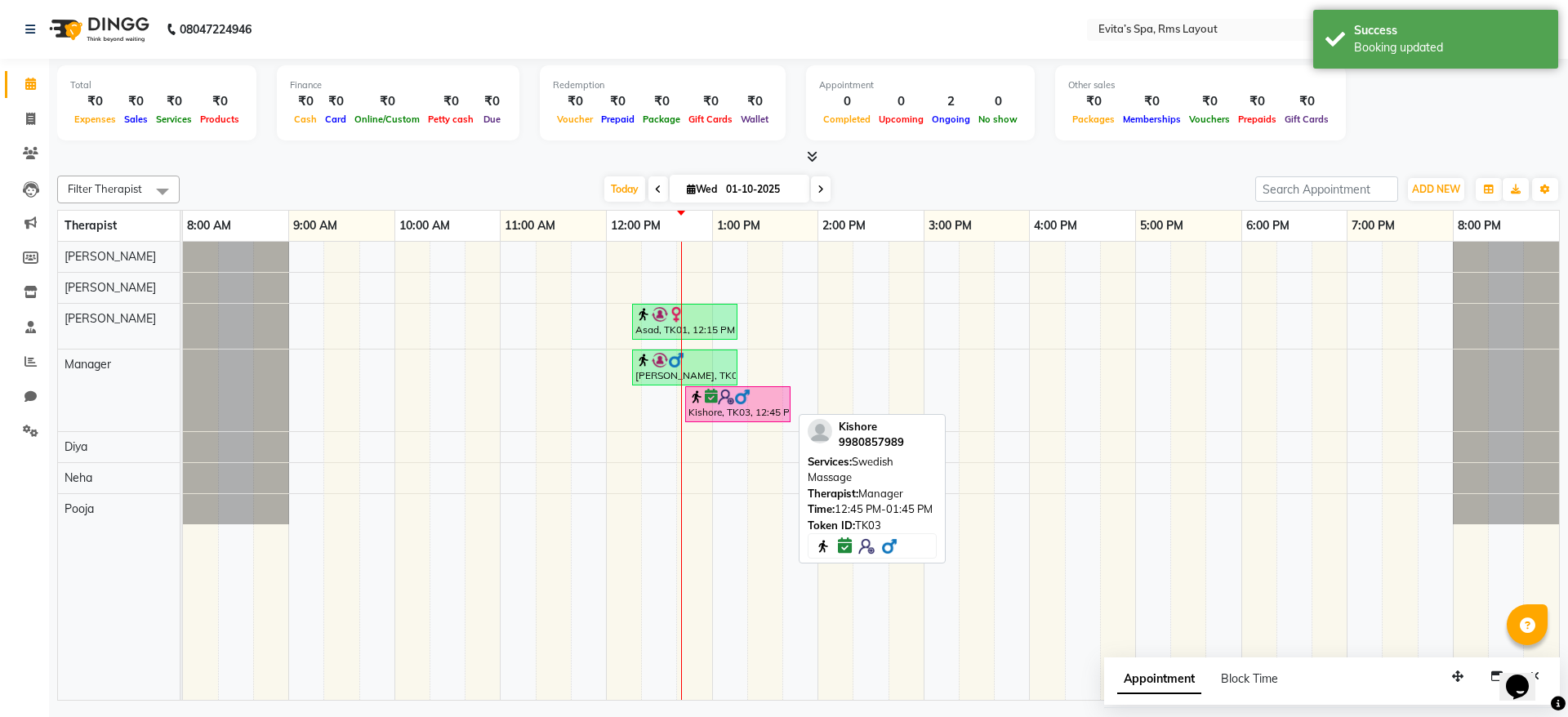
click at [755, 401] on div at bounding box center [738, 396] width 99 height 17
select select "6"
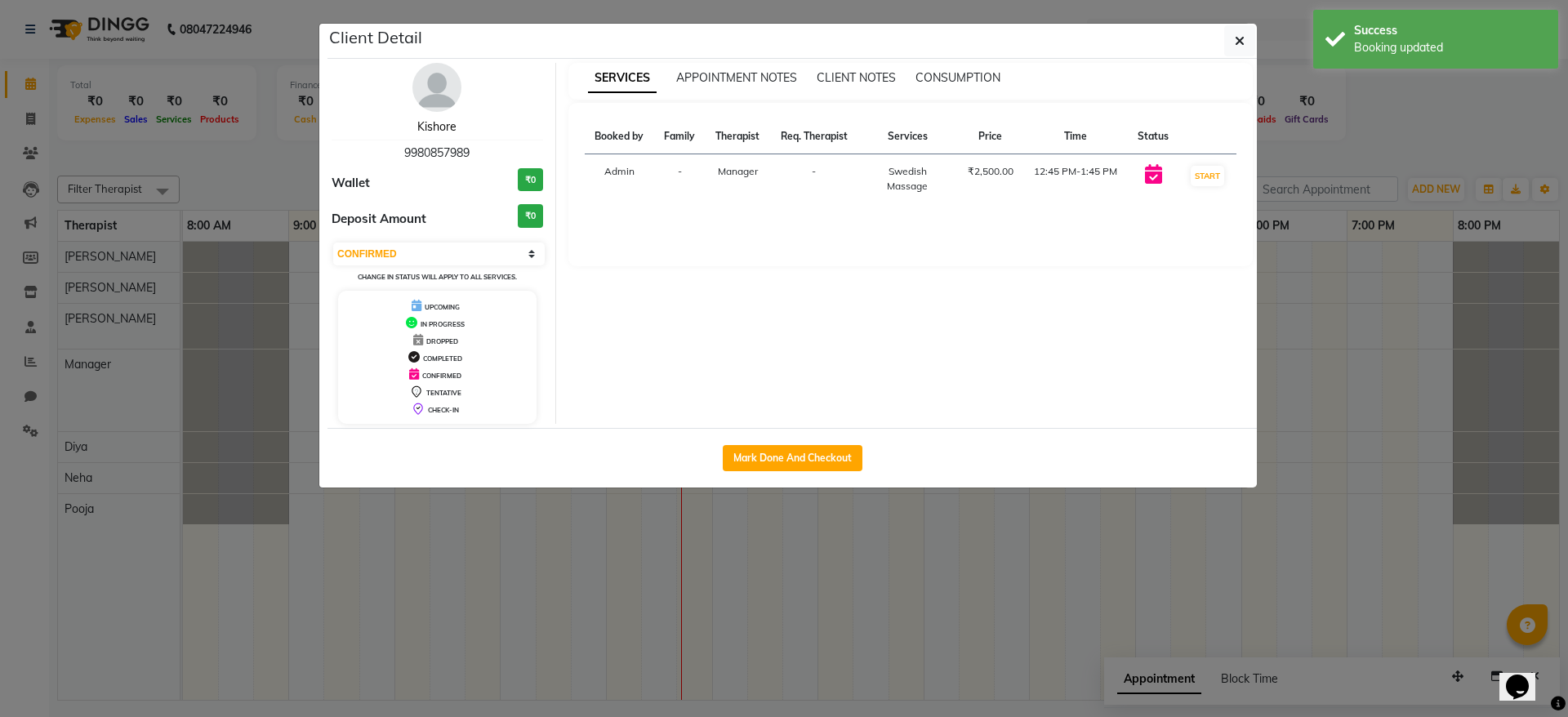
click at [442, 127] on link "Kishore" at bounding box center [437, 126] width 39 height 15
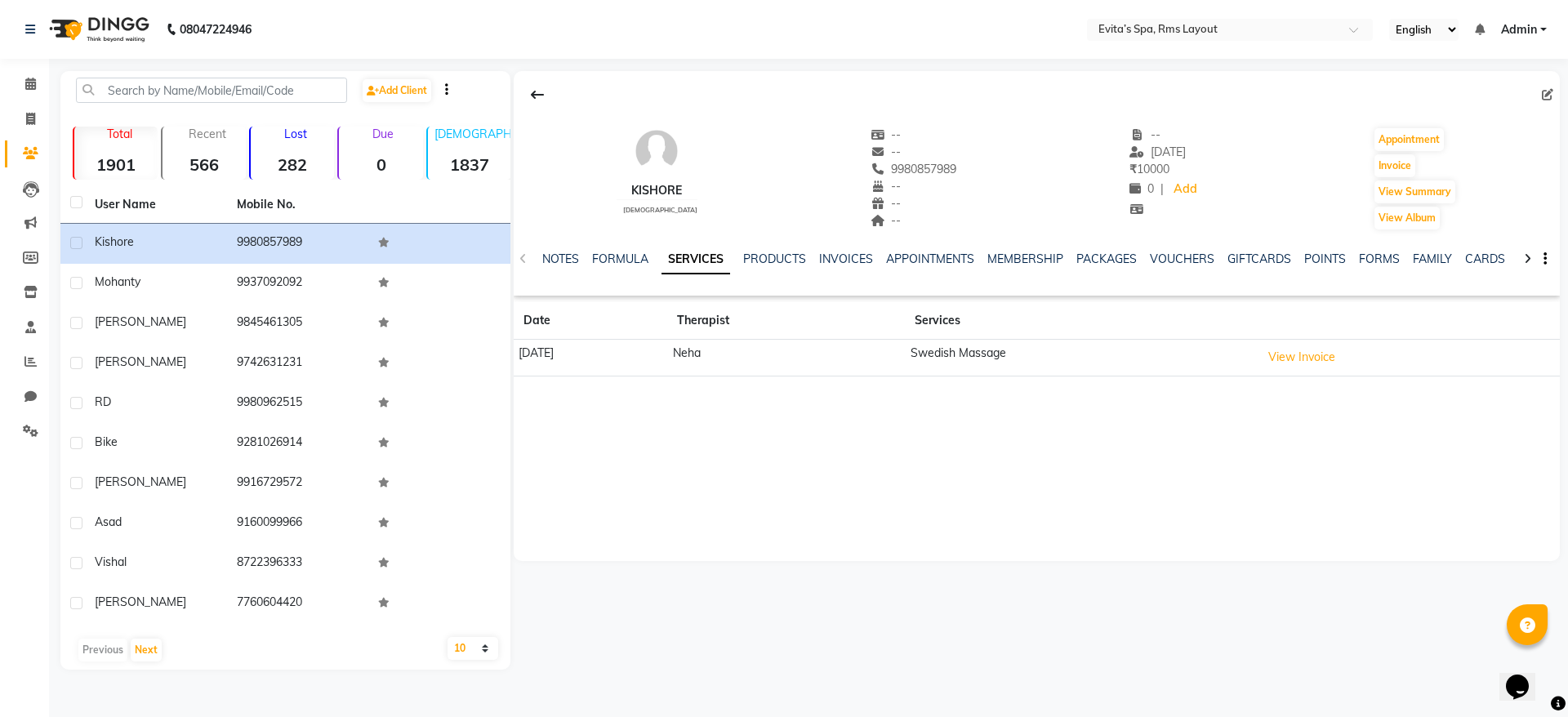
click at [126, 34] on img at bounding box center [98, 29] width 112 height 46
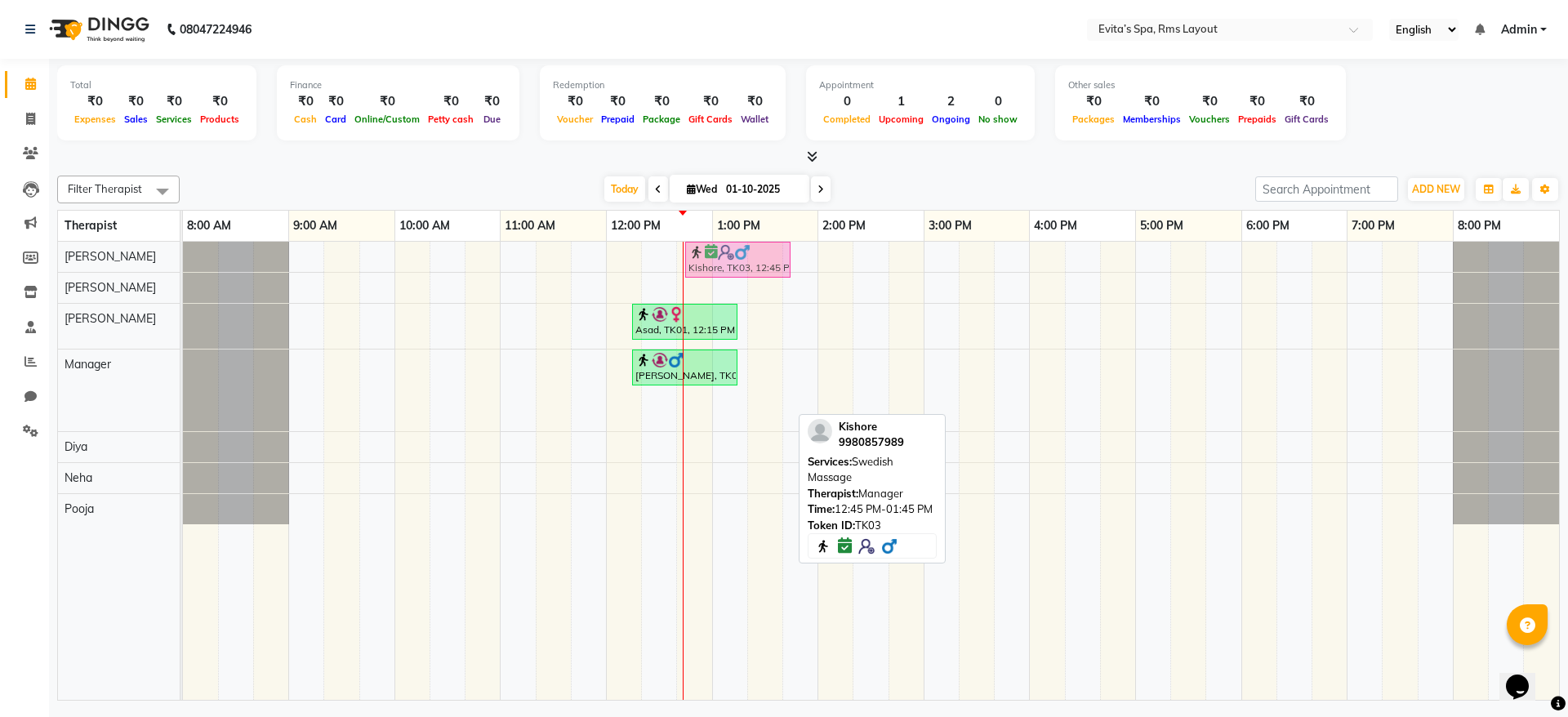
drag, startPoint x: 749, startPoint y: 413, endPoint x: 739, endPoint y: 260, distance: 153.3
click at [739, 260] on tbody "Kishore, TK03, 12:45 PM-01:45 PM, Swedish Massage Asad, TK01, 12:15 PM-01:15 PM…" at bounding box center [871, 383] width 1376 height 282
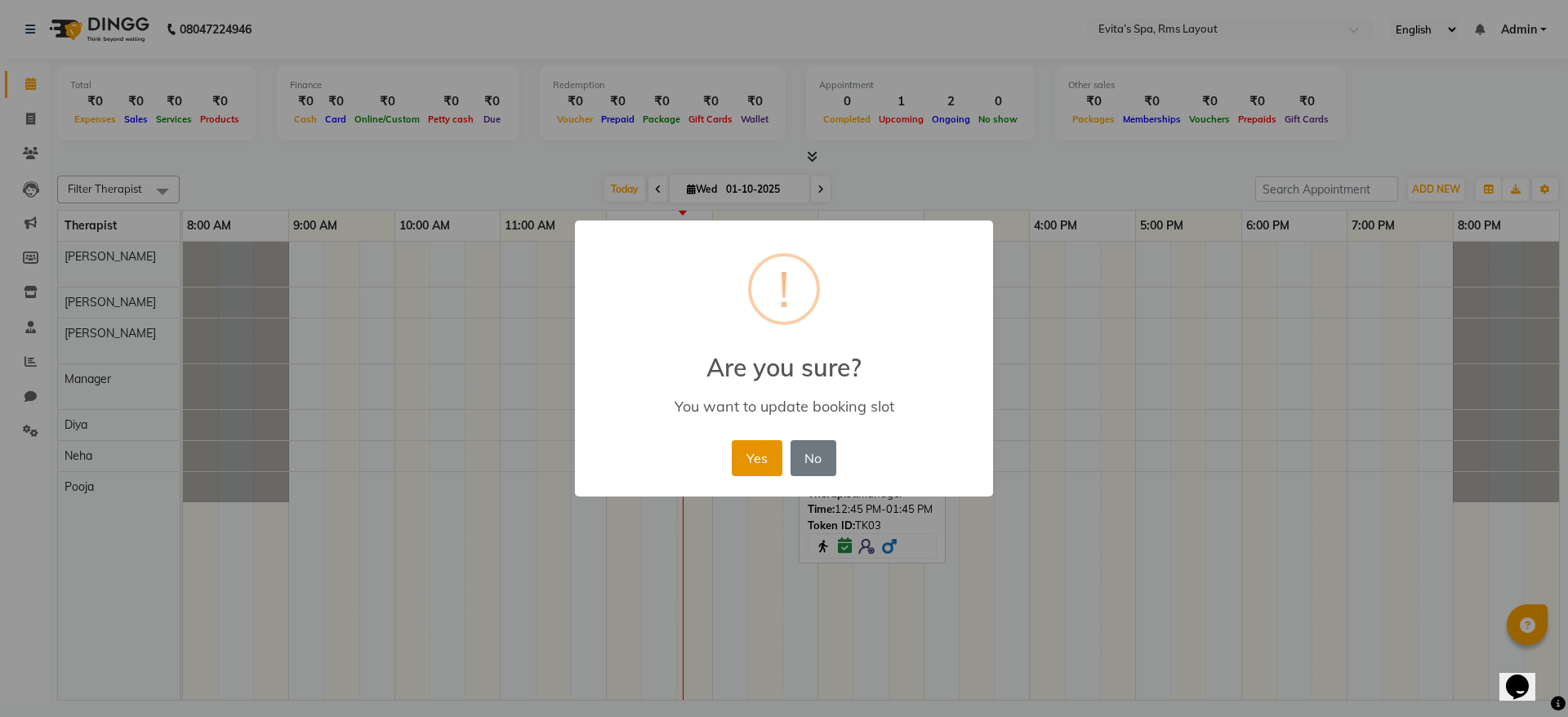
click at [759, 462] on button "Yes" at bounding box center [757, 458] width 50 height 36
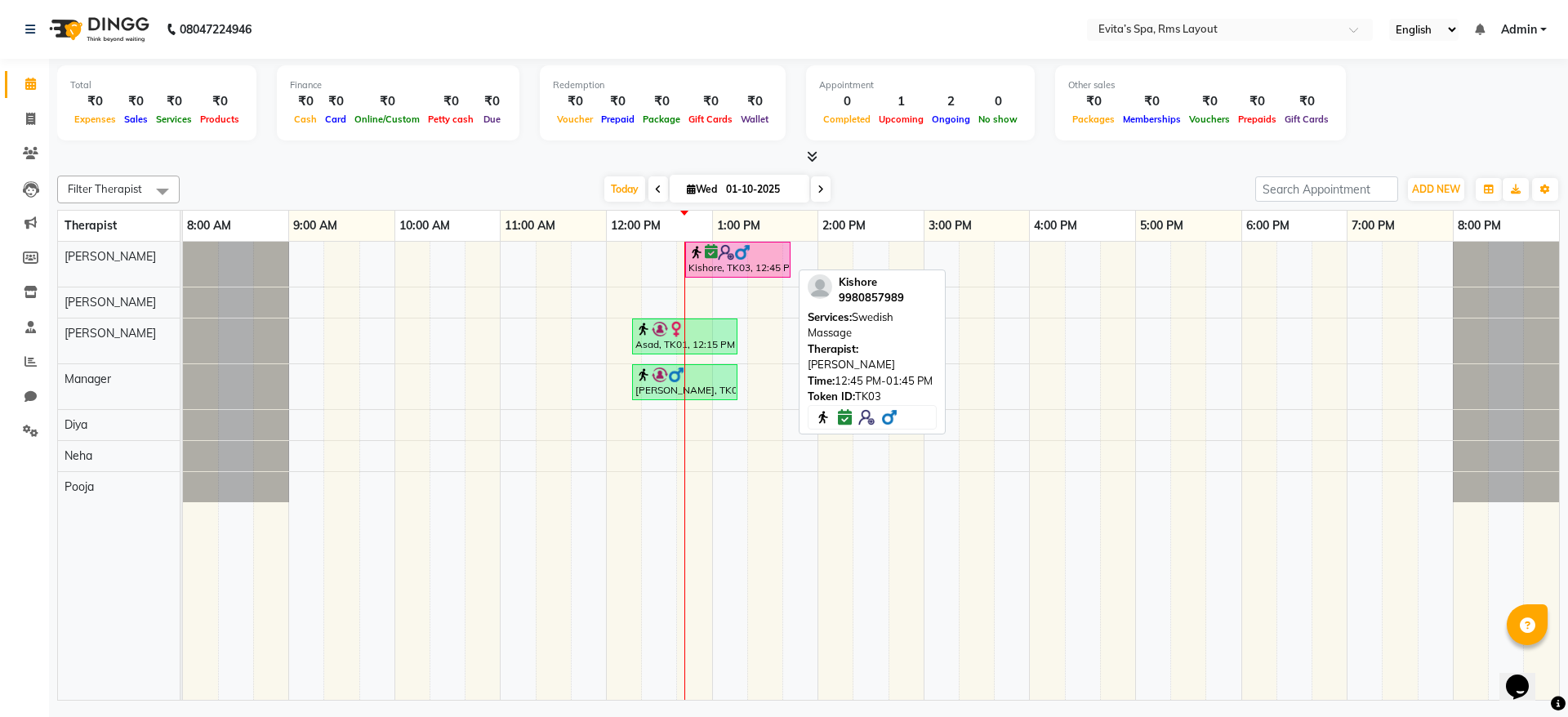
click at [745, 259] on div "Kishore, TK03, 12:45 PM-01:45 PM, Swedish Massage" at bounding box center [738, 259] width 102 height 31
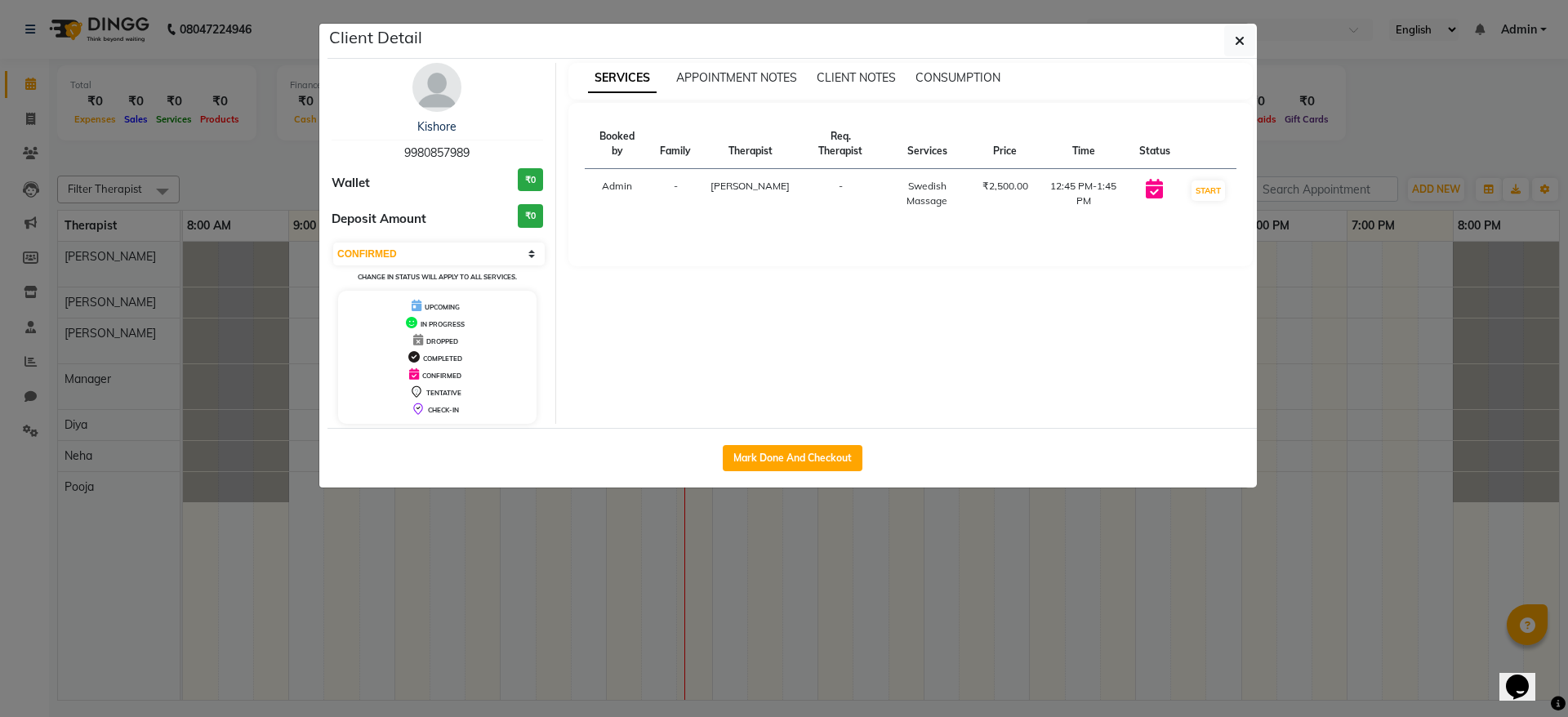
click at [1211, 169] on td "START" at bounding box center [1208, 194] width 56 height 50
click at [1203, 181] on button "START" at bounding box center [1208, 190] width 33 height 20
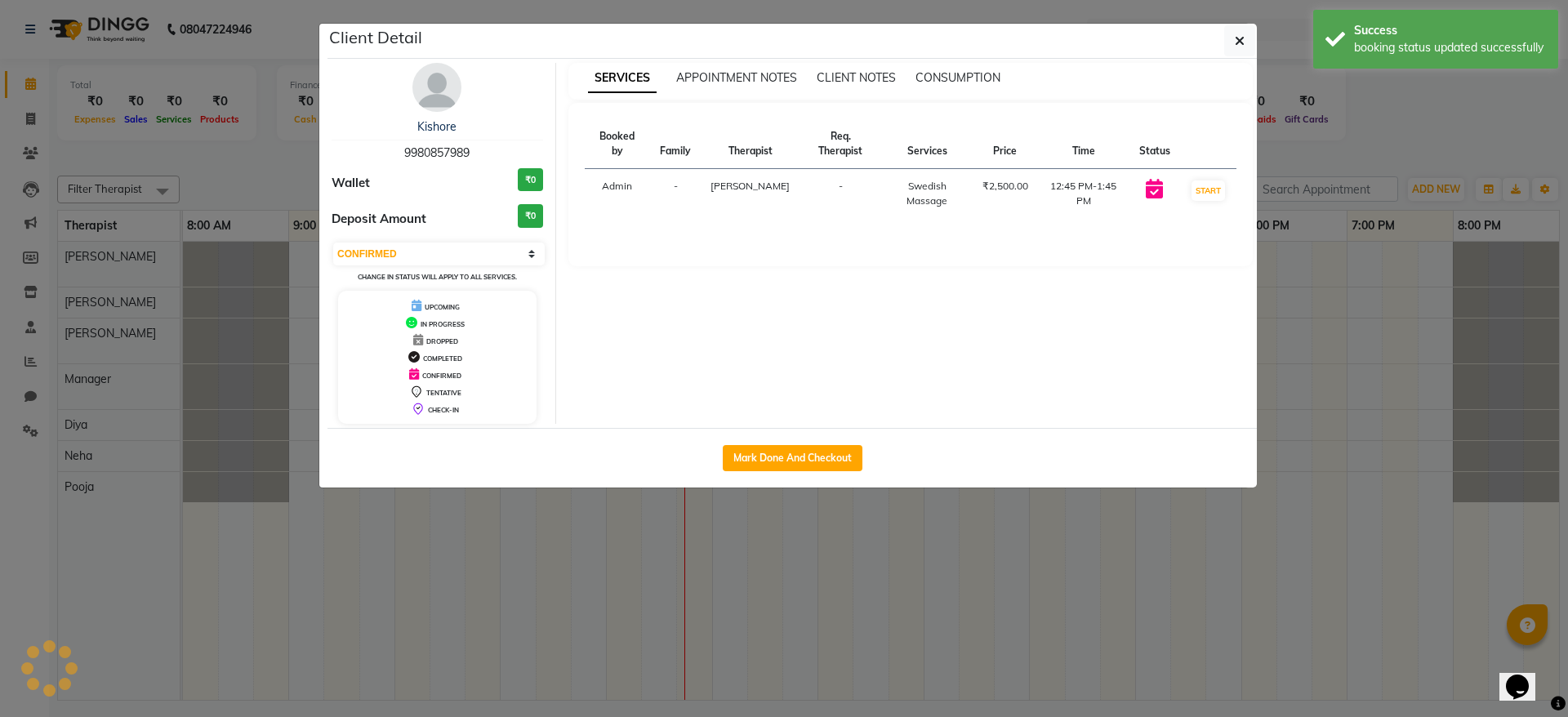
select select "1"
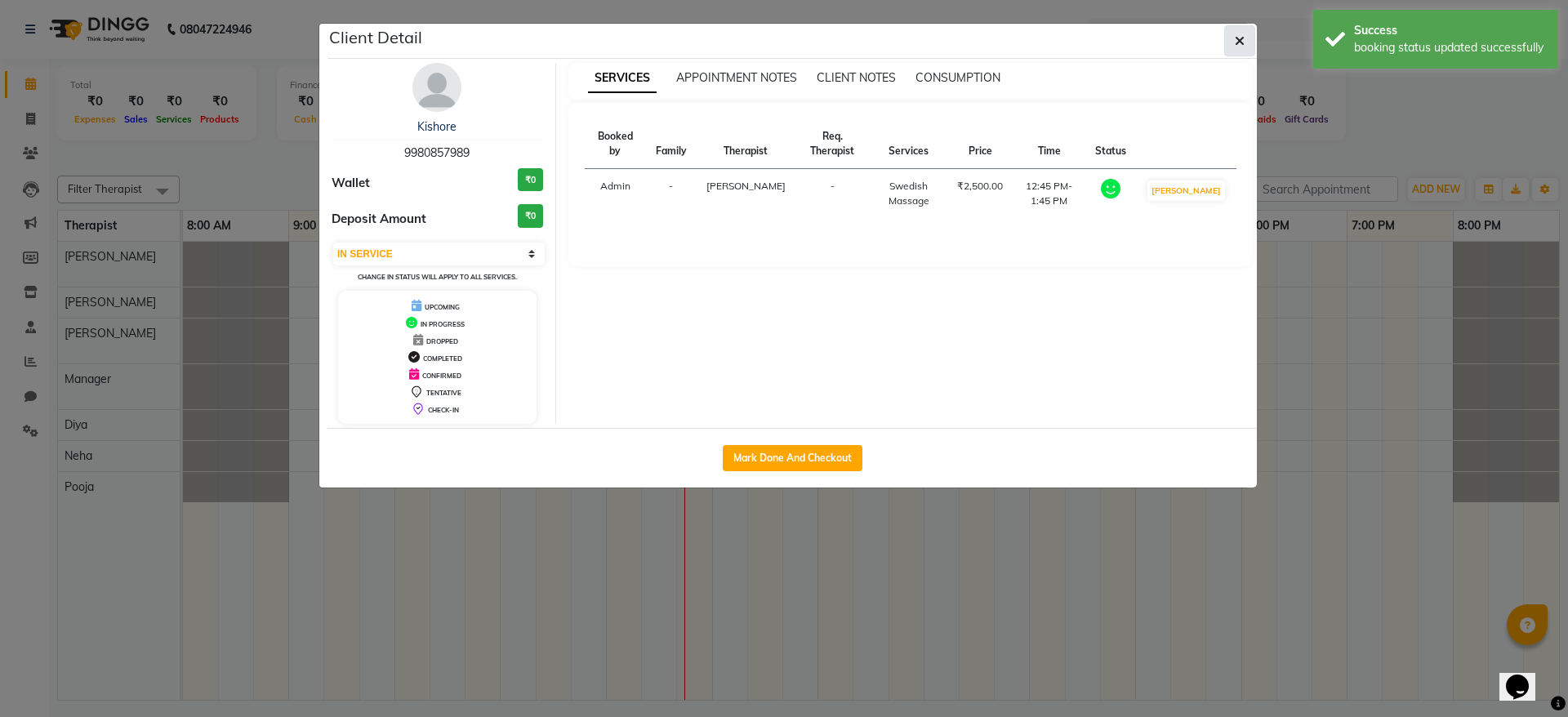
click at [1239, 45] on icon "button" at bounding box center [1239, 40] width 10 height 13
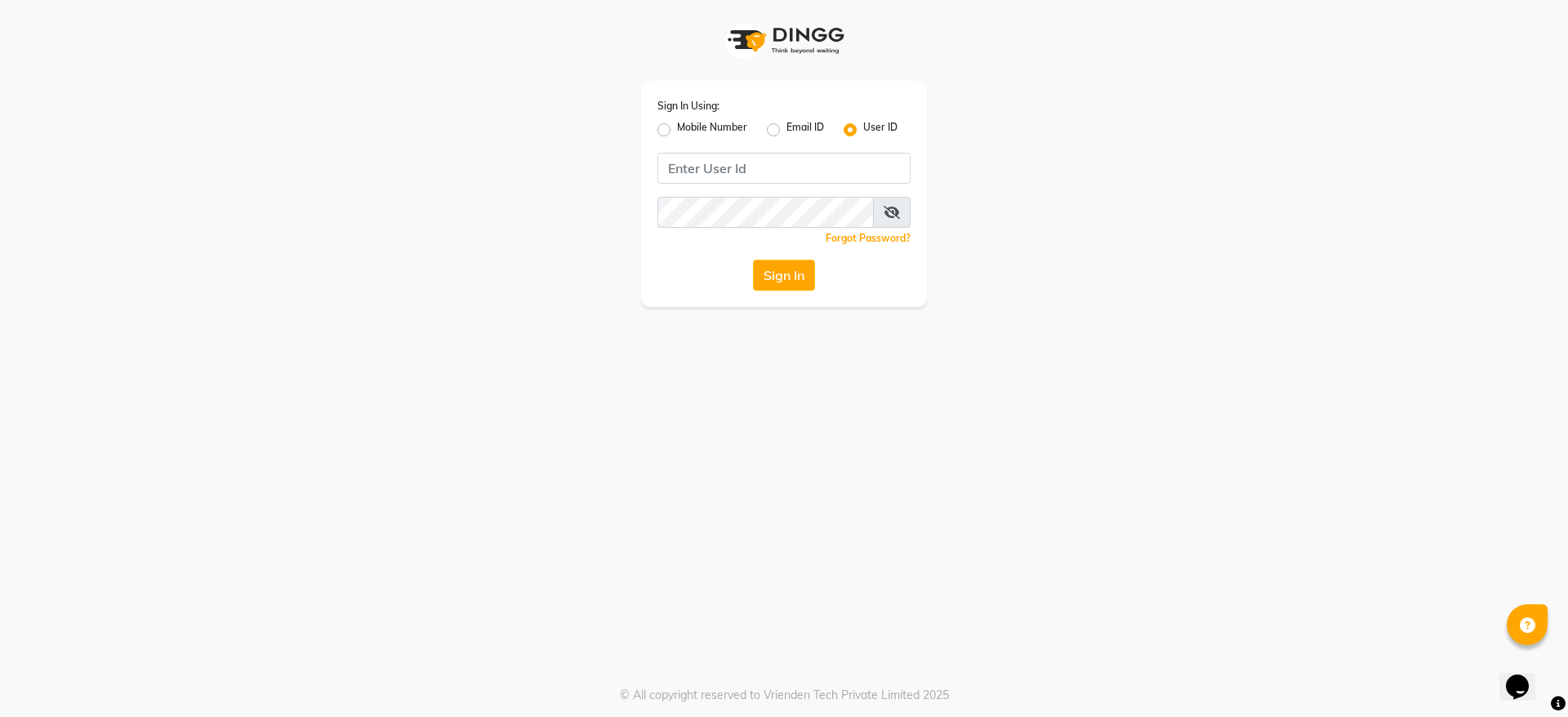
click at [677, 131] on label "Mobile Number" at bounding box center [712, 130] width 70 height 19
click at [677, 131] on input "Mobile Number" at bounding box center [682, 125] width 11 height 11
radio input "true"
radio input "false"
click at [765, 168] on input "Username" at bounding box center [811, 167] width 198 height 31
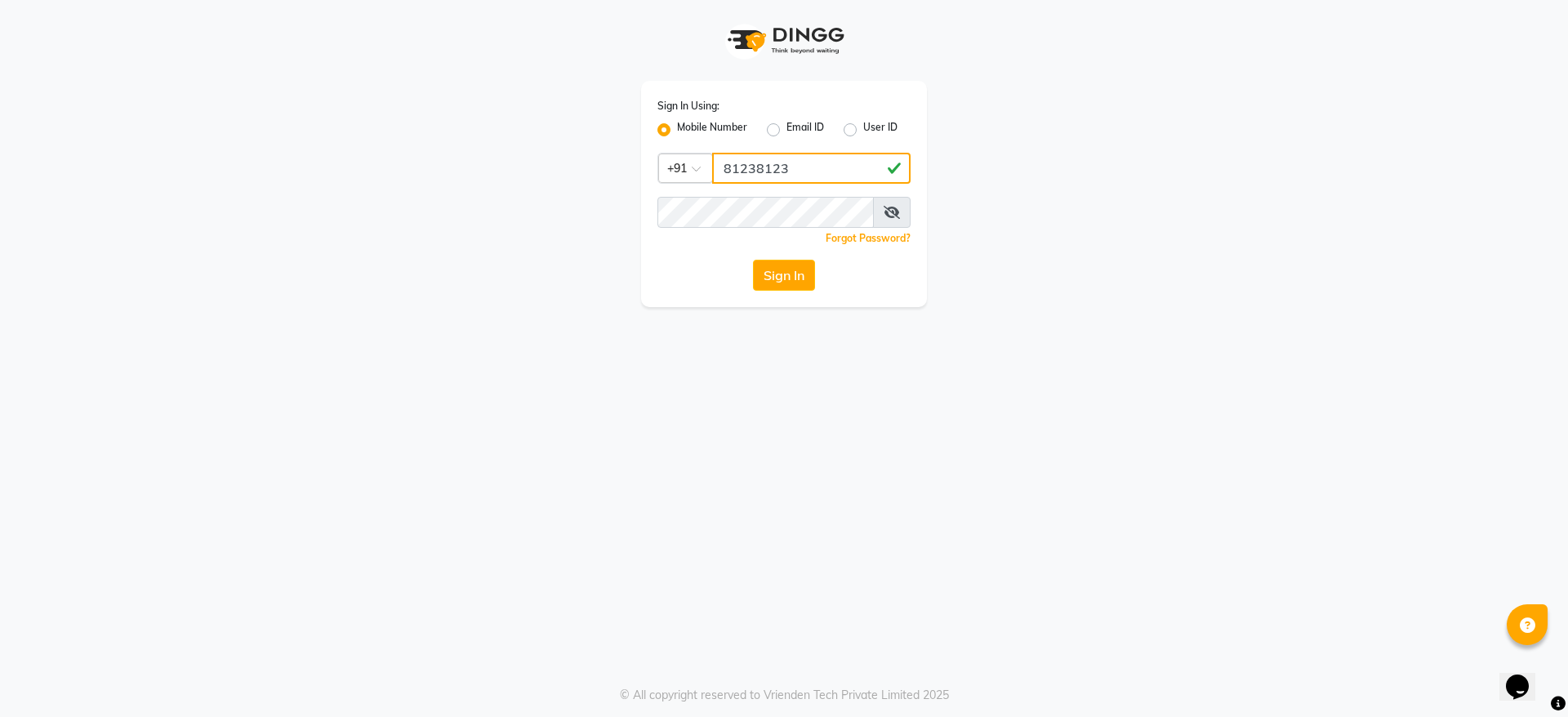
click at [802, 174] on input "81238123" at bounding box center [811, 167] width 198 height 31
type input "8123812376"
click at [806, 282] on button "Sign In" at bounding box center [784, 274] width 62 height 31
